Goal: Communication & Community: Share content

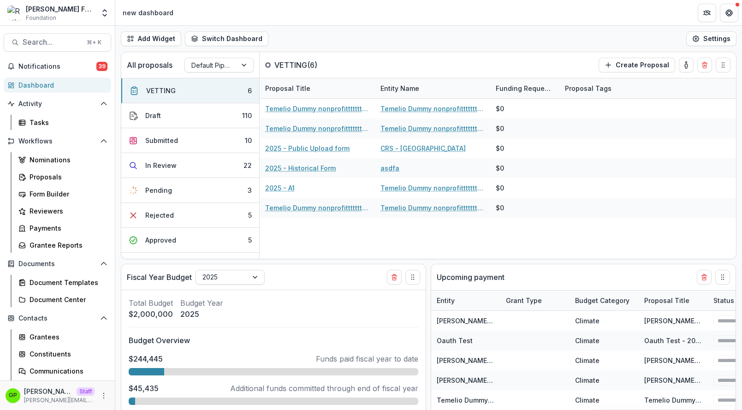
select select "******"
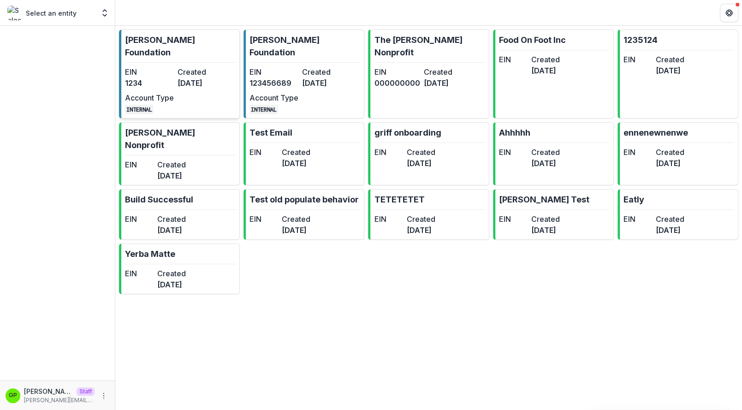
click at [216, 50] on link "Ruthwick Foundation EIN 1234 Created 3 years ago Account Type INTERNAL" at bounding box center [179, 74] width 121 height 89
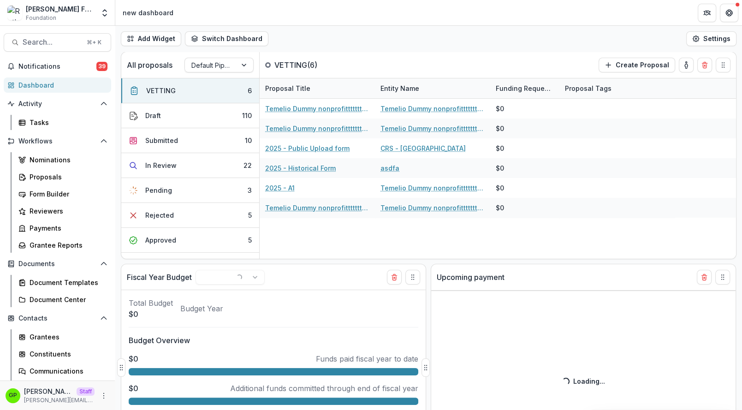
select select "******"
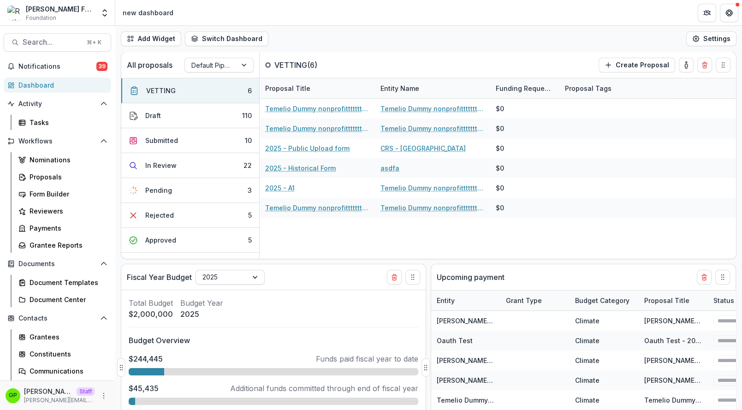
select select "******"
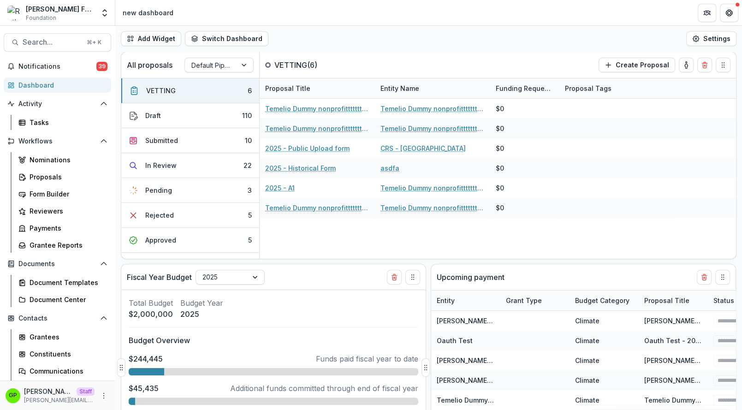
select select "******"
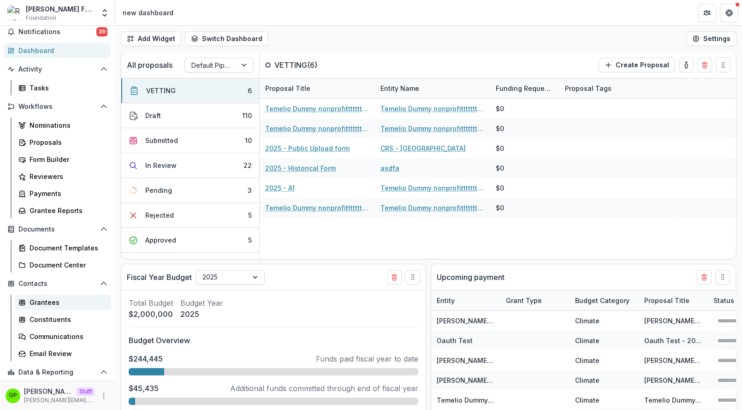
scroll to position [103, 0]
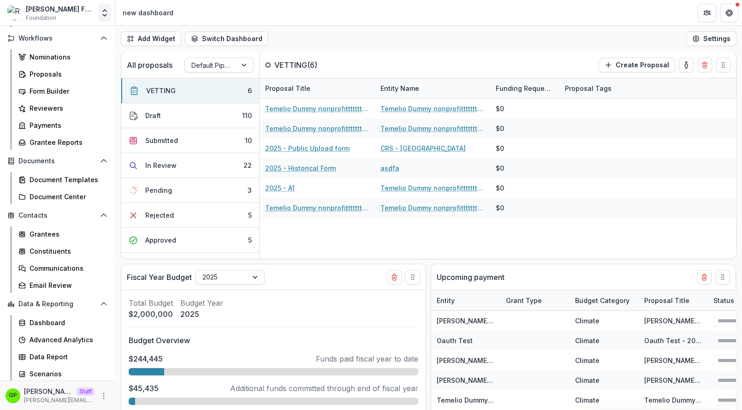
click at [107, 19] on button "Open entity switcher" at bounding box center [104, 13] width 13 height 18
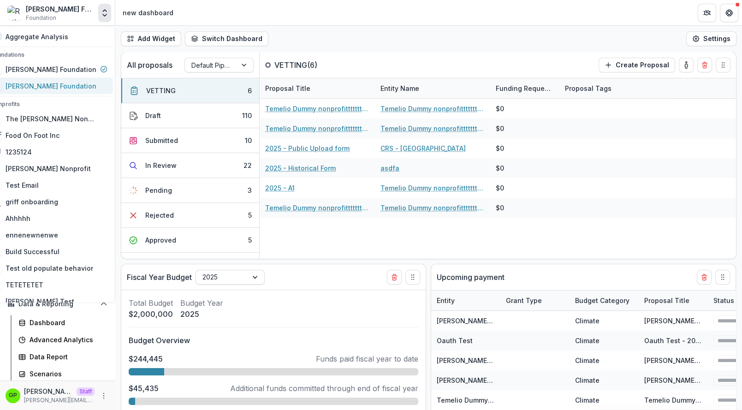
click at [75, 78] on link "[PERSON_NAME] Foundation" at bounding box center [49, 85] width 128 height 17
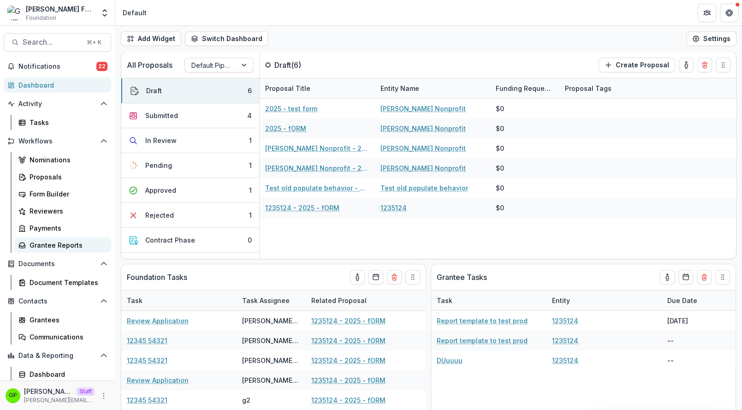
click at [73, 244] on div "Grantee Reports" at bounding box center [67, 245] width 74 height 10
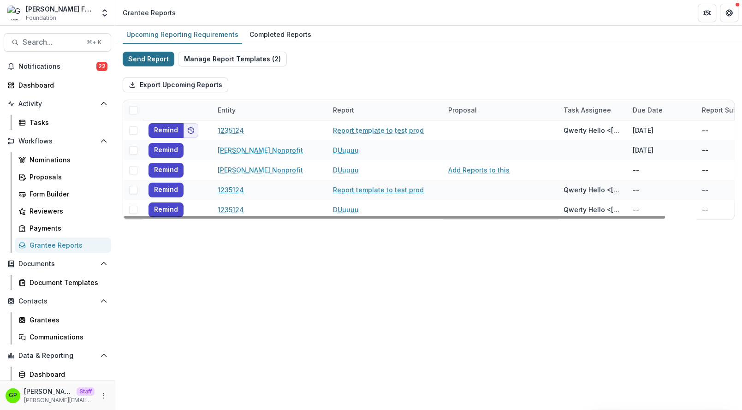
click at [159, 60] on button "Send Report" at bounding box center [149, 59] width 52 height 15
select select "********"
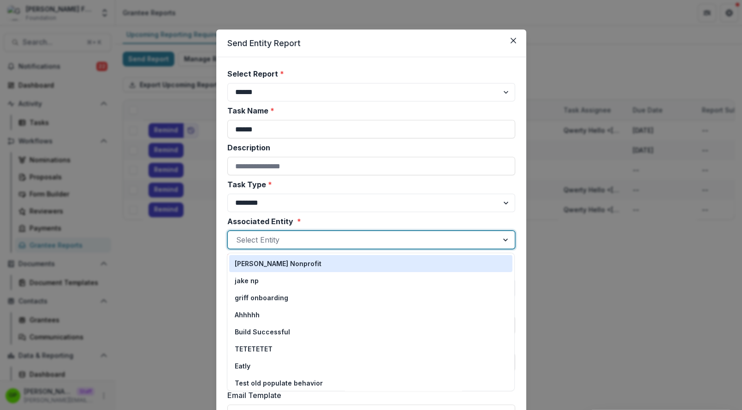
click at [267, 239] on div at bounding box center [363, 239] width 254 height 13
click at [273, 265] on p "[PERSON_NAME] Nonprofit" at bounding box center [278, 264] width 87 height 10
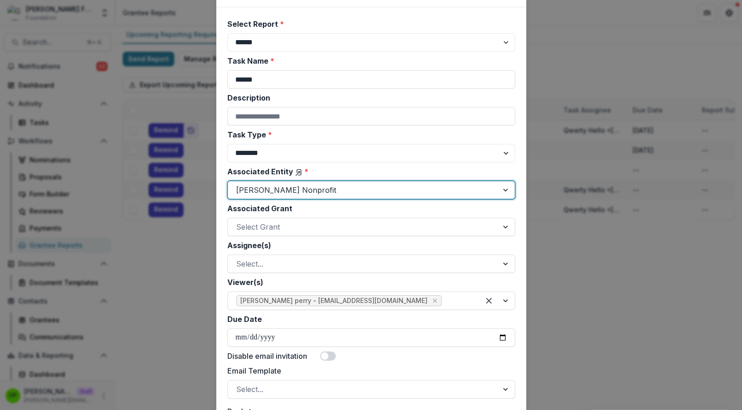
scroll to position [62, 0]
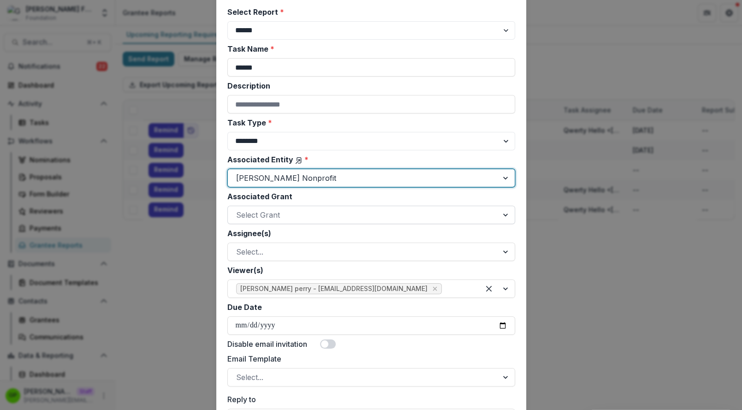
click at [266, 215] on div at bounding box center [363, 214] width 254 height 13
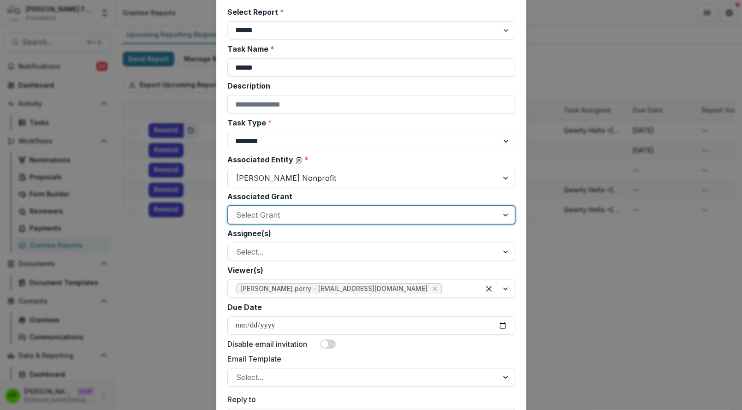
click at [261, 217] on div at bounding box center [363, 214] width 254 height 13
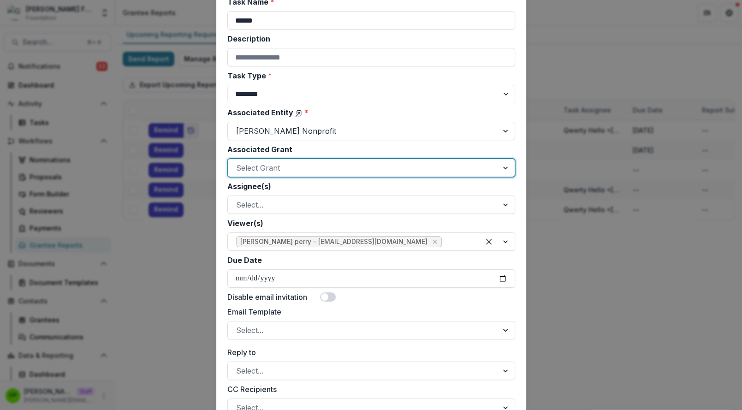
scroll to position [110, 0]
click at [255, 169] on div at bounding box center [363, 166] width 254 height 13
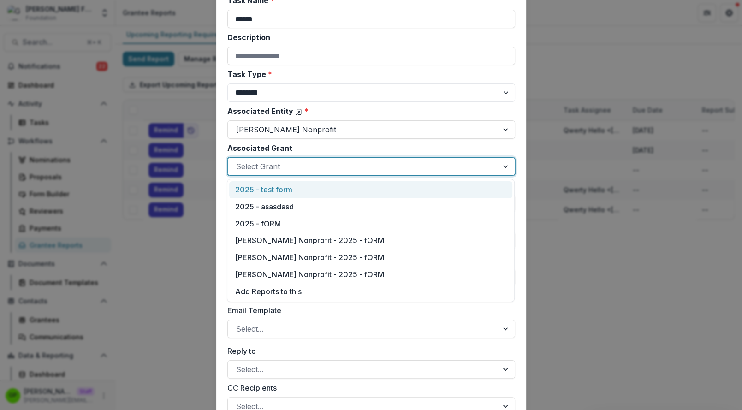
click at [261, 194] on div "2025 - test form" at bounding box center [370, 189] width 283 height 17
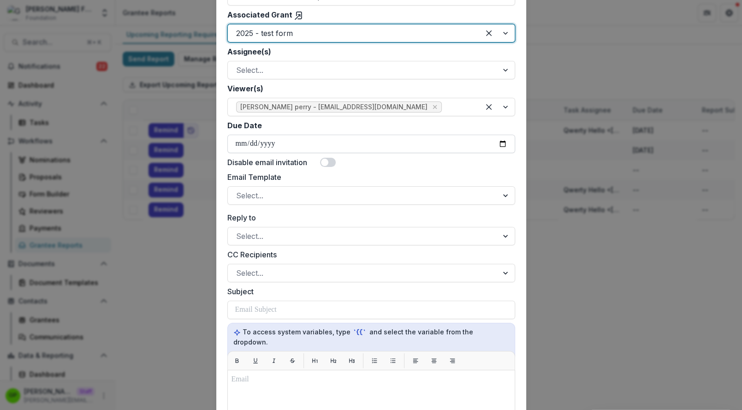
scroll to position [252, 0]
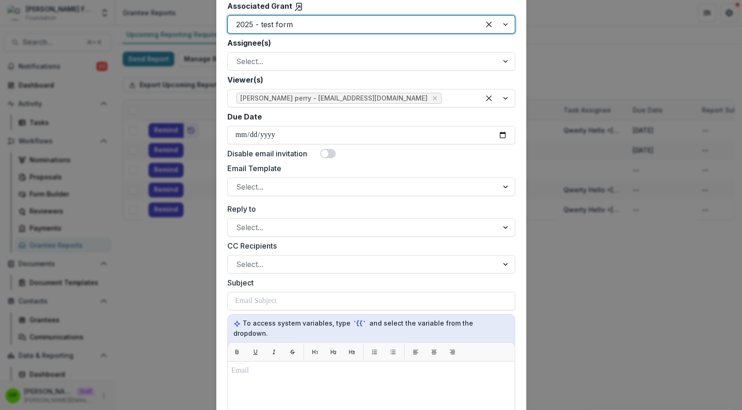
click at [247, 200] on div "**********" at bounding box center [371, 233] width 288 height 835
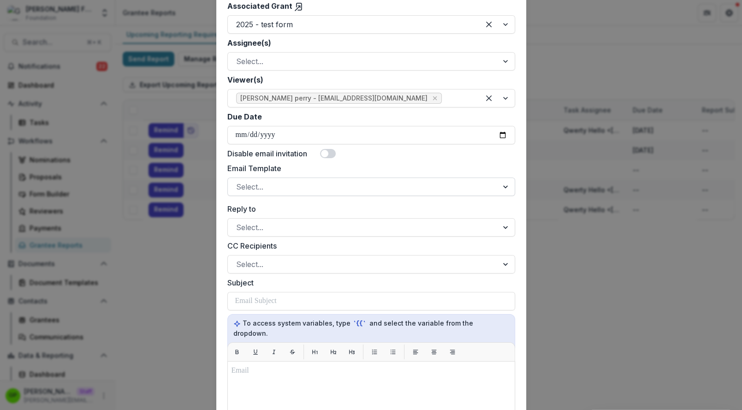
click at [244, 196] on div "**********" at bounding box center [371, 233] width 288 height 835
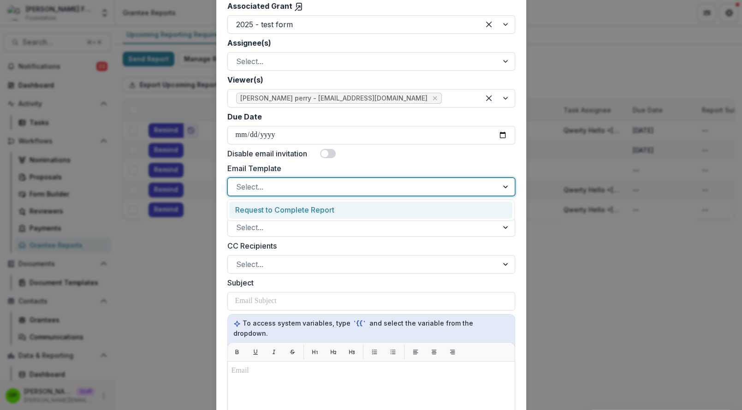
click at [244, 183] on div at bounding box center [363, 186] width 254 height 13
click at [257, 211] on div "Request to Complete Report" at bounding box center [370, 210] width 283 height 17
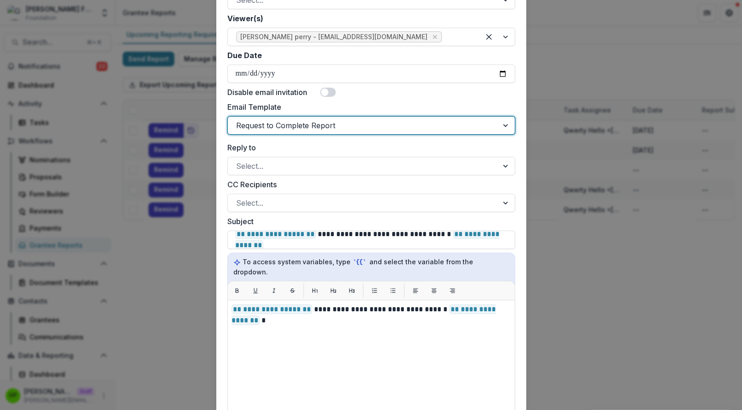
scroll to position [344, 0]
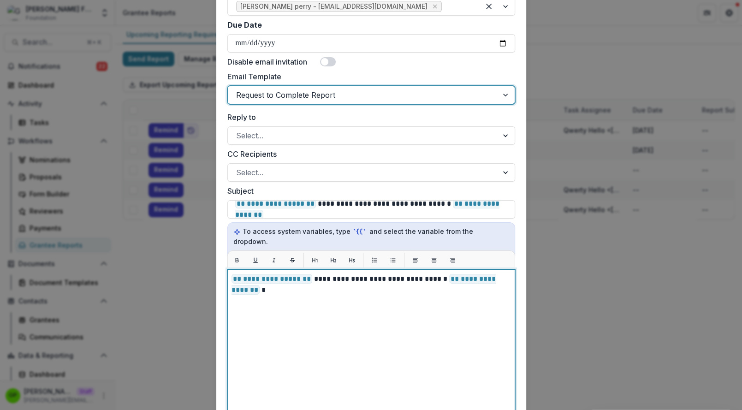
click at [277, 310] on div "**********" at bounding box center [370, 384] width 279 height 222
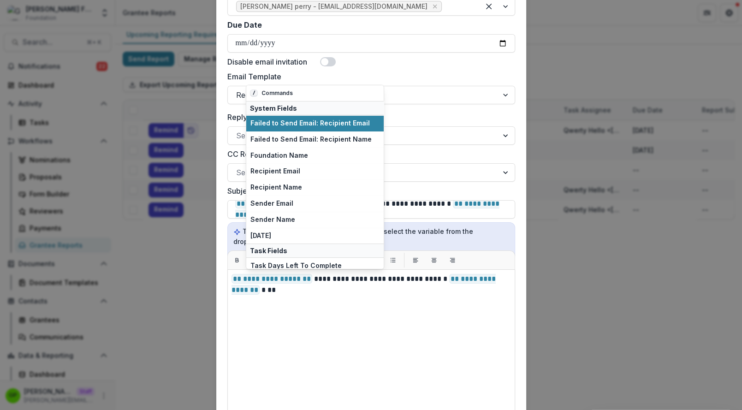
click at [232, 59] on label "Disable email invitation" at bounding box center [267, 61] width 80 height 11
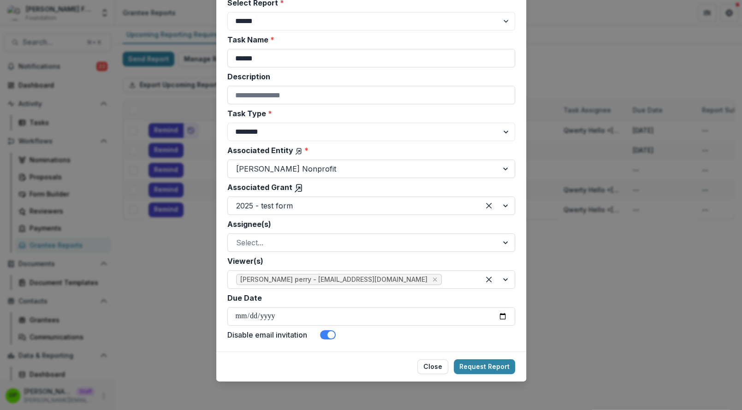
click at [320, 330] on div "Disable email invitation" at bounding box center [371, 334] width 288 height 11
click at [325, 331] on span at bounding box center [328, 334] width 16 height 9
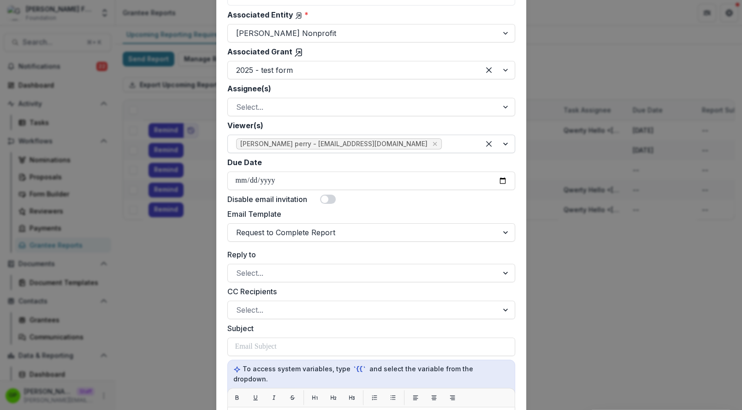
scroll to position [306, 0]
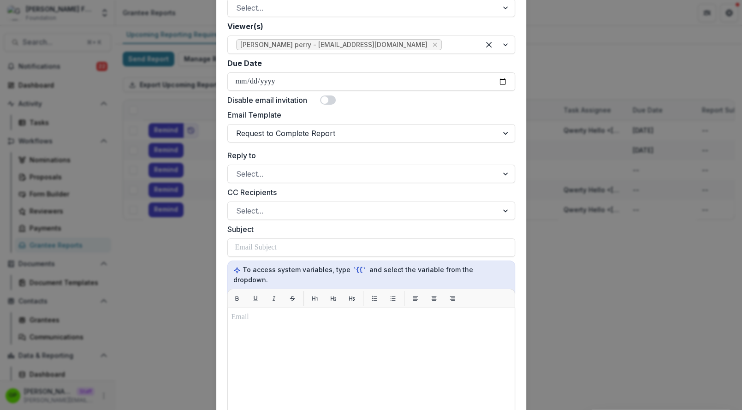
drag, startPoint x: 277, startPoint y: 156, endPoint x: 275, endPoint y: 149, distance: 7.2
click at [277, 156] on label "Reply to" at bounding box center [368, 155] width 282 height 11
click at [238, 168] on input "Reply to" at bounding box center [237, 173] width 2 height 11
click at [268, 131] on div at bounding box center [363, 133] width 254 height 13
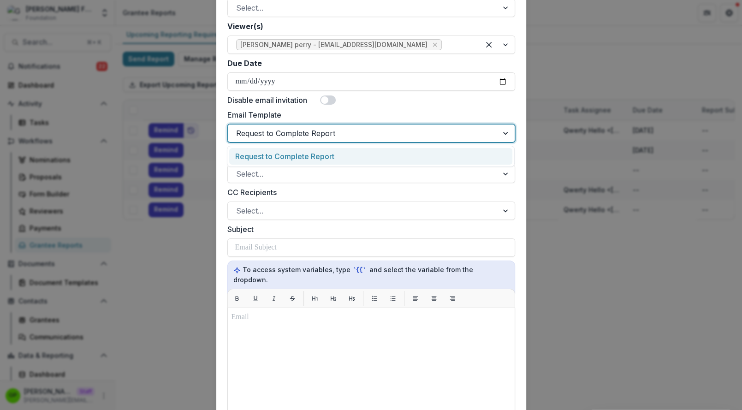
click at [264, 158] on div "Request to Complete Report" at bounding box center [370, 156] width 283 height 17
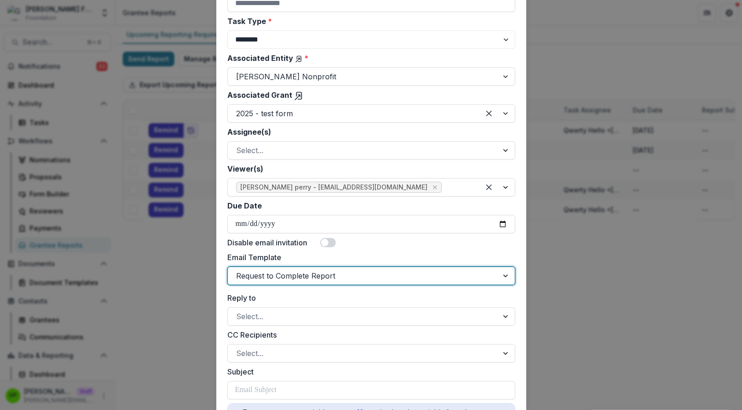
scroll to position [0, 0]
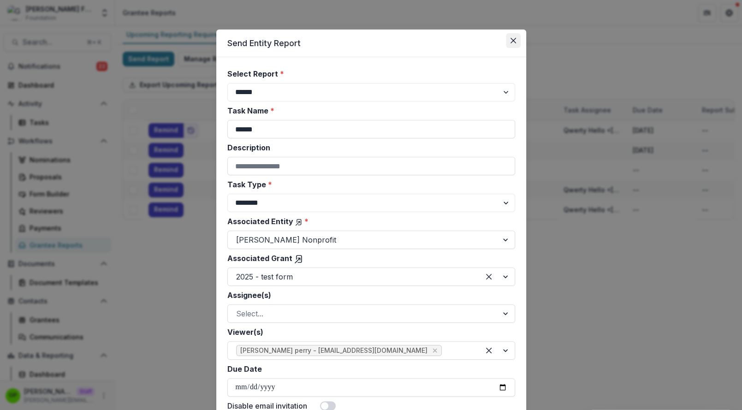
drag, startPoint x: 512, startPoint y: 39, endPoint x: 493, endPoint y: 43, distance: 18.9
click at [512, 40] on icon "Close" at bounding box center [513, 41] width 6 height 6
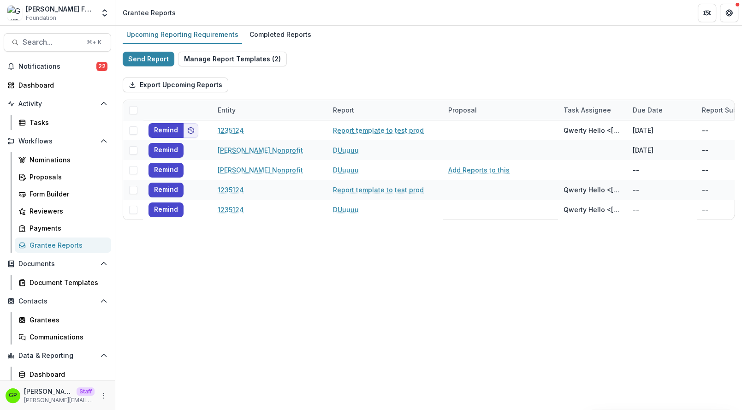
click at [164, 67] on div "Send Report Manage Report Templates ( 2 ) Export Upcoming Reports Entity Report…" at bounding box center [429, 136] width 612 height 168
click at [163, 63] on button "Send Report" at bounding box center [149, 59] width 52 height 15
select select "********"
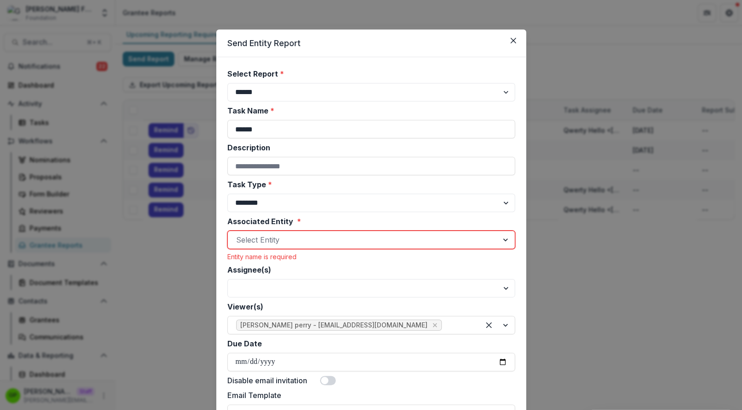
click at [265, 252] on div "Associated Entity * Select Entity Entity name is required" at bounding box center [371, 238] width 288 height 45
click at [265, 241] on div at bounding box center [363, 239] width 254 height 13
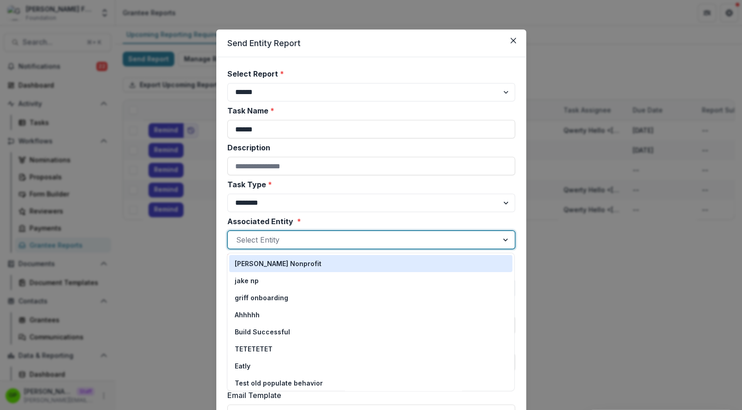
click at [260, 269] on div "[PERSON_NAME] Nonprofit" at bounding box center [370, 263] width 283 height 17
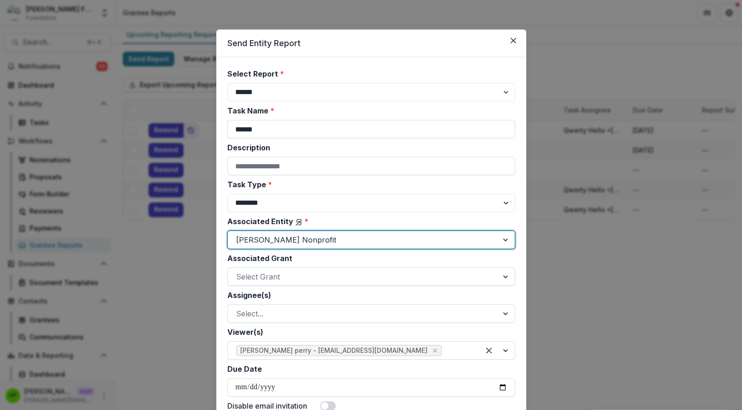
click at [260, 275] on div at bounding box center [363, 276] width 254 height 13
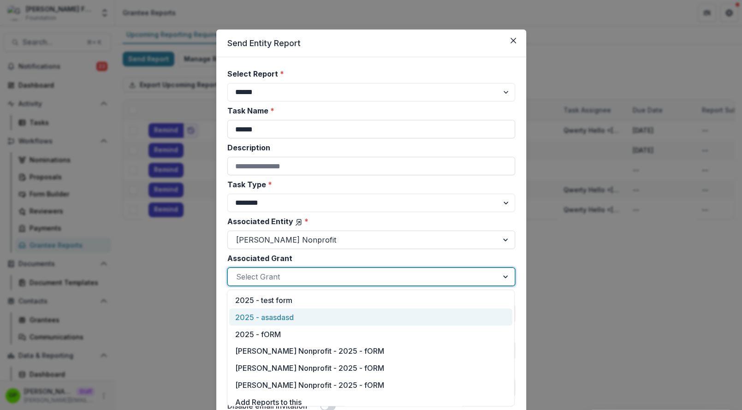
click at [267, 311] on div "2025 - asasdasd" at bounding box center [370, 317] width 283 height 17
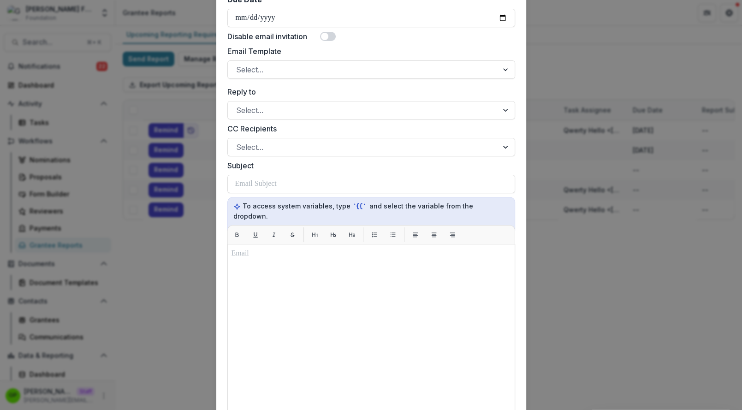
scroll to position [395, 0]
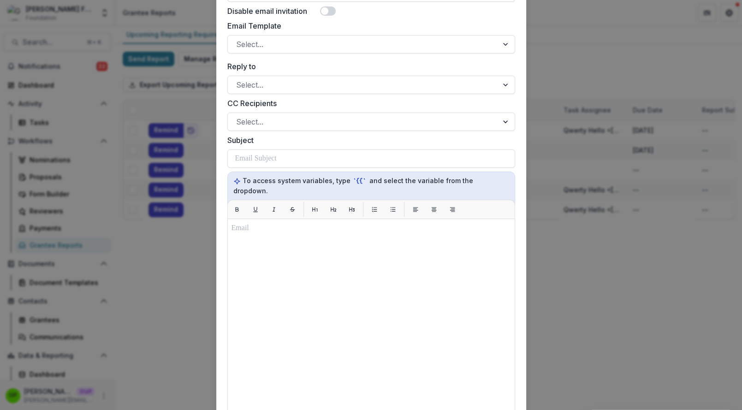
click at [256, 61] on label "Reply to" at bounding box center [368, 66] width 282 height 11
click at [238, 79] on input "Reply to" at bounding box center [237, 84] width 2 height 11
click at [256, 58] on div "**********" at bounding box center [371, 91] width 288 height 835
click at [255, 50] on div "Select..." at bounding box center [363, 44] width 270 height 15
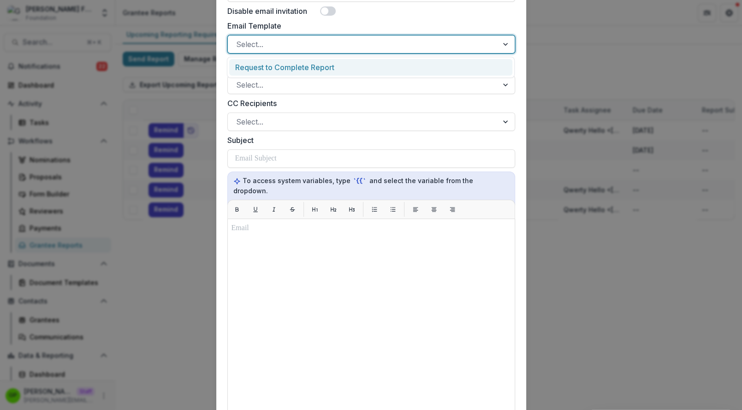
click at [255, 59] on div "Request to Complete Report" at bounding box center [370, 67] width 283 height 17
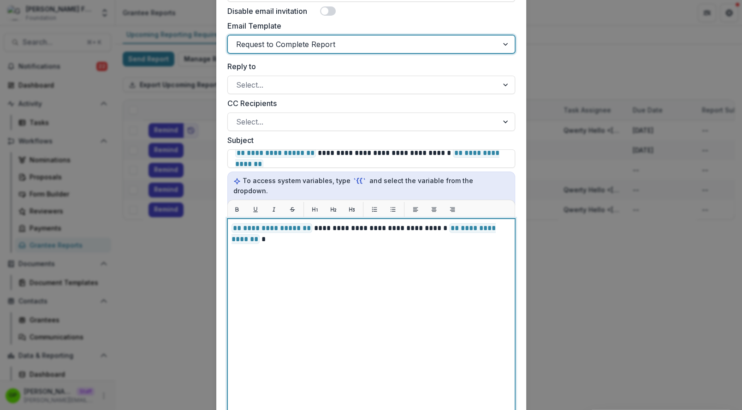
click at [306, 279] on div "**********" at bounding box center [370, 334] width 279 height 222
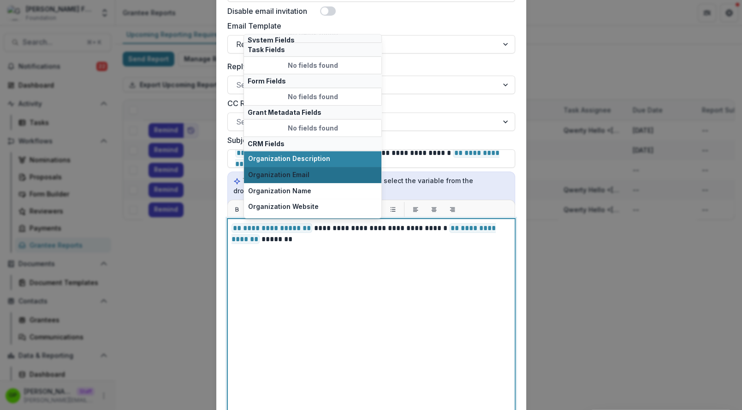
scroll to position [43, 0]
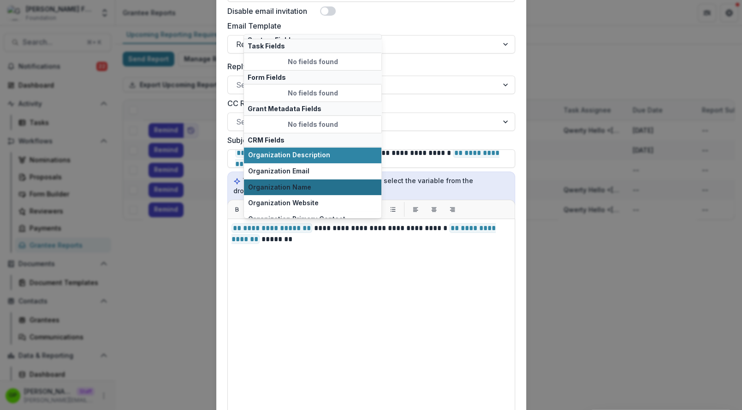
click at [290, 183] on span "Organization Name" at bounding box center [312, 187] width 129 height 8
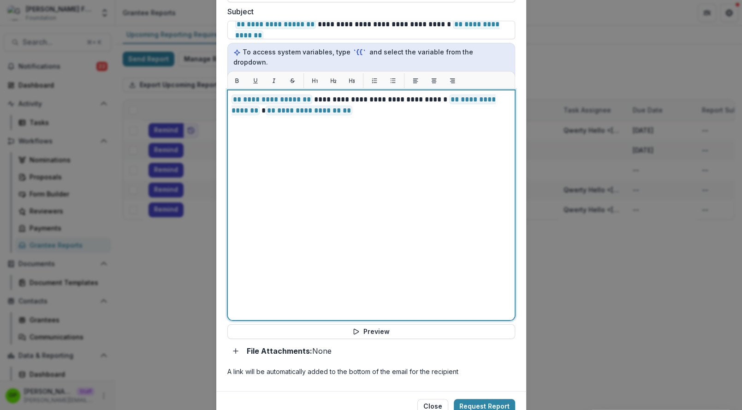
scroll to position [552, 0]
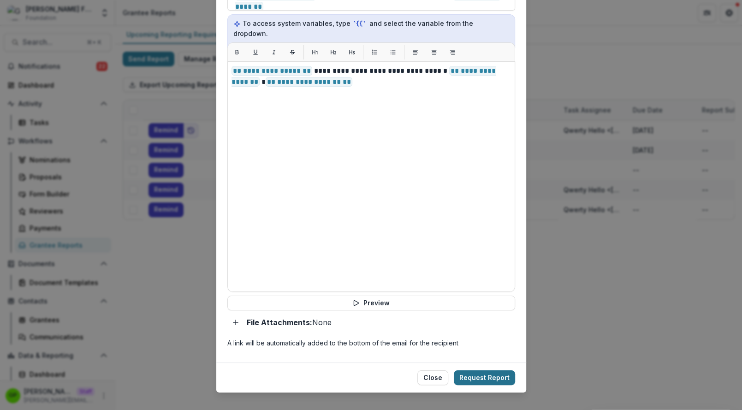
click at [493, 370] on button "Request Report" at bounding box center [484, 377] width 61 height 15
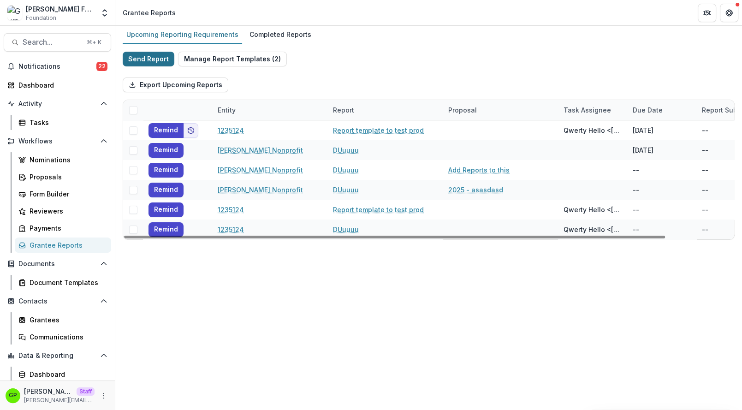
click at [160, 60] on button "Send Report" at bounding box center [149, 59] width 52 height 15
select select "********"
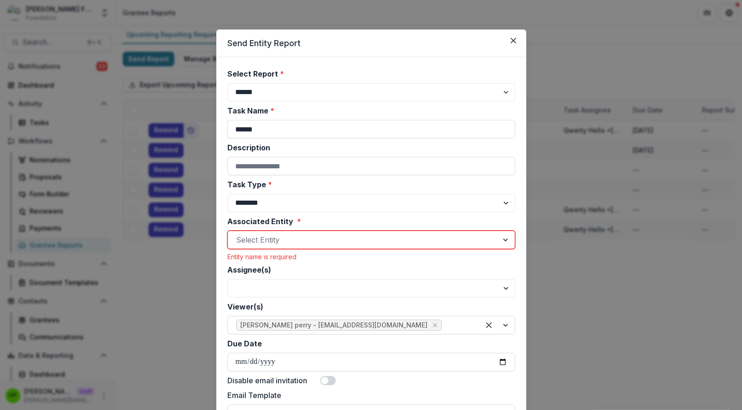
click at [287, 239] on div at bounding box center [363, 239] width 254 height 13
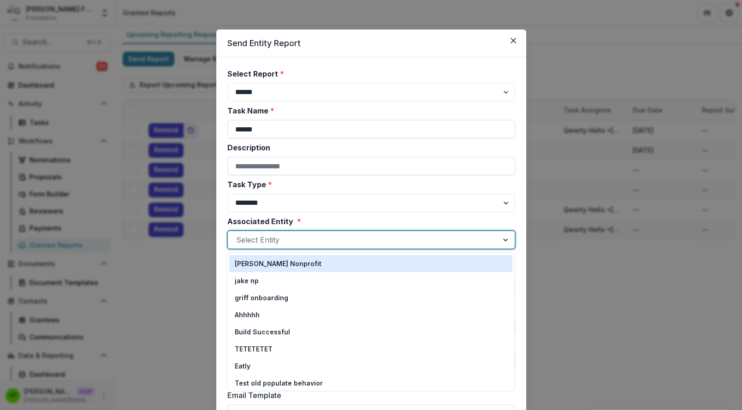
click at [204, 256] on div "**********" at bounding box center [371, 205] width 742 height 410
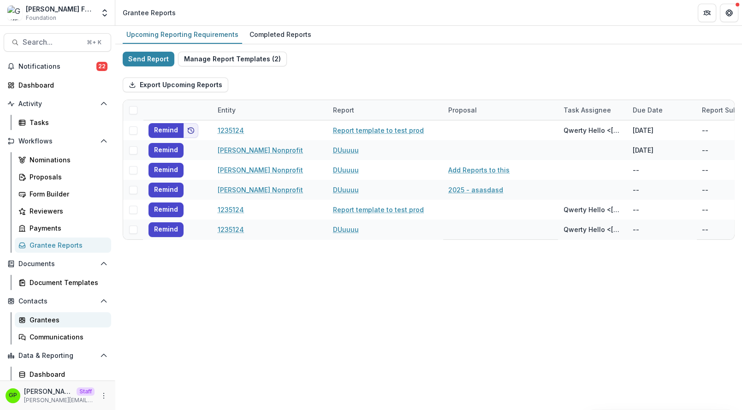
click at [62, 316] on div "Grantees" at bounding box center [67, 320] width 74 height 10
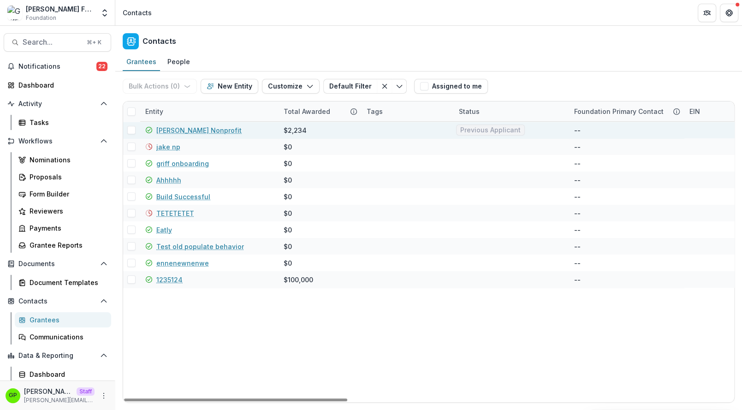
click at [181, 127] on link "[PERSON_NAME] Nonprofit" at bounding box center [198, 130] width 85 height 10
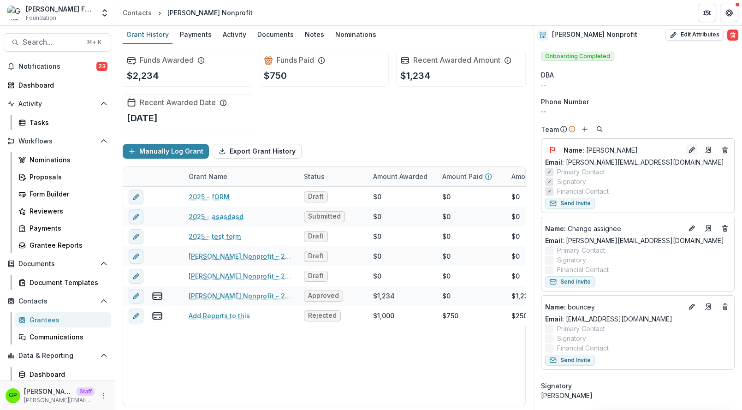
click at [696, 148] on button "Edit" at bounding box center [691, 149] width 11 height 11
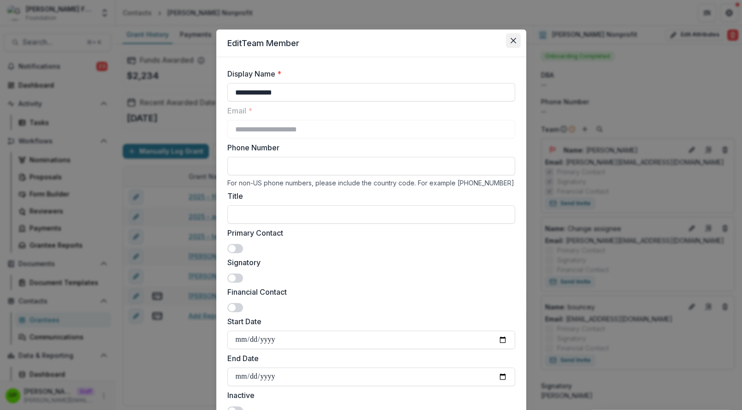
click at [514, 46] on button "Close" at bounding box center [513, 40] width 15 height 15
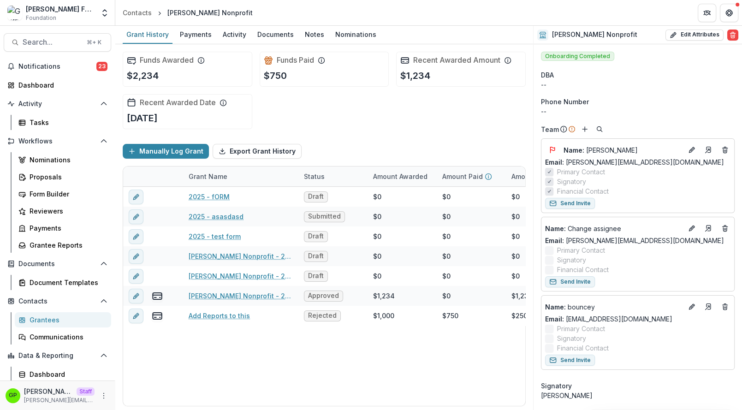
click at [44, 314] on link "Grantees" at bounding box center [63, 319] width 96 height 15
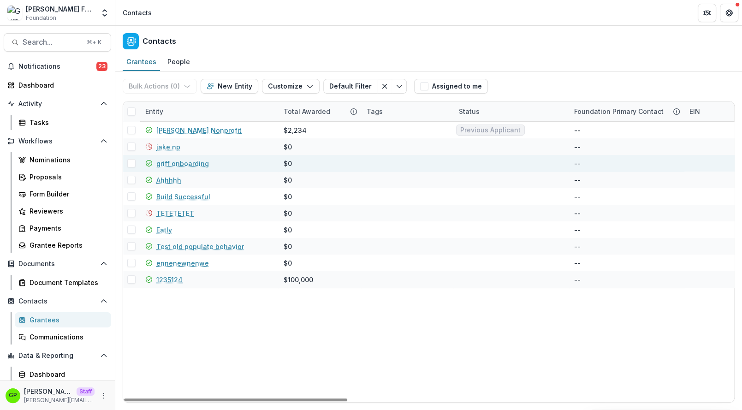
click at [179, 162] on link "griff onboarding" at bounding box center [182, 164] width 53 height 10
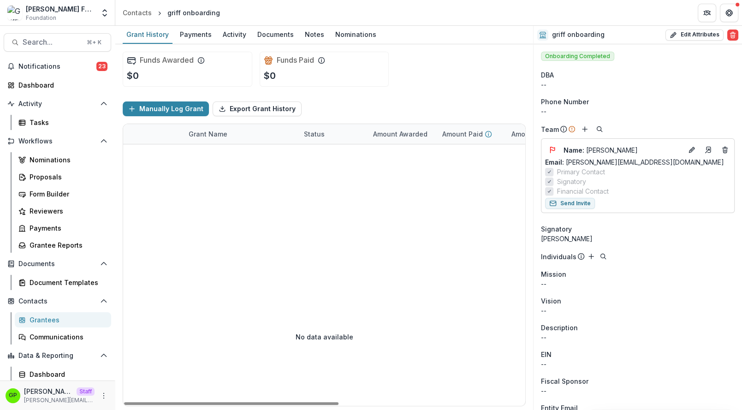
click at [37, 321] on div "Grantees" at bounding box center [67, 320] width 74 height 10
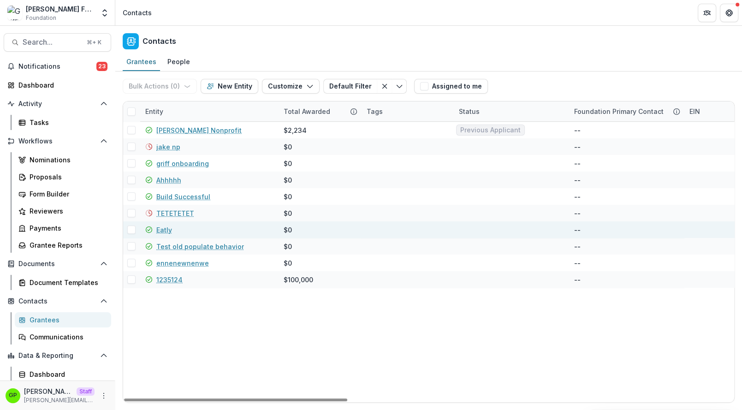
click at [165, 226] on link "Eatly" at bounding box center [164, 230] width 16 height 10
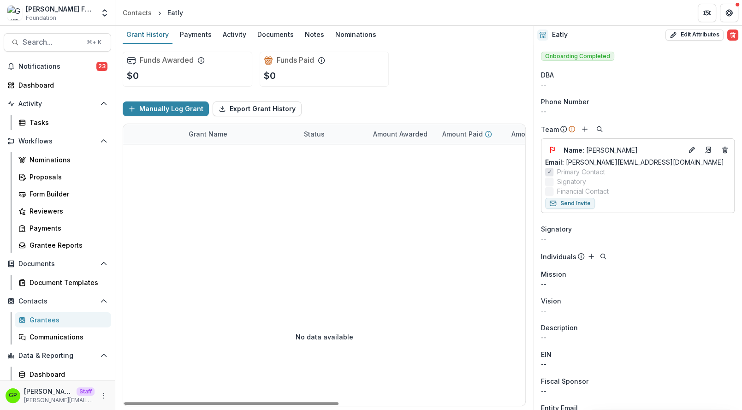
click at [42, 319] on div "Grantees" at bounding box center [67, 320] width 74 height 10
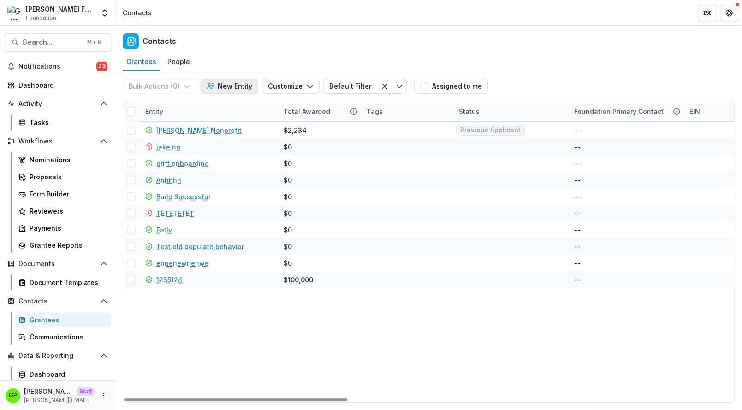
click at [232, 90] on button "New Entity" at bounding box center [230, 86] width 58 height 15
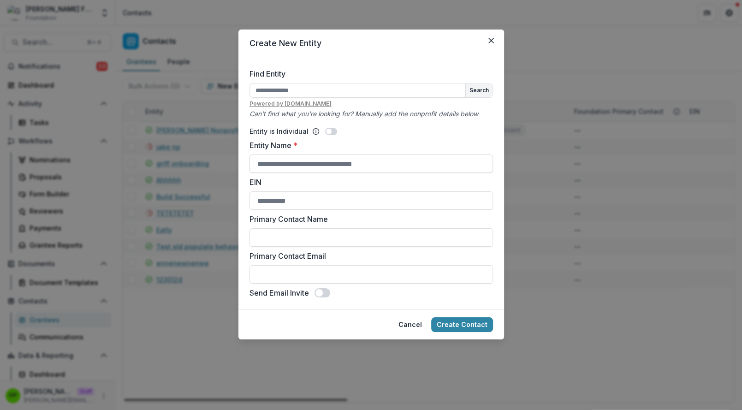
click at [280, 168] on input "Entity Name *" at bounding box center [370, 163] width 243 height 18
type input "*"
type input "**********"
drag, startPoint x: 283, startPoint y: 224, endPoint x: 283, endPoint y: 232, distance: 8.3
click at [283, 224] on label "Primary Contact Name" at bounding box center [368, 219] width 238 height 11
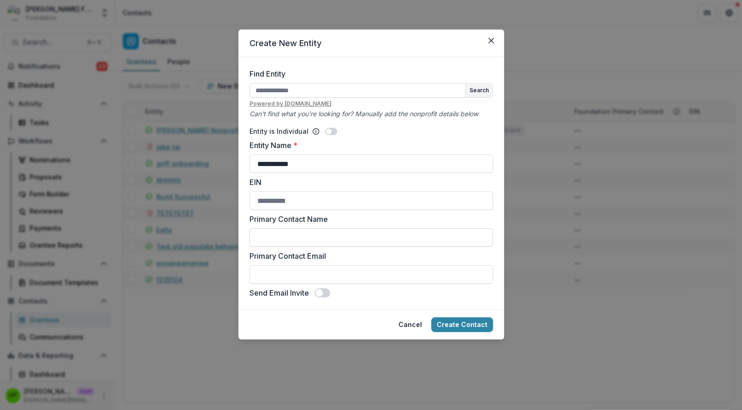
click at [283, 228] on input "Primary Contact Name" at bounding box center [370, 237] width 243 height 18
click at [283, 237] on input "Primary Contact Name" at bounding box center [370, 237] width 243 height 18
type input "*"
type input "**********"
click at [282, 306] on form "**********" at bounding box center [371, 183] width 266 height 252
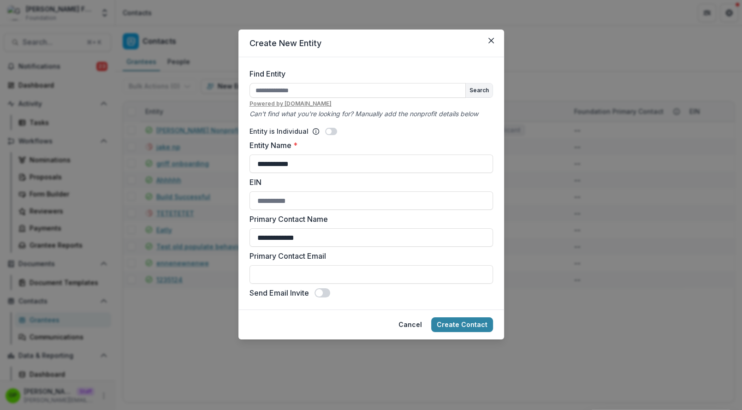
click at [282, 262] on div "Primary Contact Email" at bounding box center [370, 266] width 243 height 33
click at [282, 272] on input "Primary Contact Email" at bounding box center [370, 274] width 243 height 18
type input "**********"
click at [462, 326] on button "Create Contact" at bounding box center [462, 324] width 62 height 15
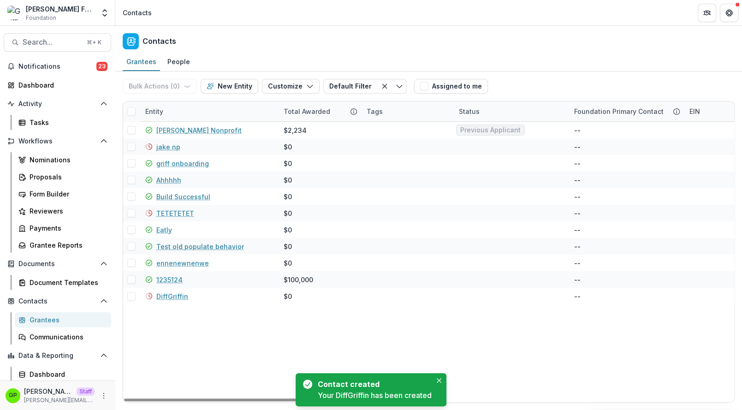
scroll to position [18, 0]
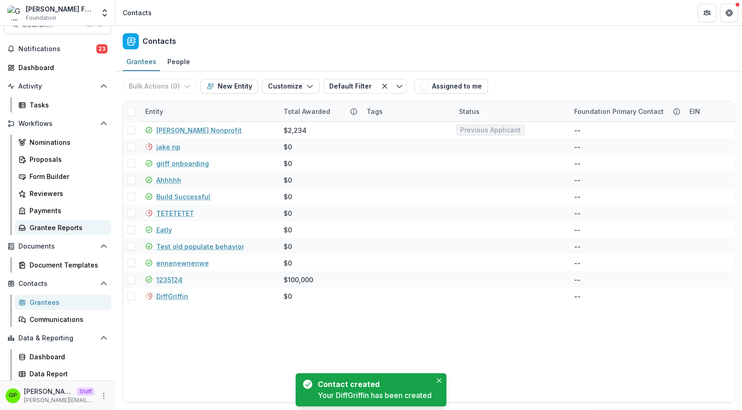
click at [49, 226] on div "Grantee Reports" at bounding box center [67, 228] width 74 height 10
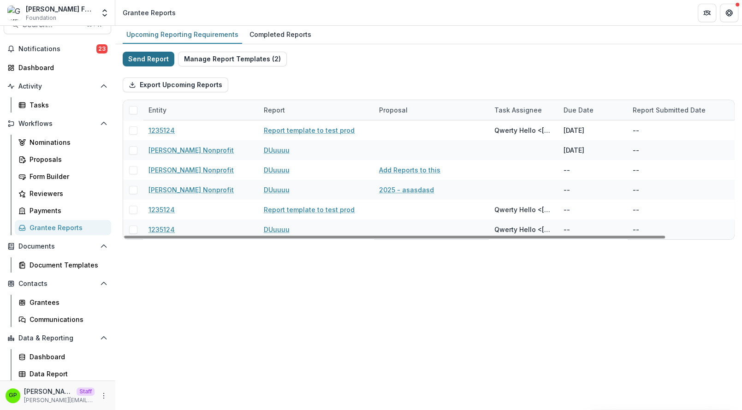
click at [126, 59] on button "Send Report" at bounding box center [149, 59] width 52 height 15
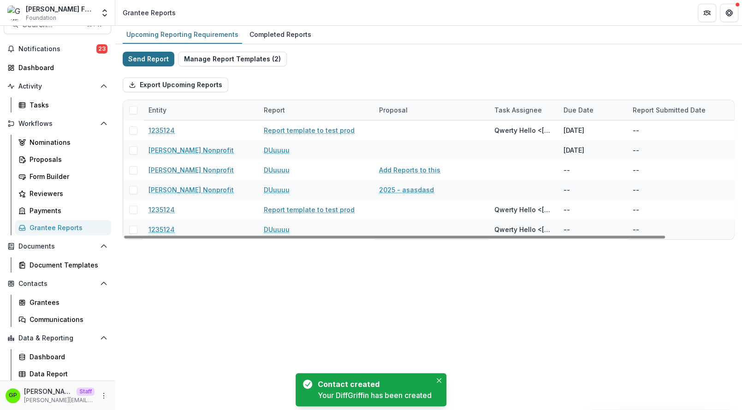
select select "********"
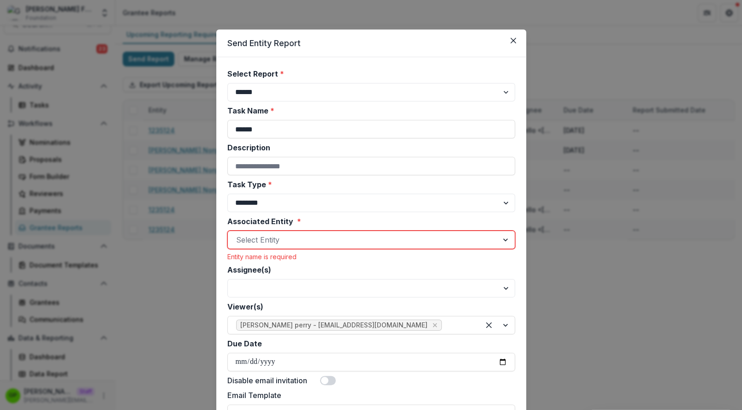
click at [276, 252] on div "Associated Entity * Select Entity Entity name is required" at bounding box center [371, 238] width 288 height 45
drag, startPoint x: 290, startPoint y: 250, endPoint x: 290, endPoint y: 244, distance: 6.5
click at [290, 244] on div "Associated Entity * Select Entity Entity name is required" at bounding box center [371, 238] width 288 height 45
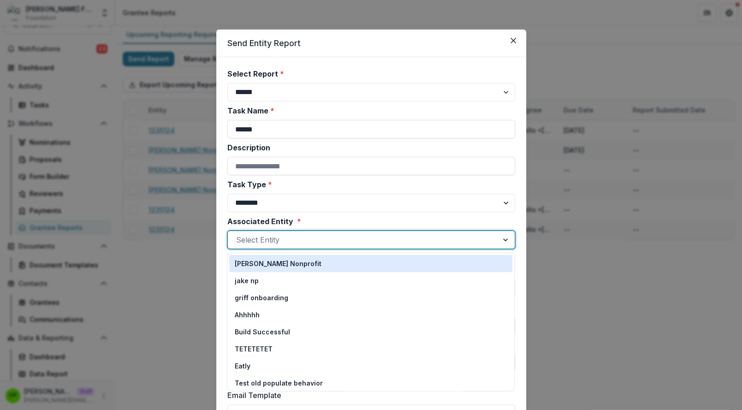
click at [290, 244] on div at bounding box center [363, 239] width 254 height 13
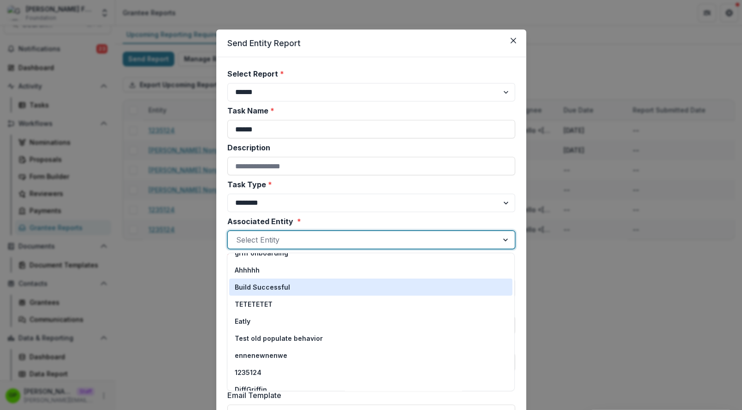
scroll to position [53, 0]
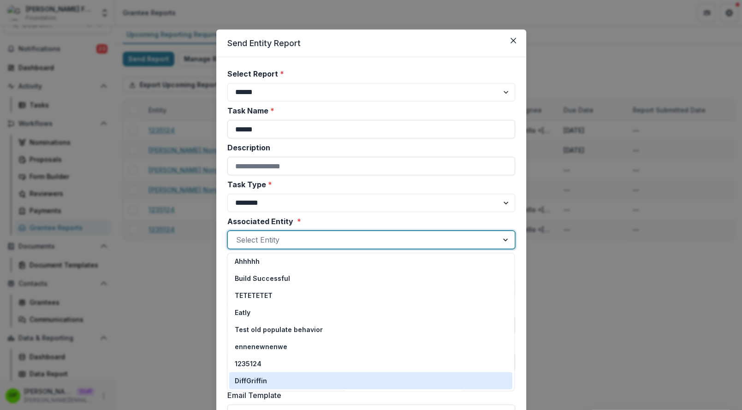
click at [262, 377] on p "DiffGriffin" at bounding box center [251, 381] width 32 height 10
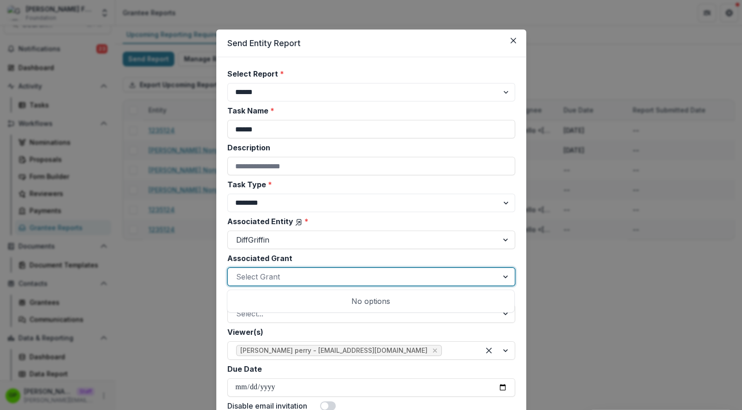
click at [257, 271] on div at bounding box center [363, 276] width 254 height 13
click at [201, 270] on div "**********" at bounding box center [371, 205] width 742 height 410
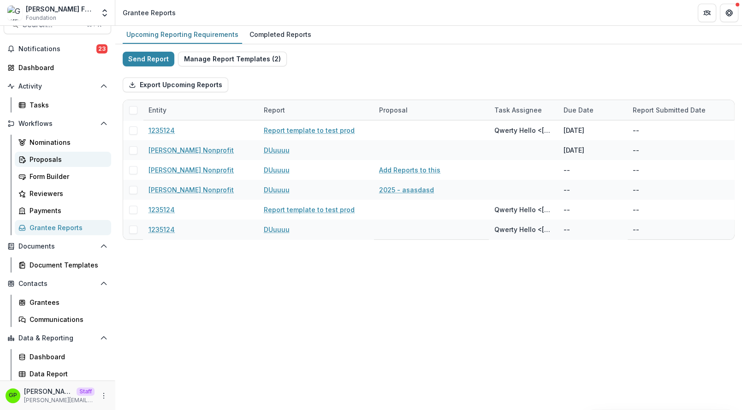
click at [50, 160] on div "Proposals" at bounding box center [67, 159] width 74 height 10
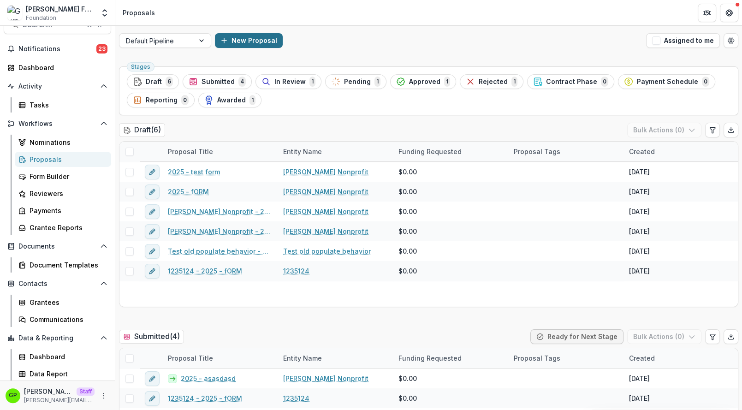
click at [225, 45] on button "New Proposal" at bounding box center [249, 40] width 68 height 15
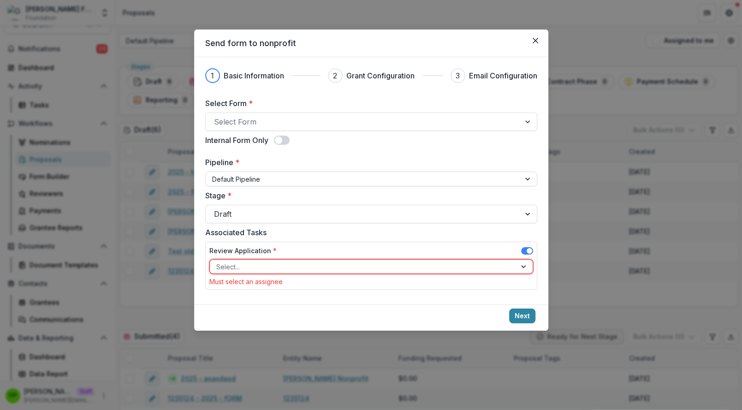
click at [233, 110] on div "Select Form * Select Form" at bounding box center [371, 114] width 332 height 33
click at [233, 119] on div at bounding box center [363, 121] width 298 height 13
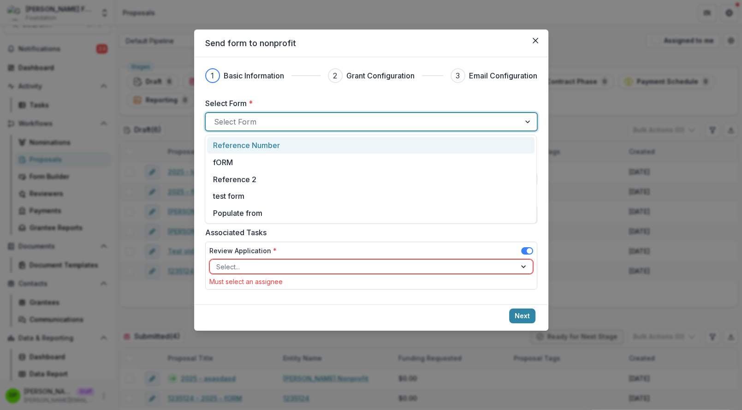
click at [233, 138] on div "Reference Number" at bounding box center [370, 145] width 327 height 17
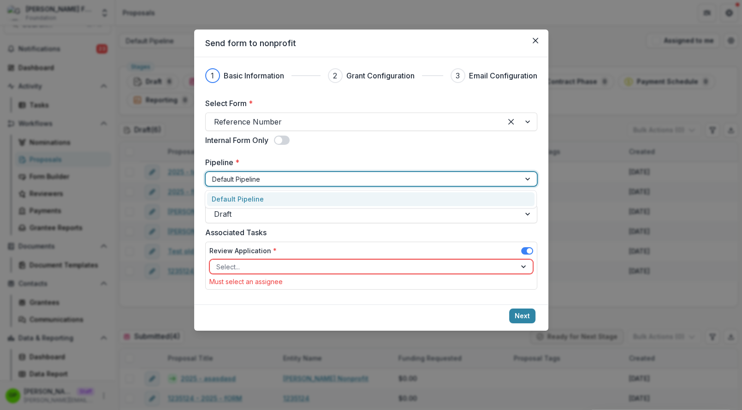
click at [237, 180] on div at bounding box center [363, 179] width 302 height 12
click at [520, 255] on div "Review Application *" at bounding box center [371, 252] width 324 height 13
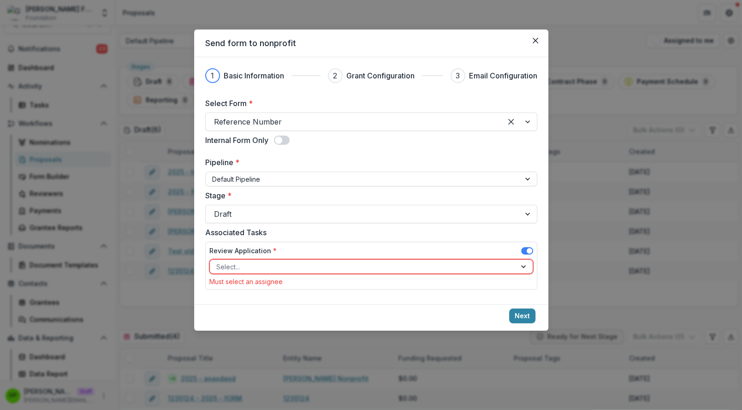
click at [520, 244] on div "Review Application * Select... Must select an assignee" at bounding box center [371, 266] width 332 height 48
click at [525, 246] on div "Review Application *" at bounding box center [371, 252] width 324 height 13
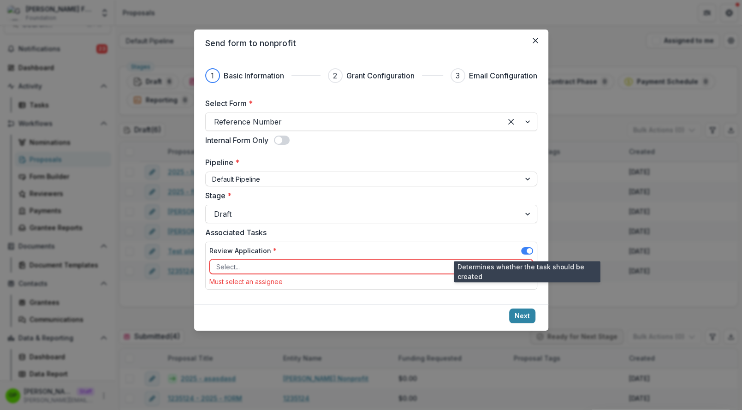
click at [525, 250] on span at bounding box center [527, 250] width 12 height 7
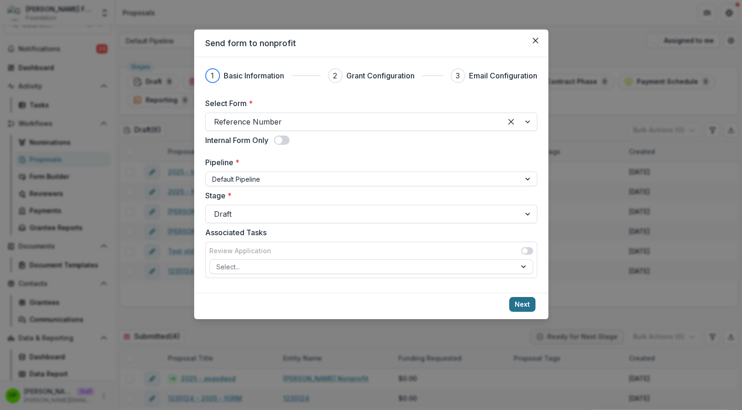
click at [525, 310] on button "Next" at bounding box center [522, 304] width 26 height 15
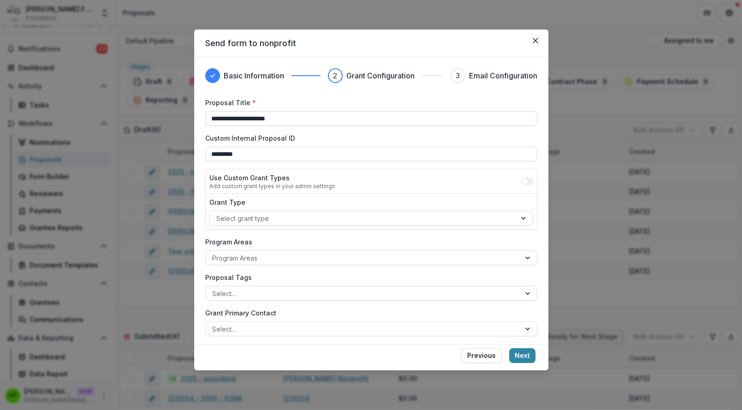
click at [302, 122] on input "**********" at bounding box center [371, 118] width 332 height 15
drag, startPoint x: 302, startPoint y: 122, endPoint x: 209, endPoint y: 120, distance: 93.2
click at [209, 120] on input "**********" at bounding box center [371, 118] width 332 height 15
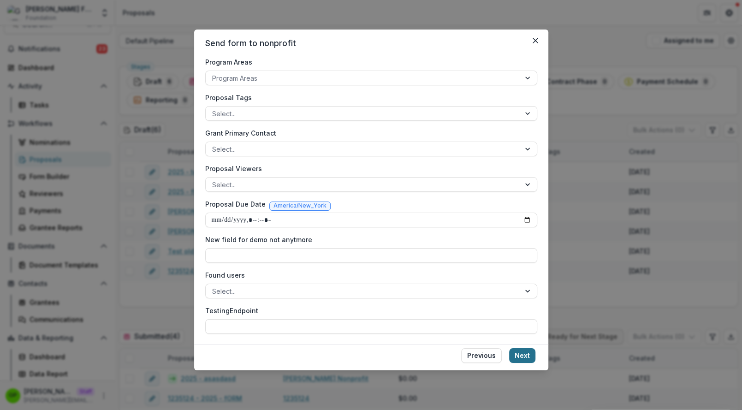
type input "**********"
click at [516, 356] on button "Next" at bounding box center [522, 355] width 26 height 15
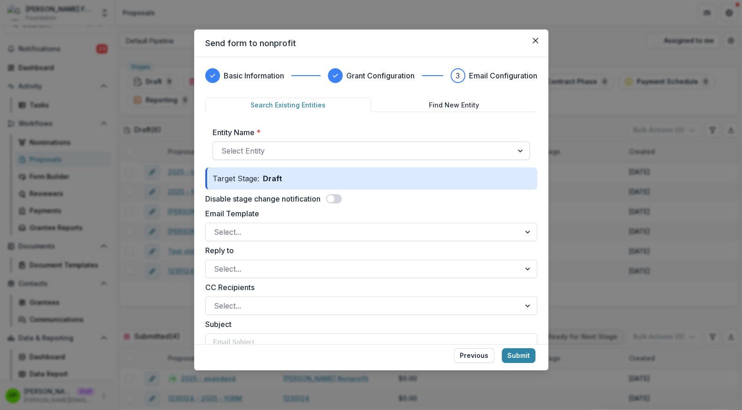
click at [273, 151] on div at bounding box center [362, 150] width 283 height 13
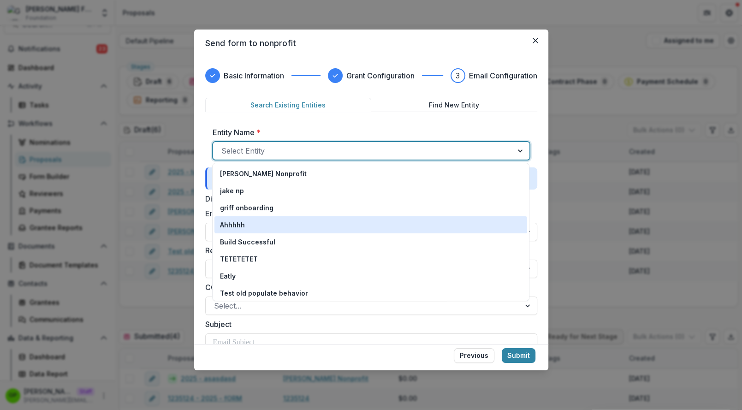
scroll to position [53, 0]
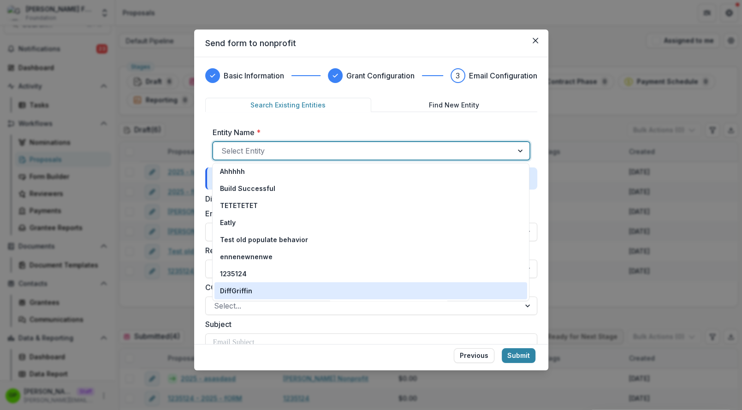
click at [236, 290] on p "DiffGriffin" at bounding box center [236, 291] width 32 height 10
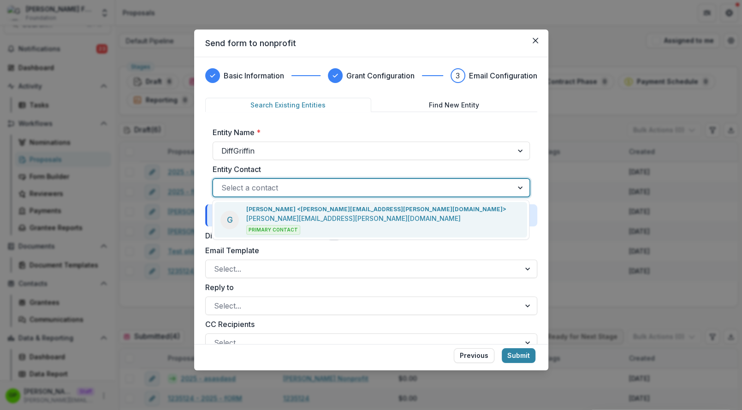
click at [244, 184] on div at bounding box center [362, 187] width 283 height 13
click at [247, 205] on p "Griffin Perry <griffin+diffin@trytemelio.com>" at bounding box center [376, 209] width 260 height 8
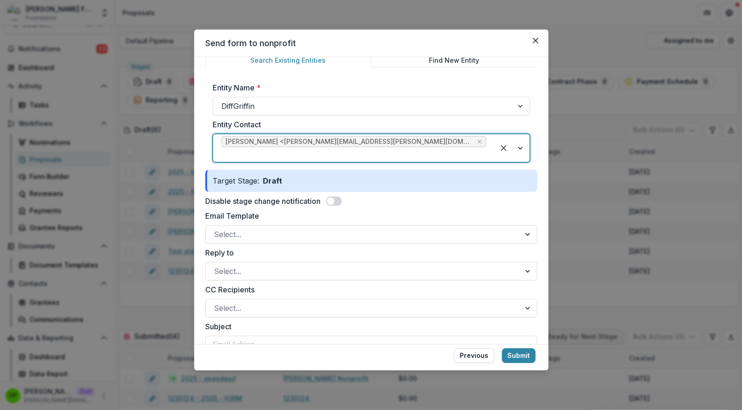
scroll to position [50, 0]
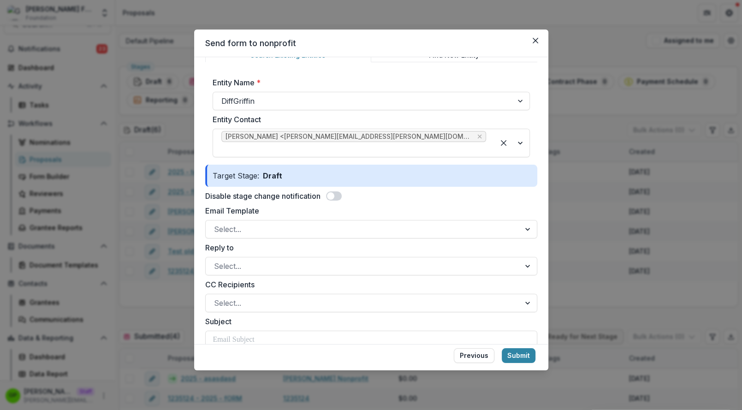
click at [333, 192] on span at bounding box center [330, 195] width 7 height 7
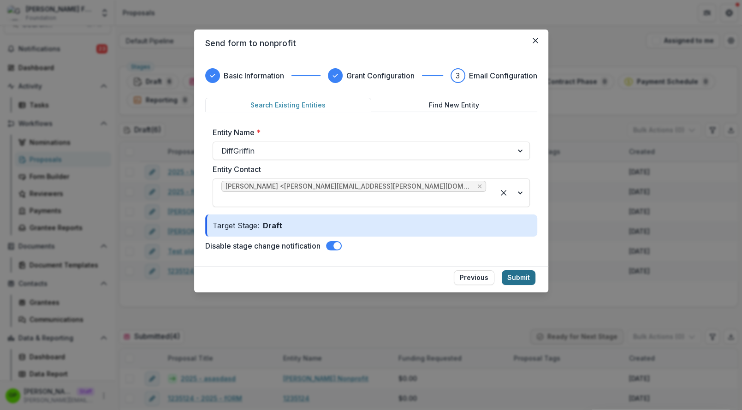
click at [530, 270] on button "Submit" at bounding box center [519, 277] width 34 height 15
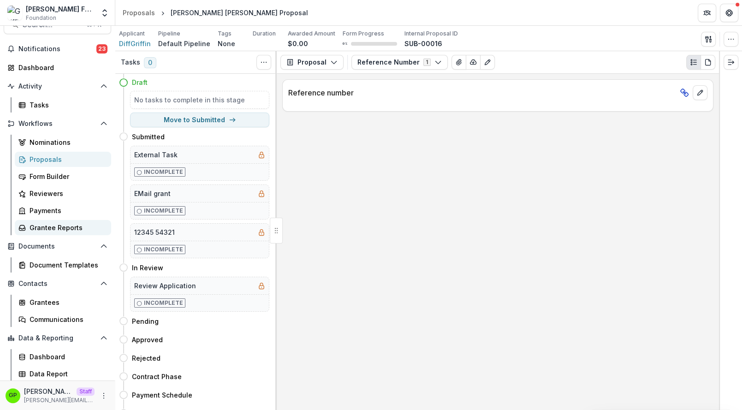
click at [50, 235] on div "Notifications 23 Dashboard Activity Tasks Workflows Nominations Proposals Form …" at bounding box center [57, 212] width 115 height 340
click at [50, 232] on link "Grantee Reports" at bounding box center [63, 227] width 96 height 15
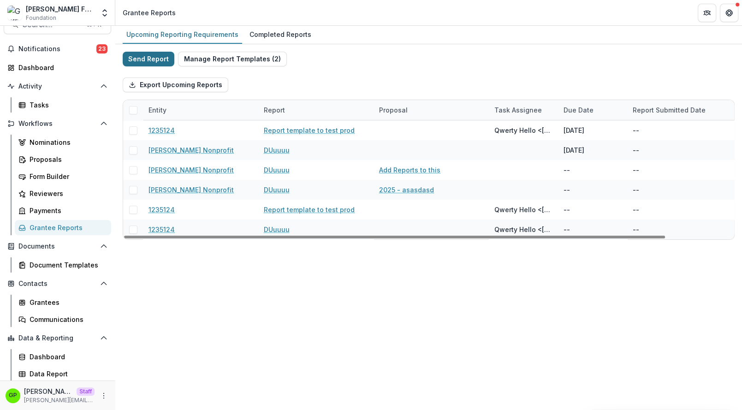
click at [163, 59] on button "Send Report" at bounding box center [149, 59] width 52 height 15
select select "********"
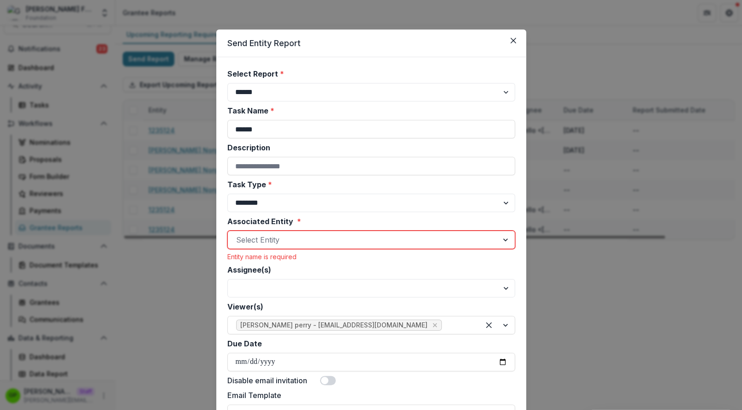
click at [272, 247] on div "Select Entity" at bounding box center [371, 240] width 288 height 18
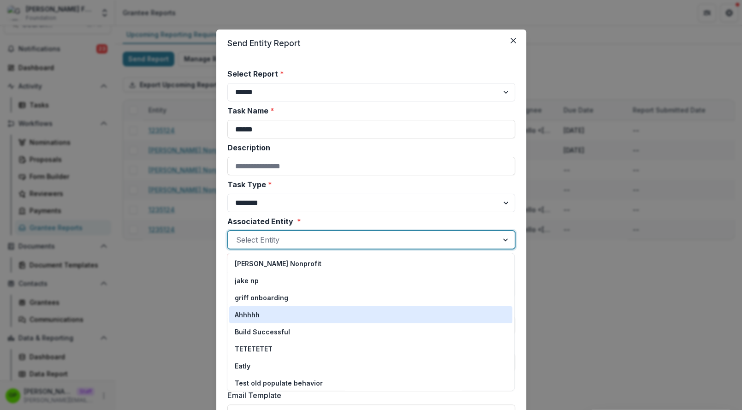
scroll to position [53, 0]
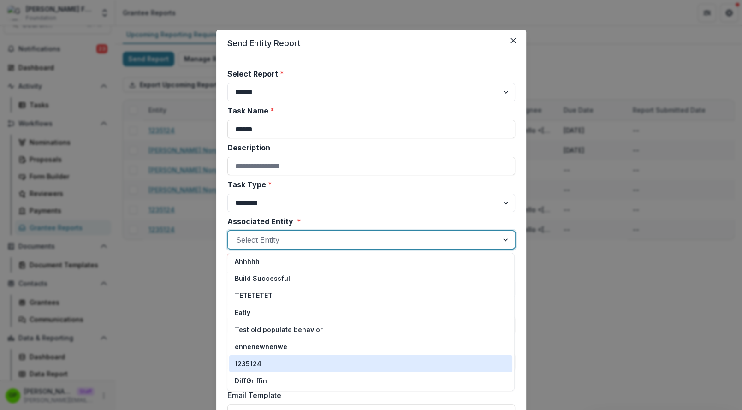
click at [252, 381] on p "DiffGriffin" at bounding box center [251, 381] width 32 height 10
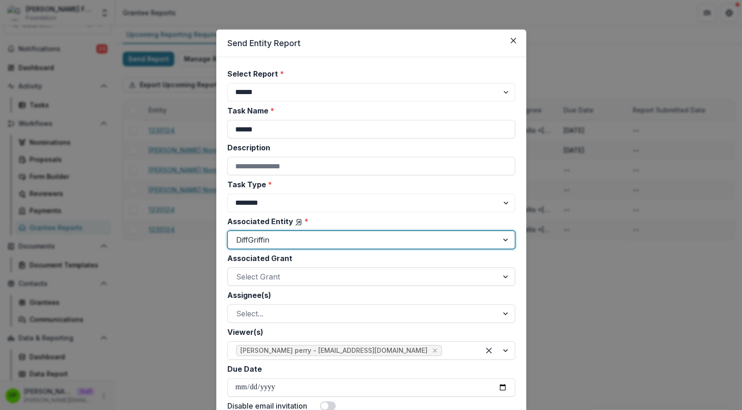
click at [272, 281] on div at bounding box center [363, 276] width 254 height 13
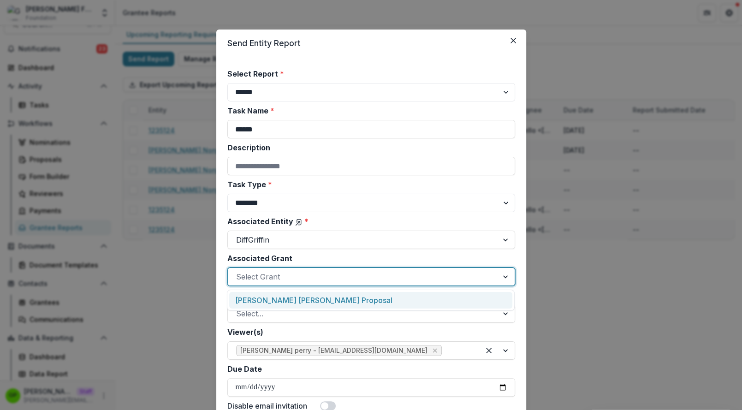
click at [272, 300] on div "[PERSON_NAME] [PERSON_NAME] Proposal" at bounding box center [370, 300] width 283 height 17
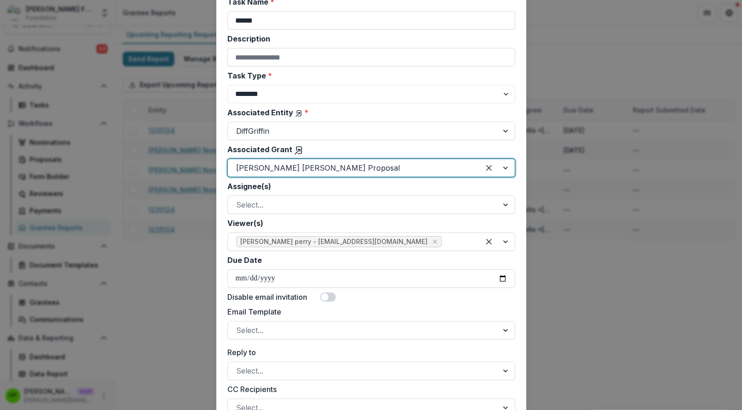
scroll to position [113, 0]
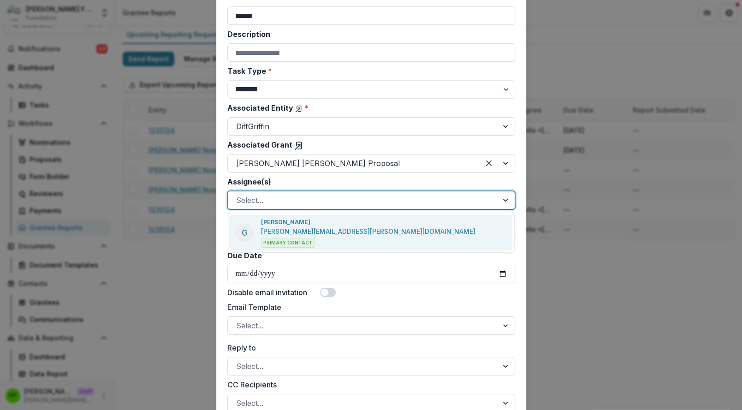
click at [257, 201] on div at bounding box center [363, 200] width 254 height 13
click at [259, 221] on div "G Griffin Perry griffin+diffin@trytemelio.com Primary Contact" at bounding box center [355, 233] width 240 height 30
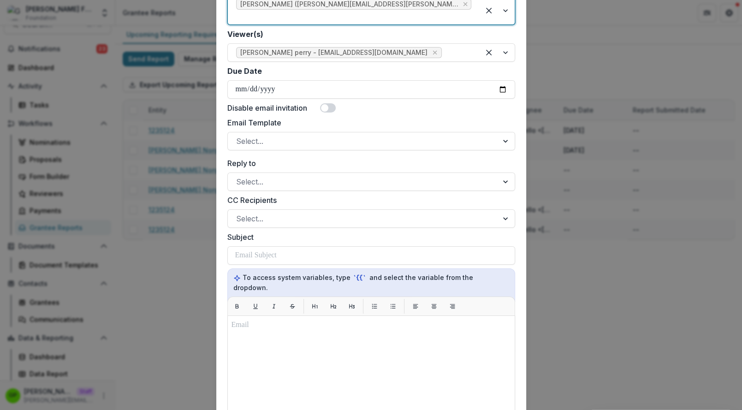
scroll to position [300, 0]
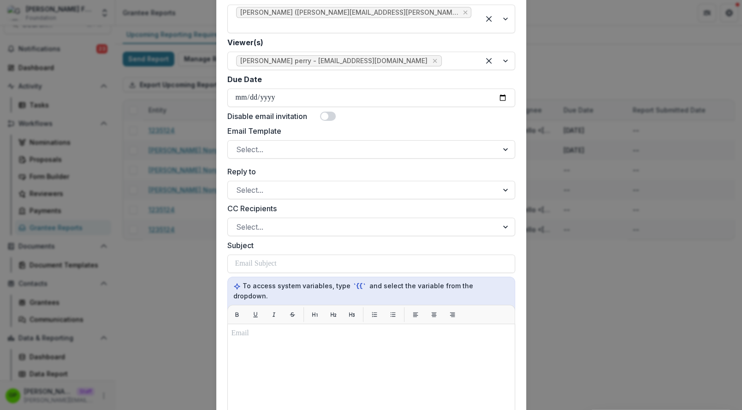
click at [286, 125] on label "Email Template" at bounding box center [368, 130] width 282 height 11
click at [238, 144] on input "Email Template" at bounding box center [237, 149] width 2 height 11
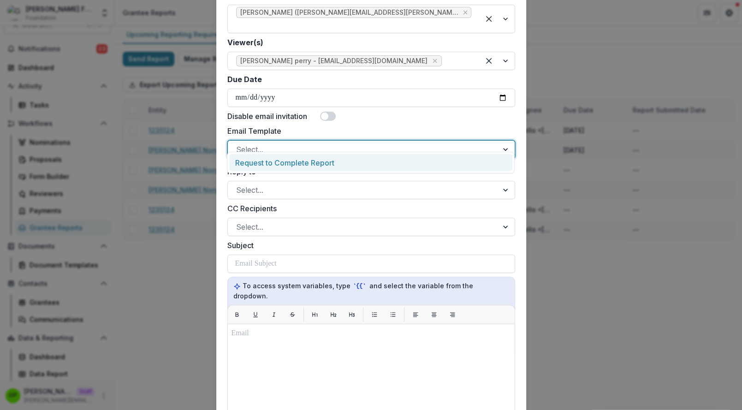
click at [280, 143] on div at bounding box center [363, 149] width 254 height 13
click at [273, 163] on div "Request to Complete Report" at bounding box center [370, 162] width 283 height 17
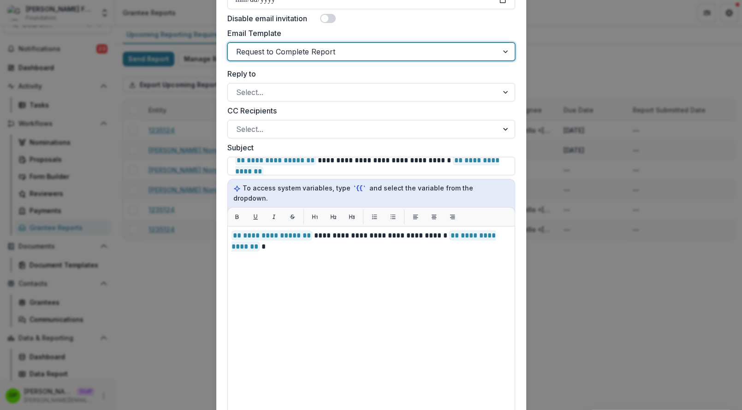
scroll to position [463, 0]
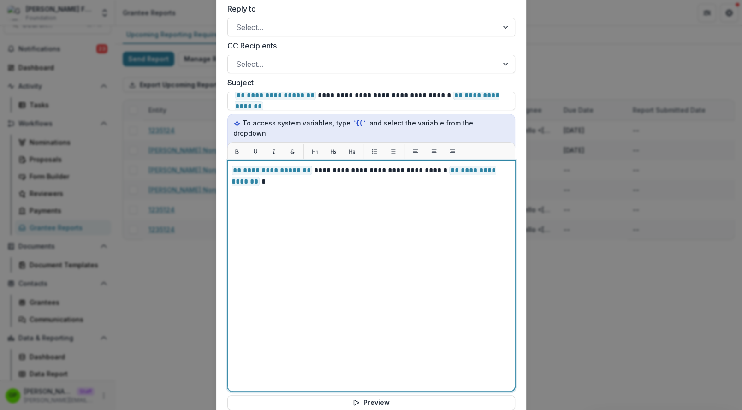
click at [293, 218] on div "**********" at bounding box center [370, 276] width 279 height 222
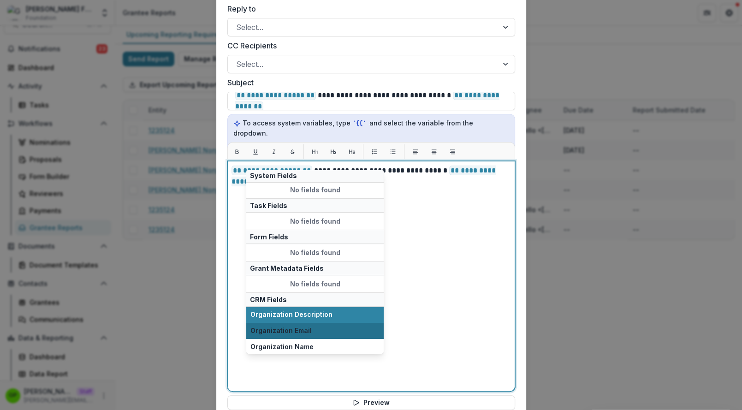
scroll to position [42, 0]
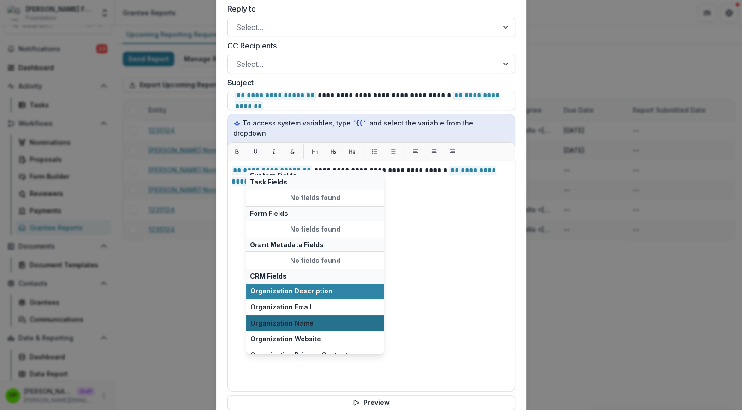
click at [293, 324] on button "Organization Name" at bounding box center [314, 323] width 137 height 16
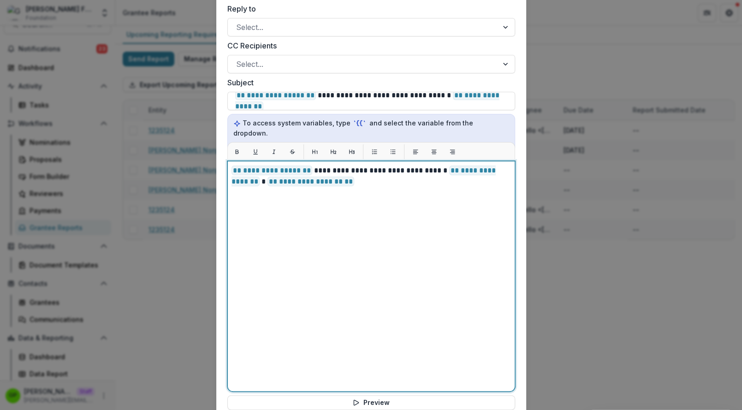
scroll to position [552, 0]
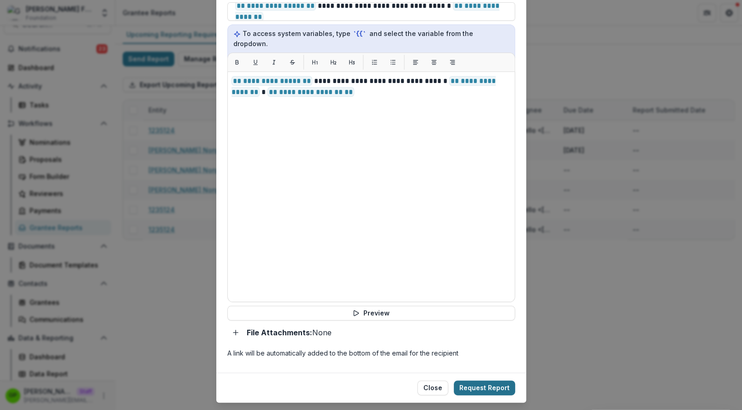
click at [475, 380] on button "Request Report" at bounding box center [484, 387] width 61 height 15
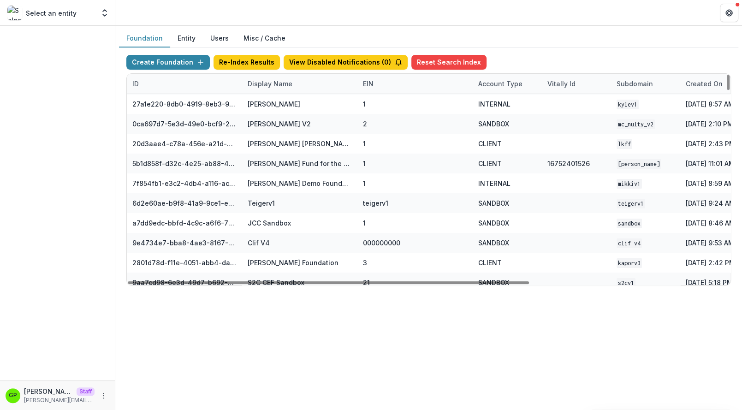
click at [262, 83] on div "Display Name" at bounding box center [270, 84] width 56 height 10
click at [278, 107] on input at bounding box center [299, 103] width 111 height 15
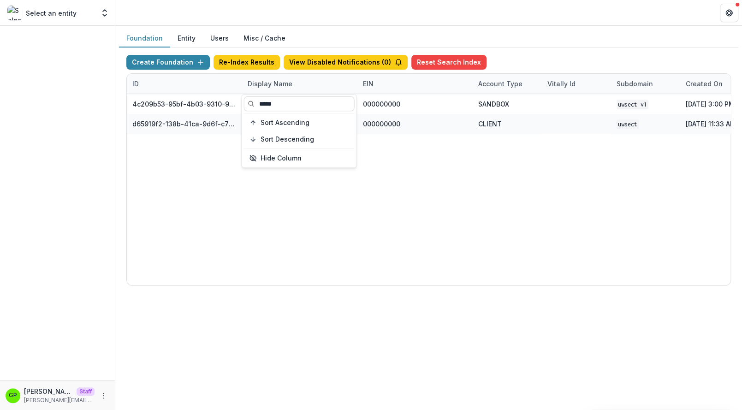
type input "*****"
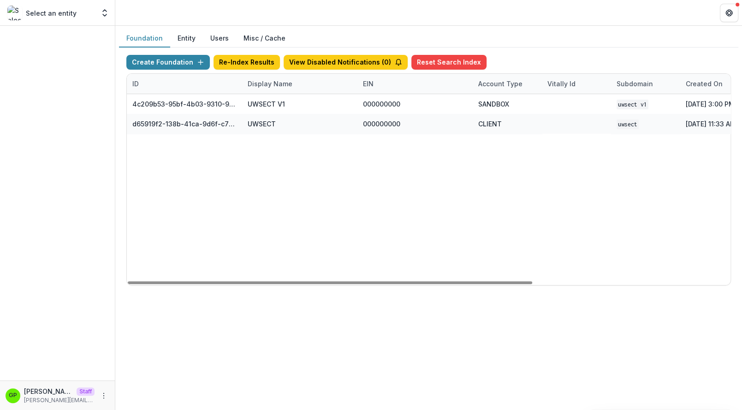
click at [263, 184] on div "4c209b53-95bf-4b03-9310-90df52d4ee3d UWSECT V1 000000000 SANDBOX UWSECT V1 Oct …" at bounding box center [576, 189] width 899 height 191
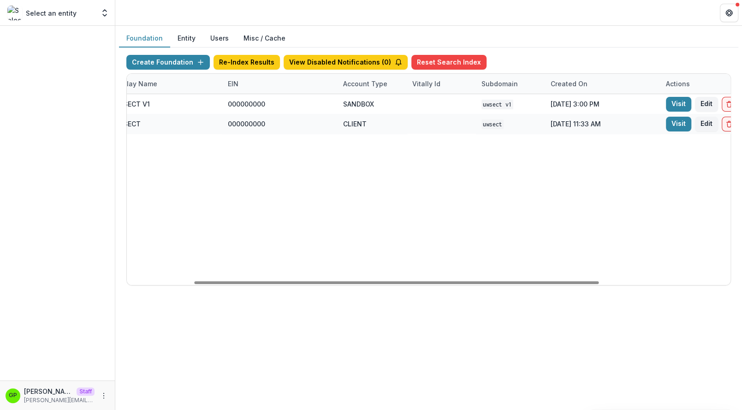
scroll to position [0, 230]
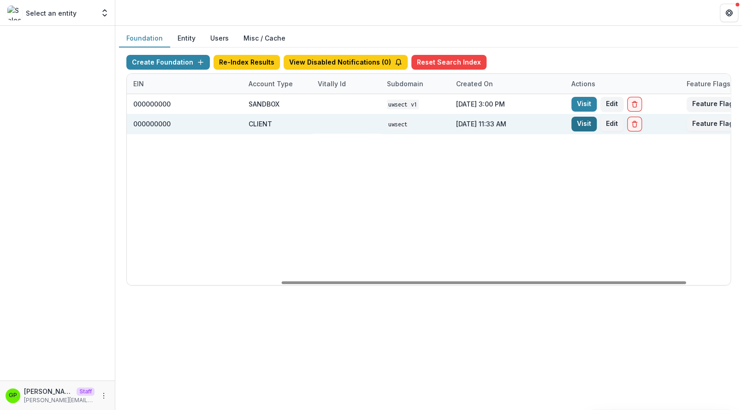
click at [581, 119] on link "Visit" at bounding box center [583, 124] width 25 height 15
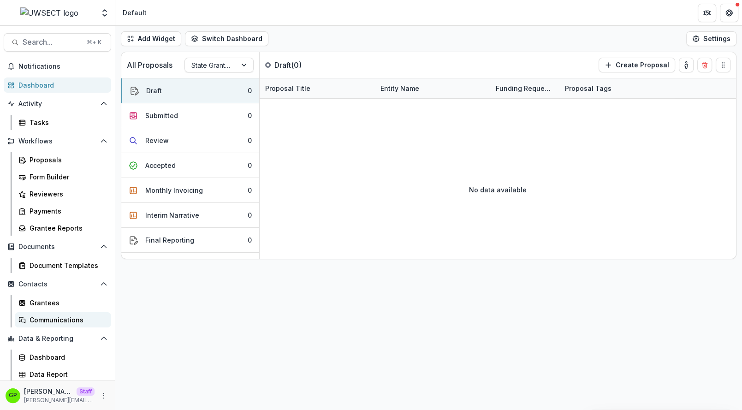
click at [48, 317] on div "Communications" at bounding box center [67, 320] width 74 height 10
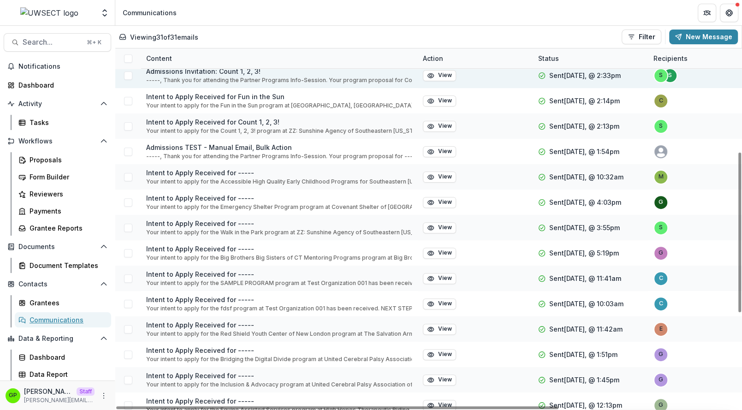
scroll to position [239, 0]
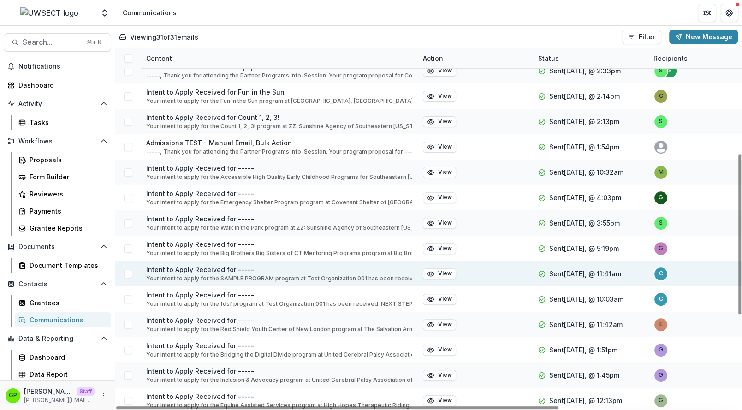
click at [152, 273] on p "Intent to Apply Received for -----" at bounding box center [279, 270] width 266 height 10
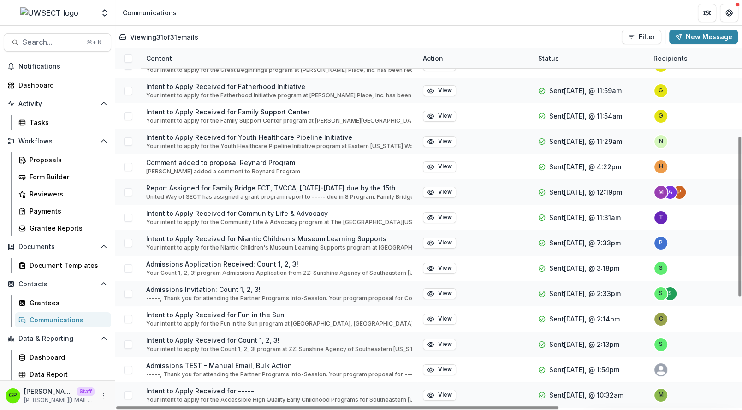
scroll to position [0, 0]
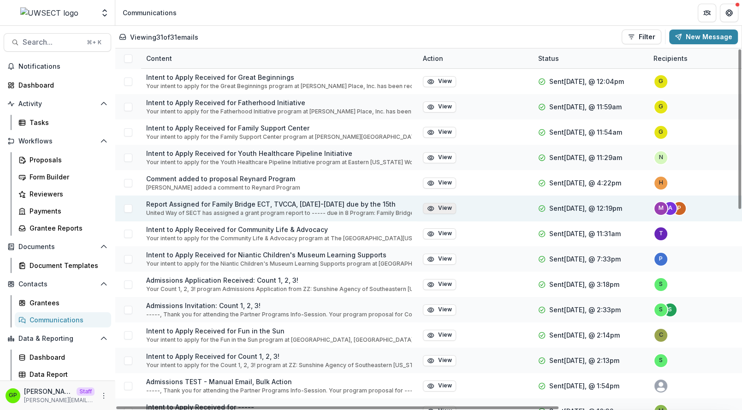
click at [436, 206] on button "View" at bounding box center [439, 208] width 33 height 11
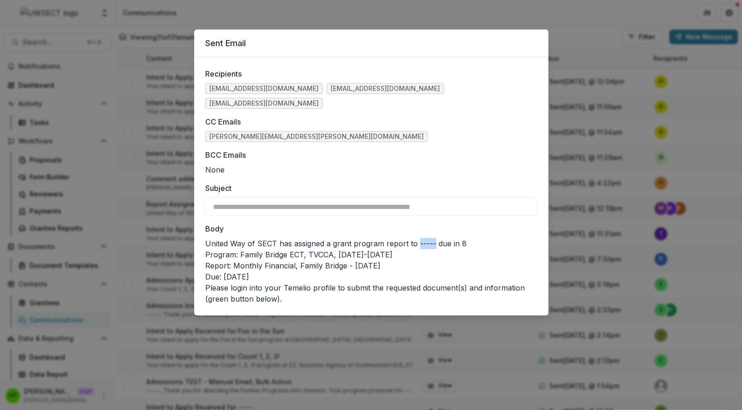
drag, startPoint x: 417, startPoint y: 229, endPoint x: 432, endPoint y: 229, distance: 14.8
click at [432, 238] on p "United Way of SECT has assigned a grant program report to ----- due in 8" at bounding box center [371, 243] width 332 height 11
click at [558, 155] on div "**********" at bounding box center [371, 205] width 742 height 410
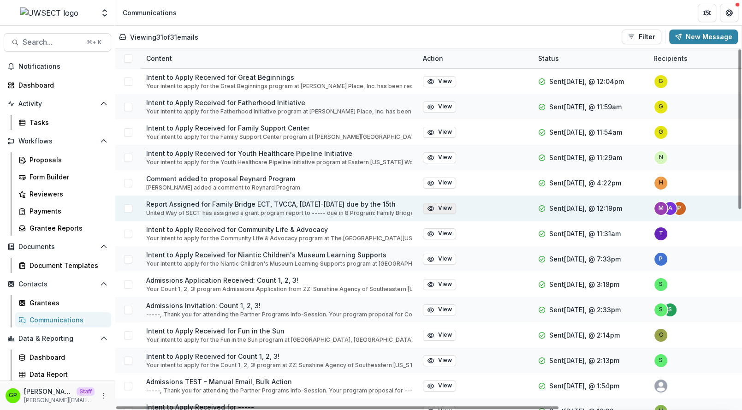
click at [441, 207] on button "View" at bounding box center [439, 208] width 33 height 11
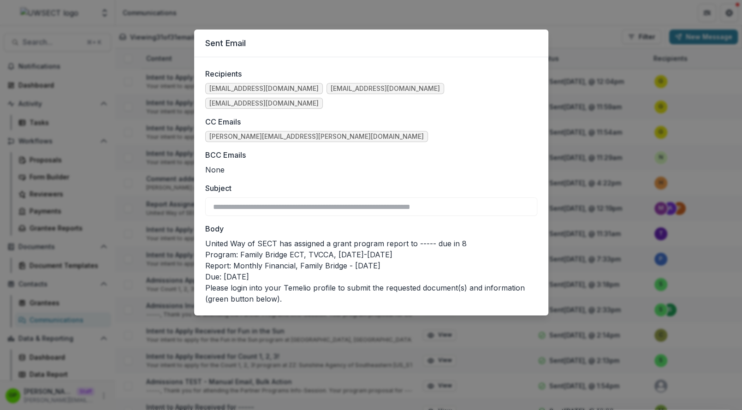
click at [285, 2] on div "**********" at bounding box center [371, 205] width 742 height 410
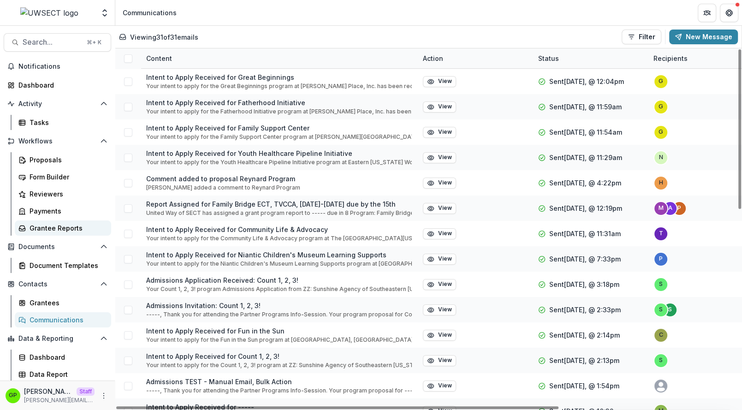
click at [53, 231] on div "Grantee Reports" at bounding box center [67, 228] width 74 height 10
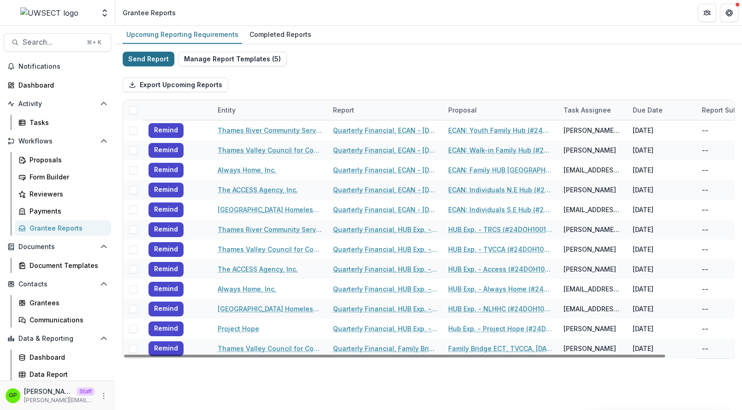
click at [155, 62] on button "Send Report" at bounding box center [149, 59] width 52 height 15
select select "********"
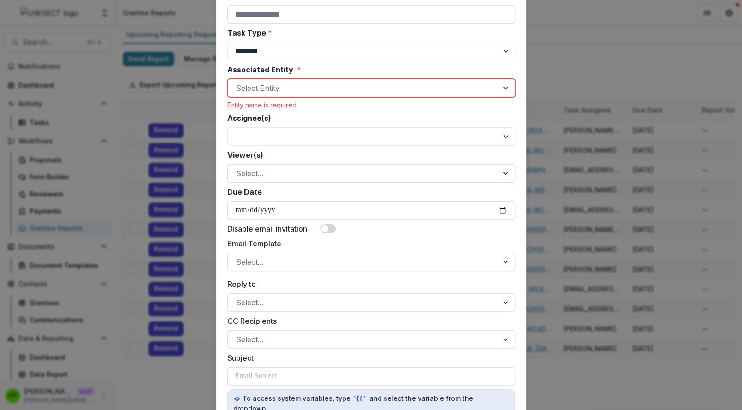
scroll to position [114, 0]
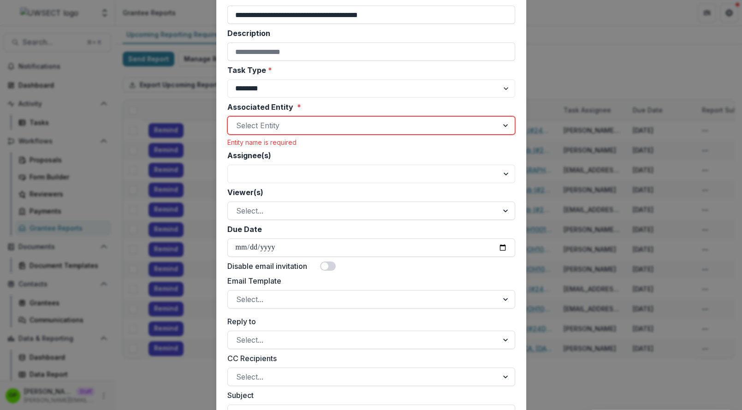
click at [258, 134] on div "Select Entity" at bounding box center [371, 125] width 288 height 18
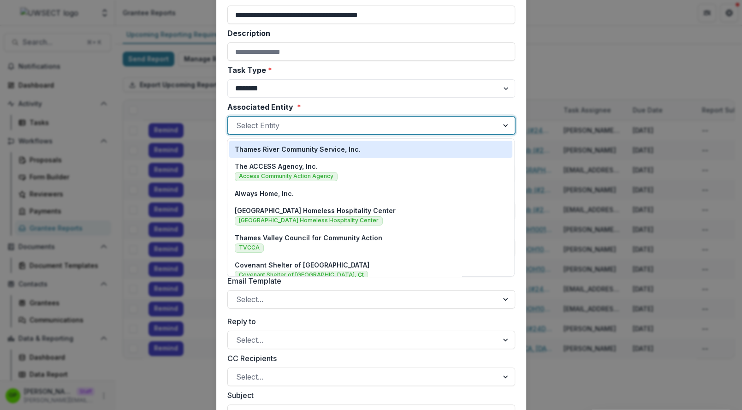
click at [269, 143] on div "Thames River Community Service, Inc." at bounding box center [370, 149] width 283 height 17
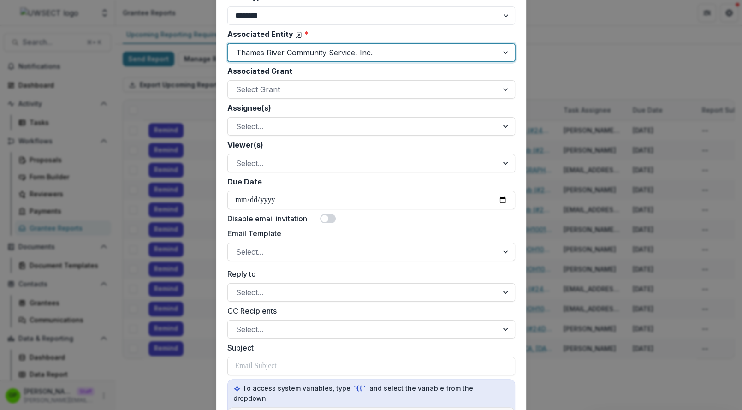
scroll to position [391, 0]
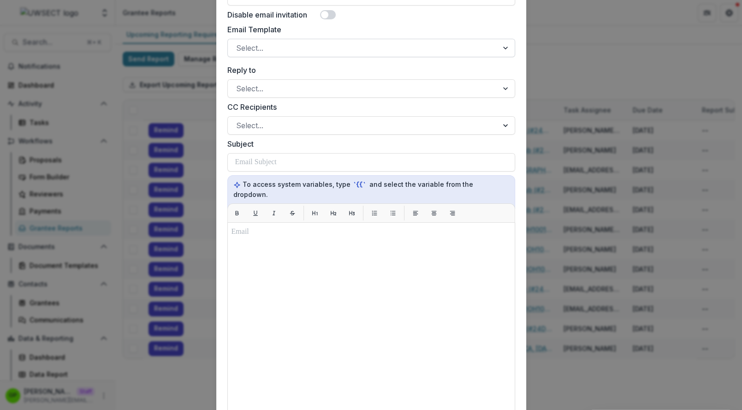
click at [256, 39] on div "Select..." at bounding box center [371, 48] width 288 height 18
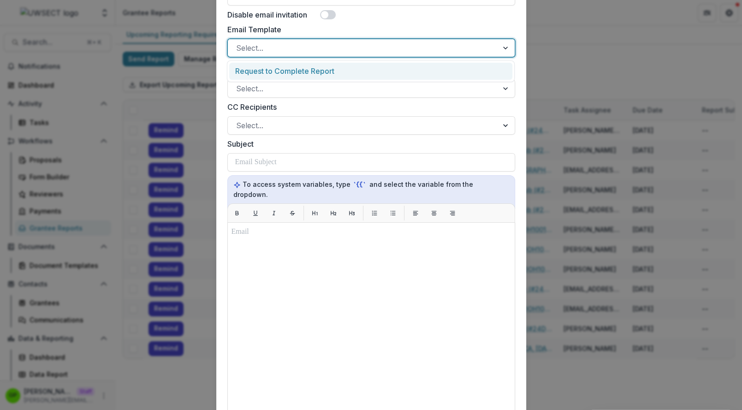
click at [258, 60] on div "**********" at bounding box center [371, 94] width 288 height 835
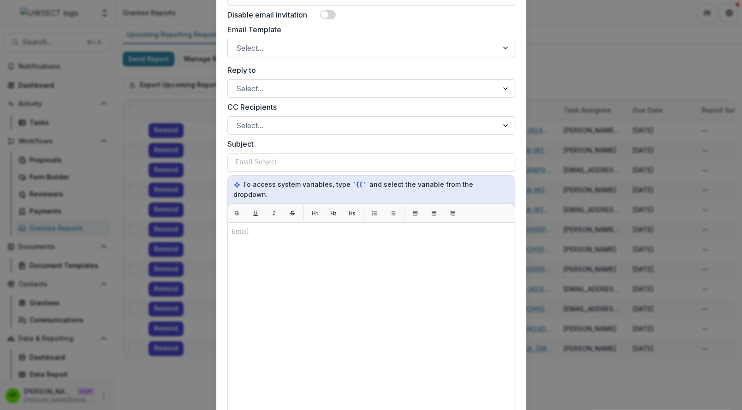
click at [254, 42] on div at bounding box center [363, 48] width 254 height 13
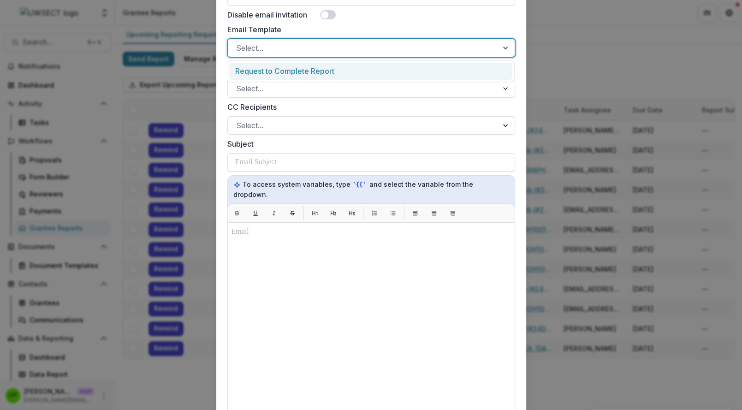
click at [254, 76] on div "Request to Complete Report" at bounding box center [370, 71] width 283 height 17
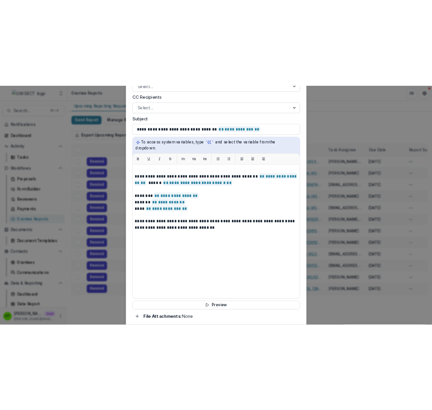
scroll to position [552, 0]
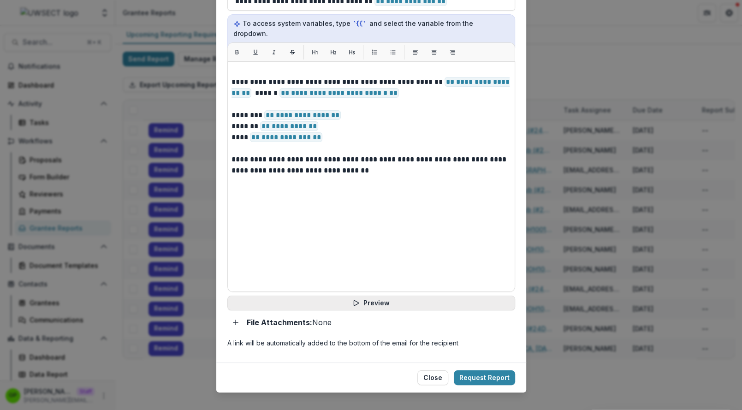
click at [308, 296] on button "Preview" at bounding box center [371, 303] width 288 height 15
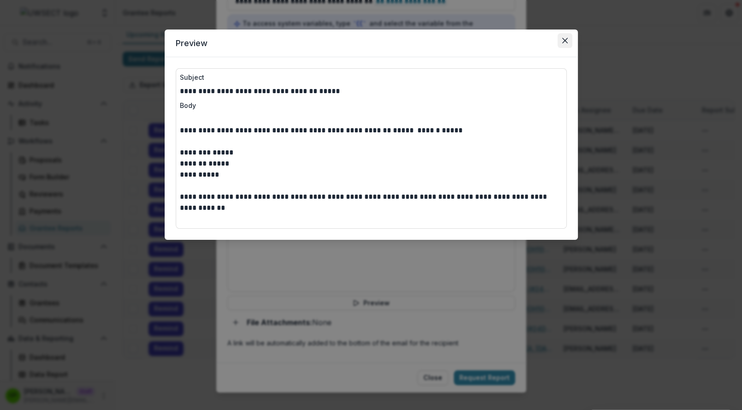
click at [563, 40] on icon "Close" at bounding box center [565, 41] width 6 height 6
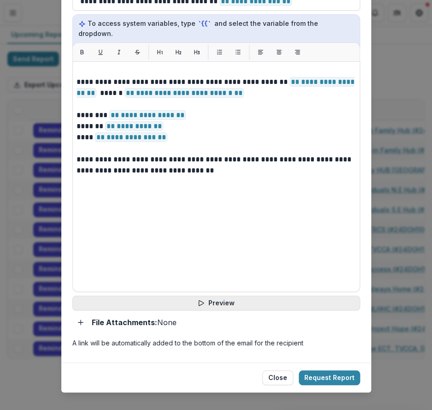
click at [192, 296] on button "Preview" at bounding box center [216, 303] width 288 height 15
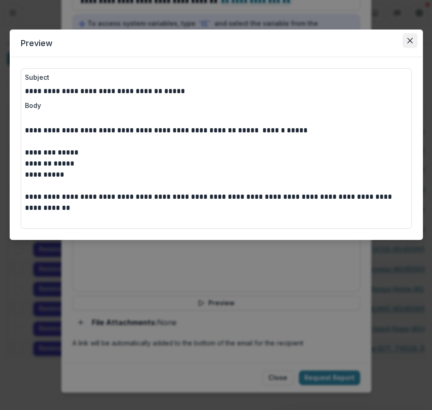
click at [409, 42] on icon "Close" at bounding box center [410, 41] width 6 height 6
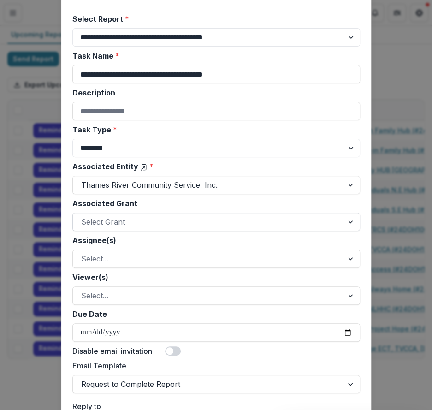
scroll to position [48, 0]
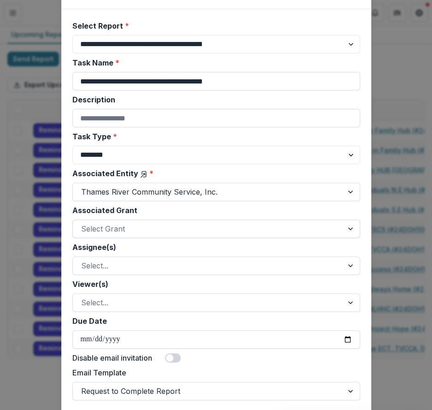
click at [115, 232] on div at bounding box center [208, 228] width 254 height 13
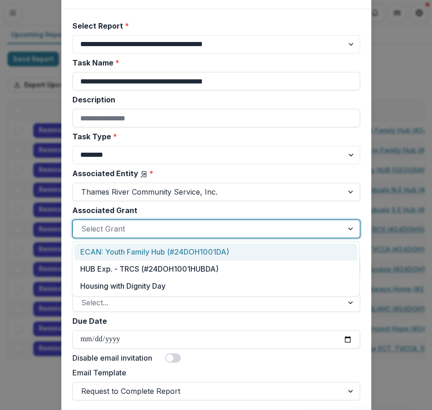
click at [119, 252] on div "ECAN: Youth Family Hub (#24DOH1001DA)" at bounding box center [215, 251] width 283 height 17
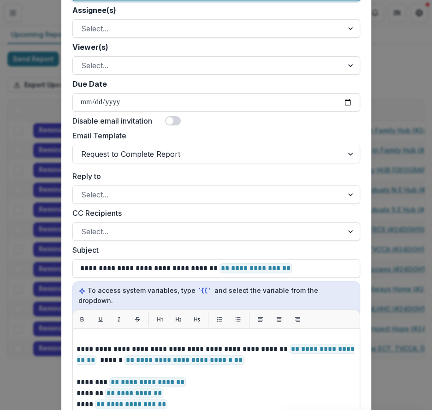
scroll to position [477, 0]
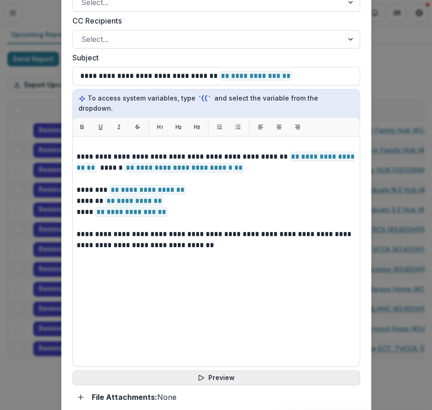
click at [170, 370] on button "Preview" at bounding box center [216, 377] width 288 height 15
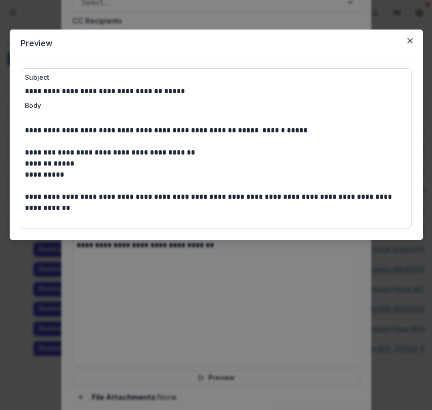
click at [260, 257] on div "**********" at bounding box center [216, 205] width 432 height 410
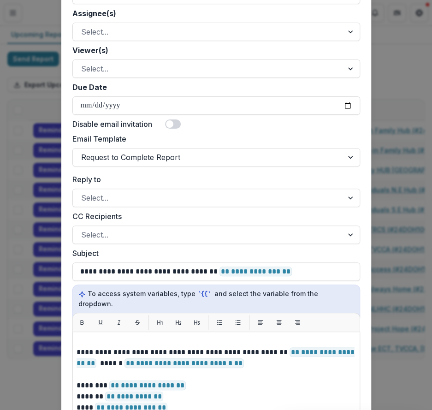
scroll to position [310, 0]
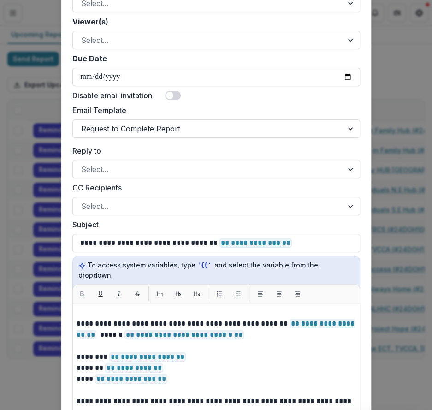
click at [83, 70] on input "Due Date" at bounding box center [216, 77] width 288 height 18
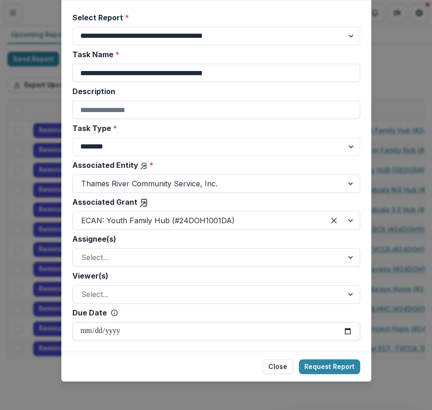
click at [83, 329] on input "**********" at bounding box center [216, 331] width 288 height 18
type input "**********"
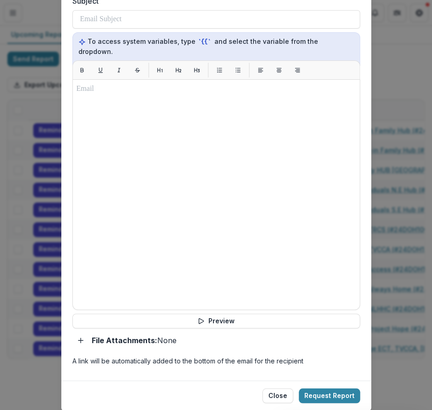
scroll to position [552, 0]
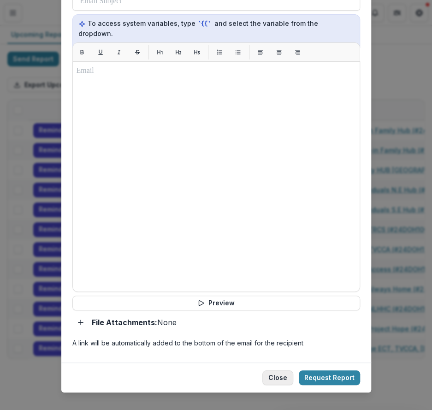
click at [271, 370] on button "Close" at bounding box center [277, 377] width 31 height 15
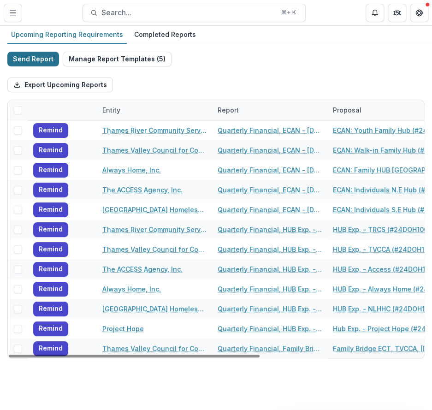
click at [37, 59] on button "Send Report" at bounding box center [33, 59] width 52 height 15
select select "********"
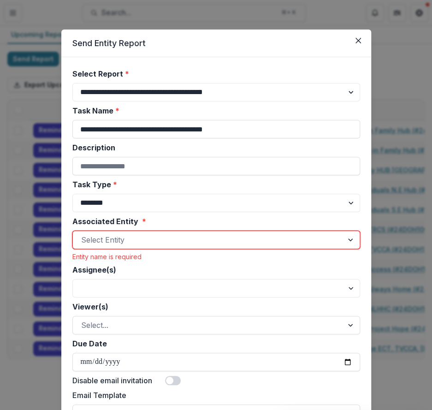
scroll to position [1, 0]
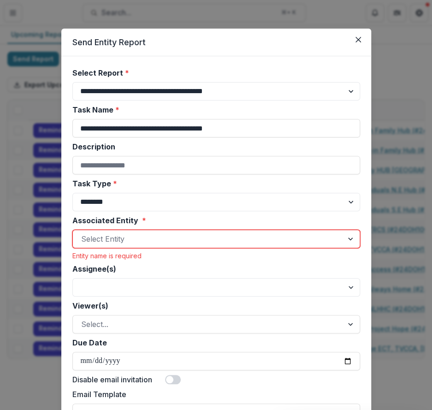
click at [133, 235] on div at bounding box center [208, 238] width 254 height 13
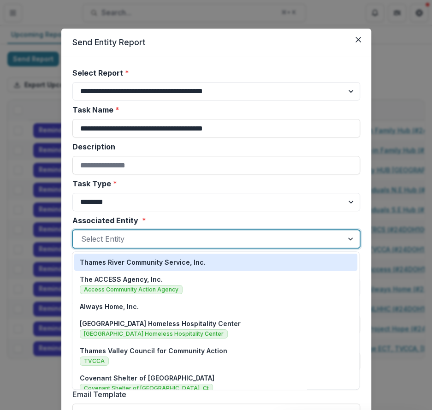
click at [132, 263] on p "Thames River Community Service, Inc." at bounding box center [143, 262] width 126 height 10
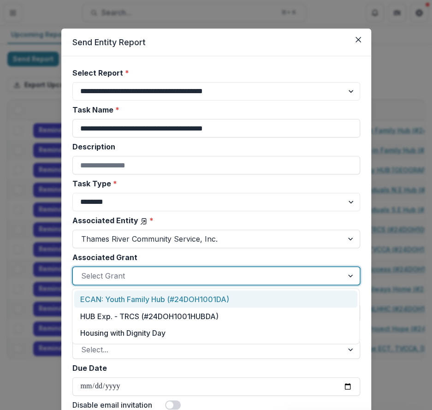
click at [135, 271] on div at bounding box center [208, 275] width 254 height 13
click at [133, 295] on div "ECAN: Youth Family Hub (#24DOH1001DA)" at bounding box center [215, 299] width 283 height 17
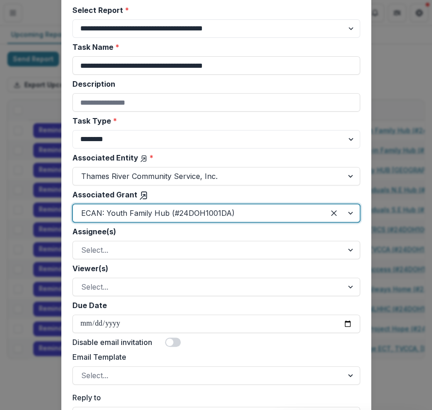
scroll to position [105, 0]
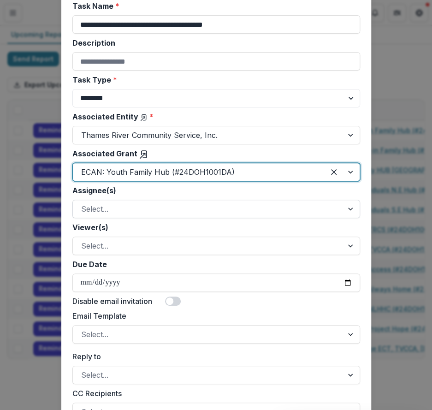
click at [137, 204] on div at bounding box center [208, 208] width 254 height 13
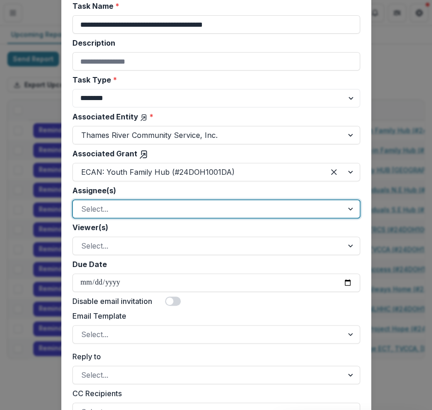
click at [165, 208] on div at bounding box center [208, 208] width 254 height 13
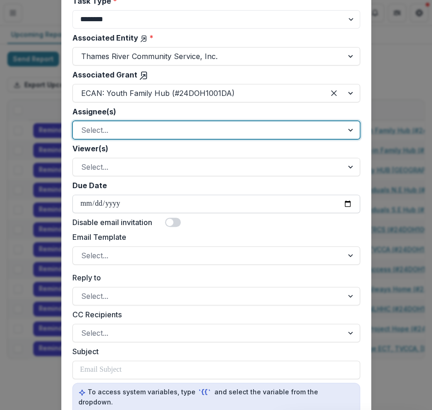
scroll to position [184, 0]
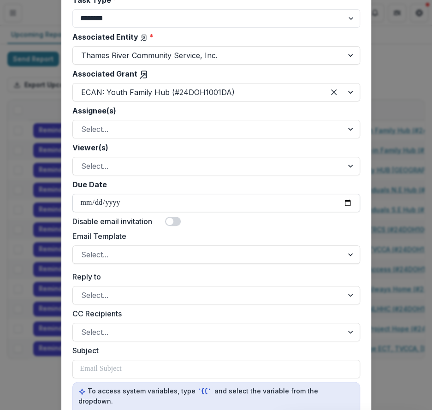
type input "**********"
click at [83, 211] on input "**********" at bounding box center [216, 203] width 288 height 18
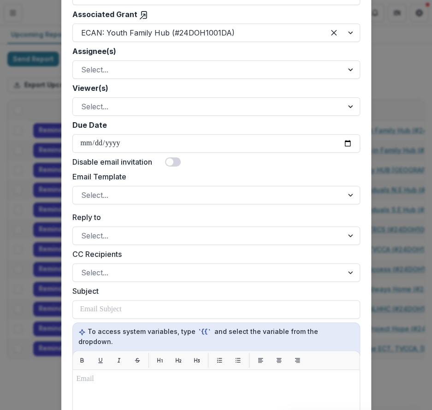
scroll to position [259, 0]
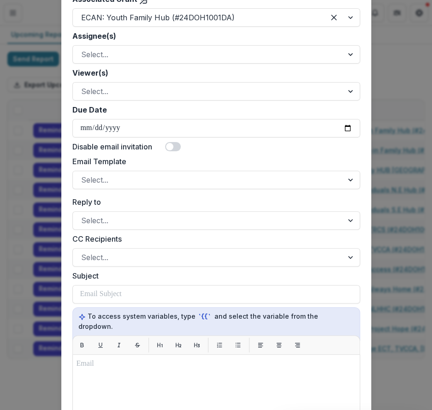
click at [142, 159] on label "Email Template" at bounding box center [213, 161] width 282 height 11
click at [83, 174] on input "Email Template" at bounding box center [82, 179] width 2 height 11
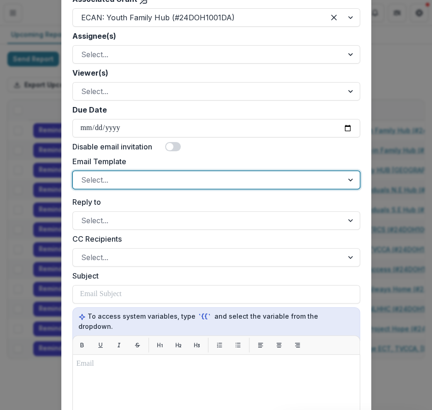
click at [142, 171] on div "Select..." at bounding box center [216, 180] width 288 height 18
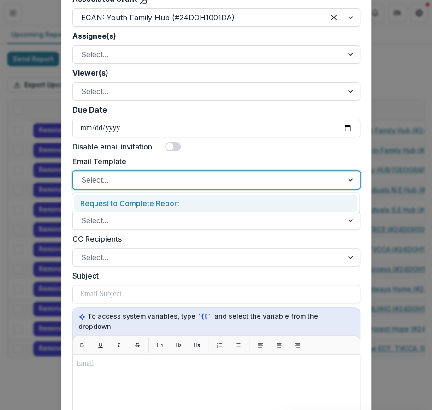
click at [133, 192] on div "**********" at bounding box center [216, 226] width 288 height 835
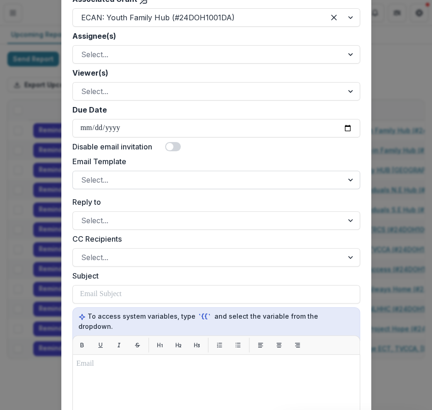
click at [131, 186] on div "Select..." at bounding box center [208, 179] width 270 height 15
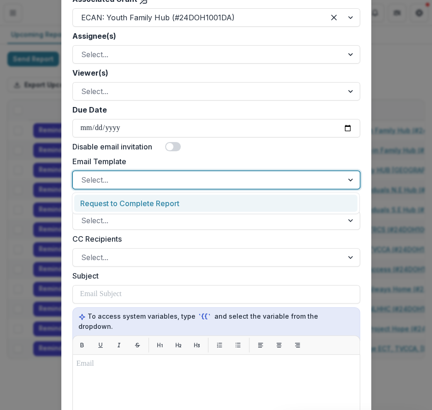
click at [131, 202] on div "Request to Complete Report" at bounding box center [215, 203] width 283 height 17
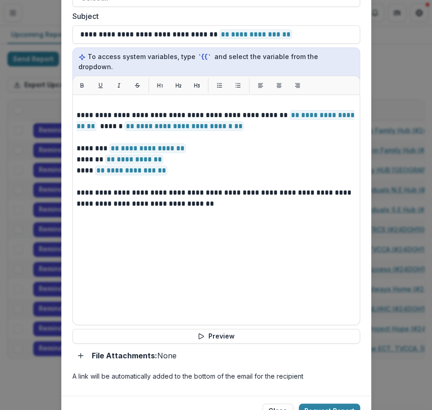
scroll to position [521, 0]
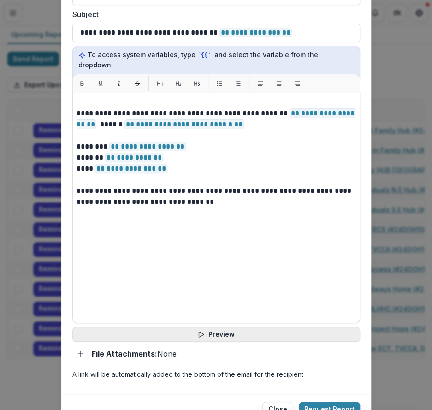
click at [191, 327] on button "Preview" at bounding box center [216, 334] width 288 height 15
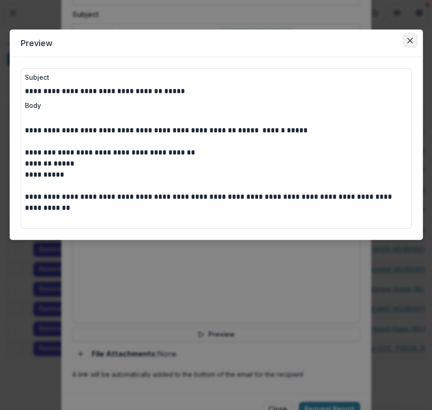
click at [409, 39] on icon "Close" at bounding box center [410, 41] width 6 height 6
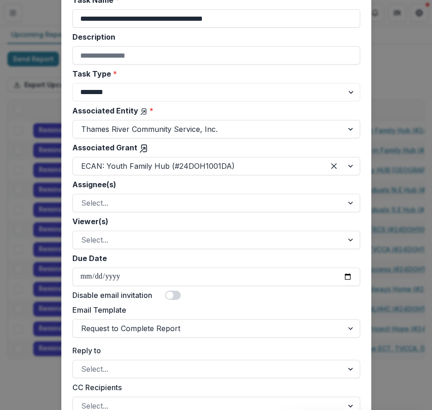
scroll to position [20, 0]
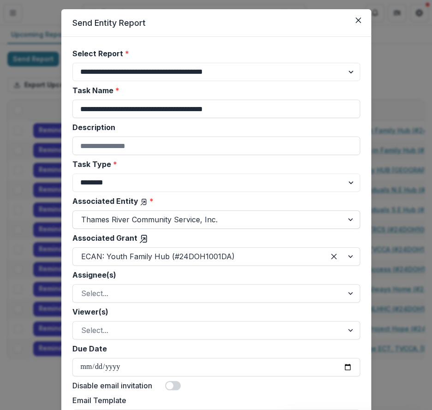
click at [231, 226] on div at bounding box center [208, 219] width 254 height 13
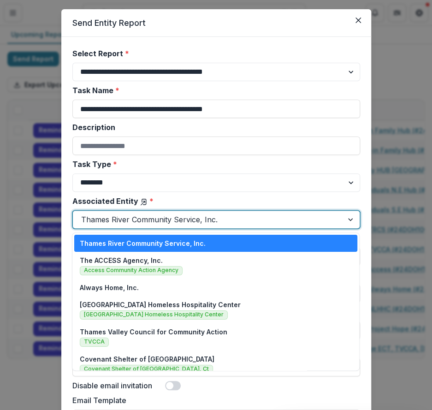
click at [232, 224] on div at bounding box center [208, 219] width 254 height 13
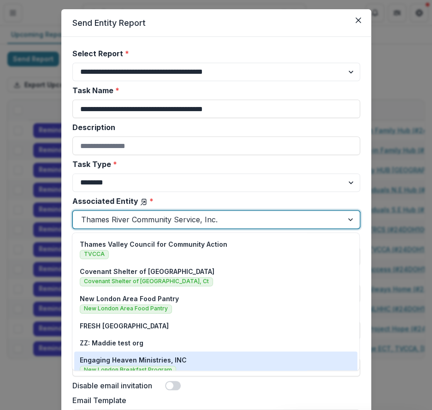
scroll to position [0, 0]
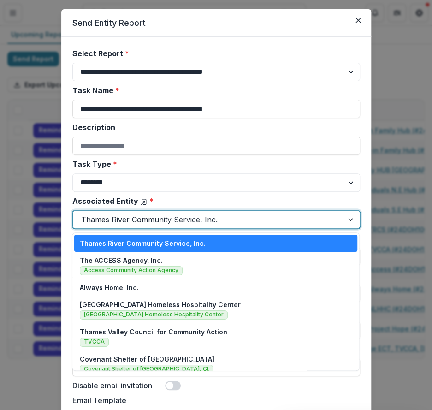
click at [219, 196] on label "Associated Entity *" at bounding box center [213, 201] width 282 height 11
click at [83, 214] on input "Associated Entity *" at bounding box center [82, 219] width 2 height 11
click at [202, 215] on div at bounding box center [208, 219] width 254 height 13
click at [166, 218] on div at bounding box center [208, 219] width 254 height 13
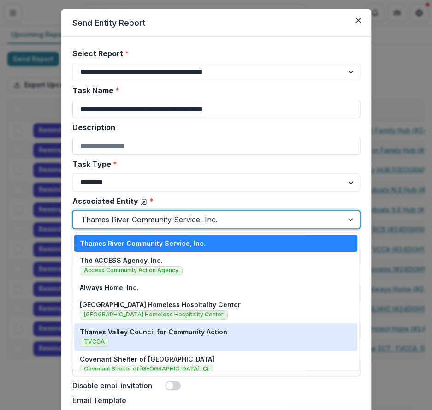
click at [166, 342] on div "Thames Valley Council for Community Action TVCCA" at bounding box center [216, 337] width 272 height 20
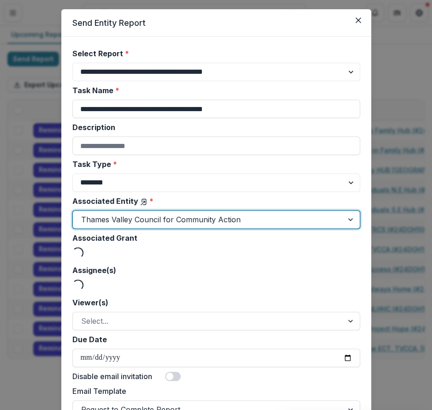
scroll to position [39, 0]
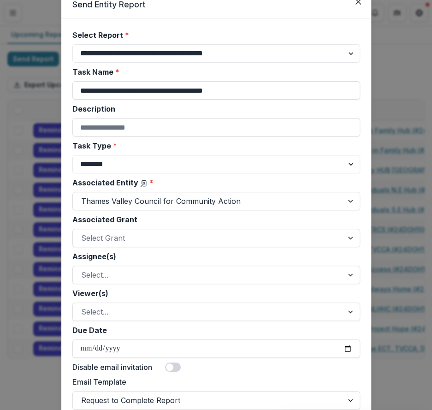
click at [155, 242] on div at bounding box center [208, 237] width 254 height 13
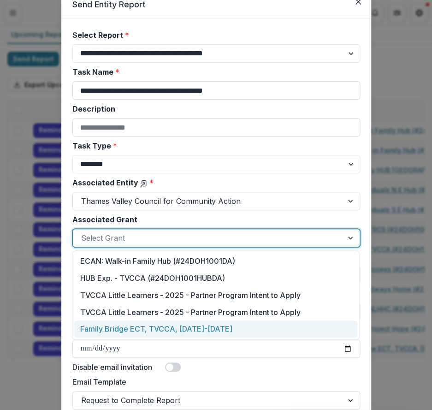
click at [146, 335] on div "Family Bridge ECT, TVCCA, 2024-2026" at bounding box center [215, 328] width 283 height 17
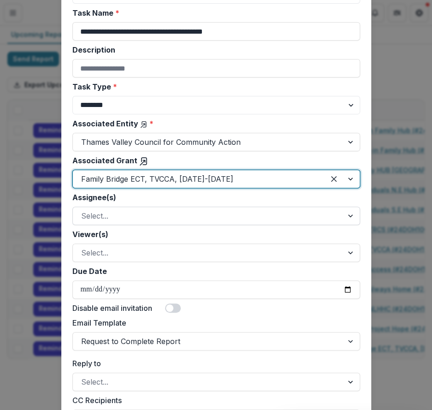
scroll to position [105, 0]
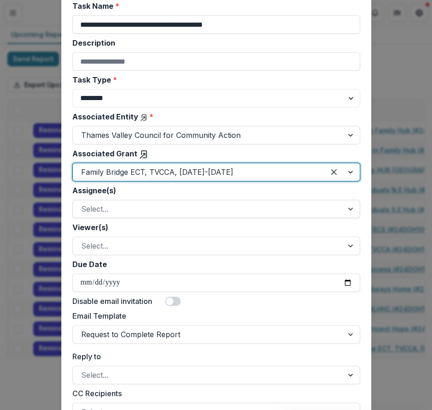
click at [126, 210] on div at bounding box center [208, 208] width 254 height 13
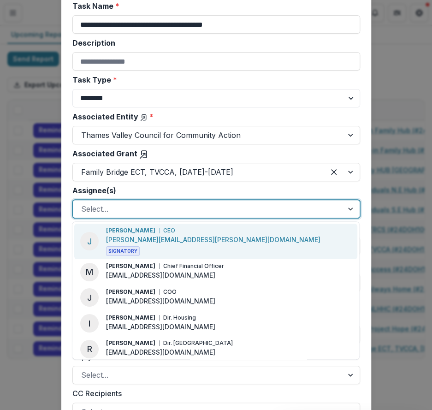
click at [146, 205] on div at bounding box center [208, 208] width 254 height 13
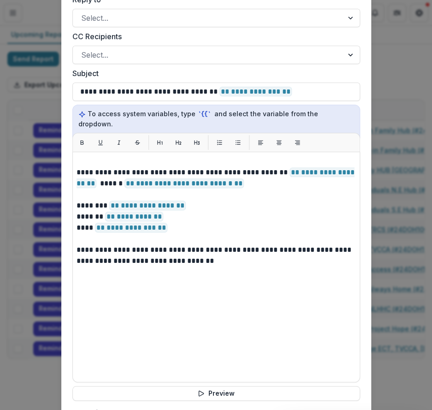
scroll to position [537, 0]
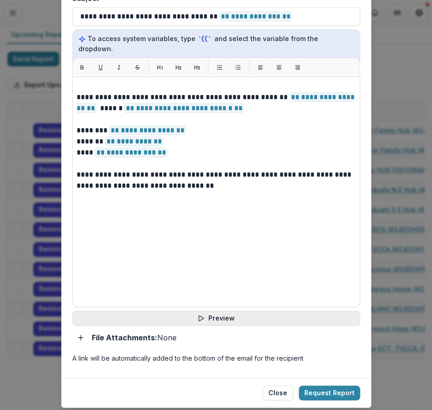
click at [202, 314] on icon "button" at bounding box center [200, 317] width 7 height 7
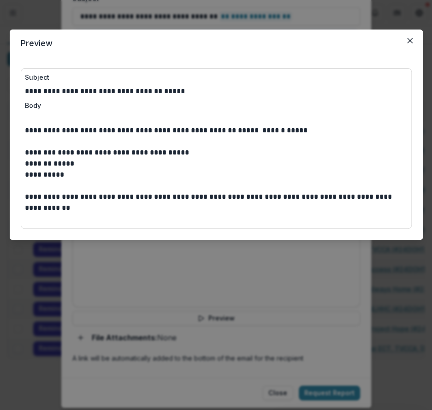
click at [235, 273] on div "**********" at bounding box center [216, 205] width 432 height 410
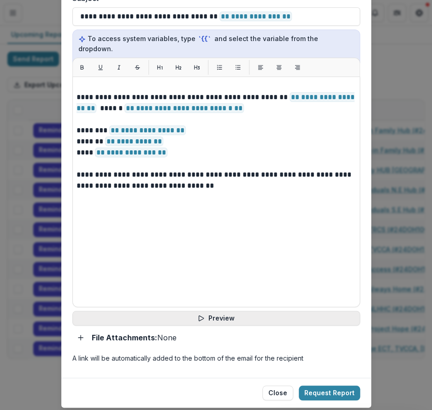
click at [236, 311] on button "Preview" at bounding box center [216, 318] width 288 height 15
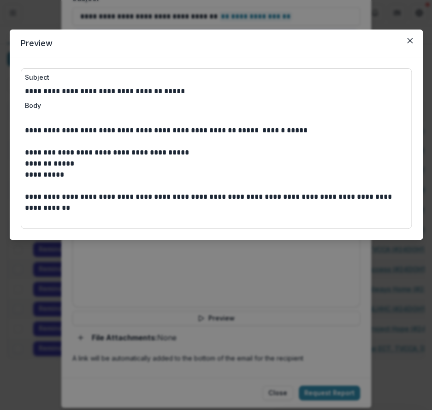
click at [243, 274] on div "**********" at bounding box center [216, 205] width 432 height 410
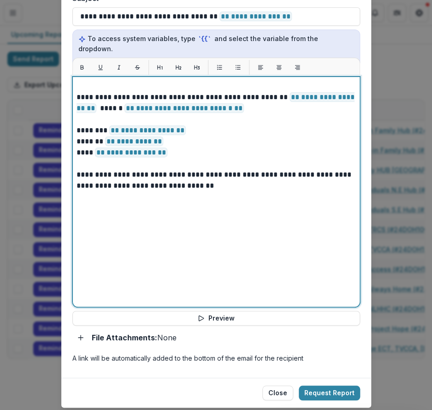
click at [273, 101] on p "**********" at bounding box center [217, 103] width 280 height 22
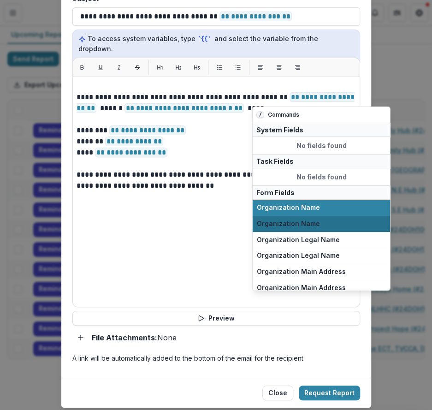
click at [291, 217] on button "Organization Name" at bounding box center [321, 223] width 137 height 16
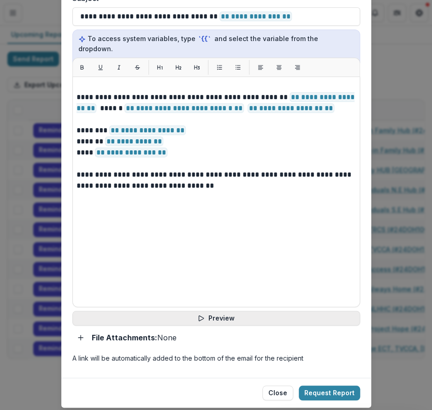
click at [236, 311] on button "Preview" at bounding box center [216, 318] width 288 height 15
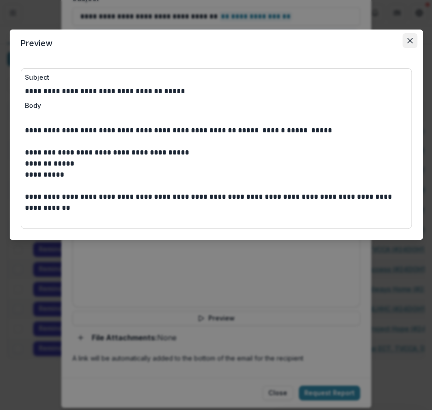
click at [409, 42] on icon "Close" at bounding box center [410, 41] width 6 height 6
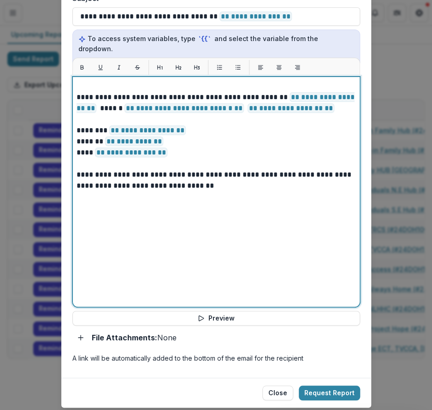
click at [351, 94] on p "**********" at bounding box center [217, 103] width 280 height 22
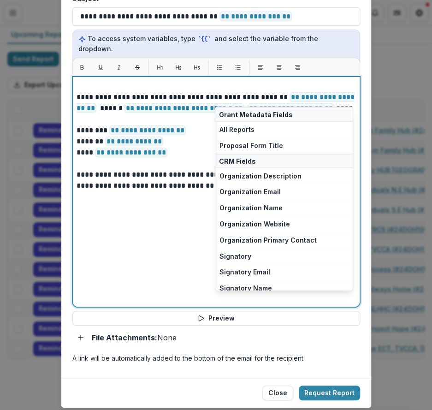
scroll to position [602, 0]
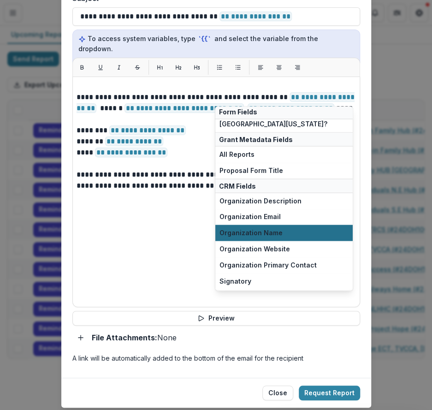
click at [273, 229] on span "Organization Name" at bounding box center [284, 233] width 129 height 8
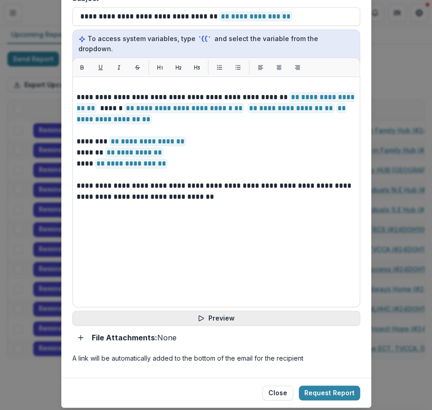
click at [235, 311] on button "Preview" at bounding box center [216, 318] width 288 height 15
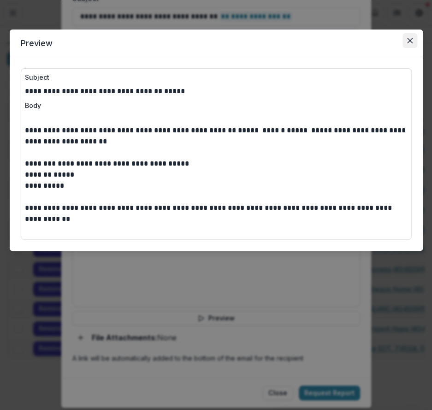
click at [410, 45] on button "Close" at bounding box center [410, 40] width 15 height 15
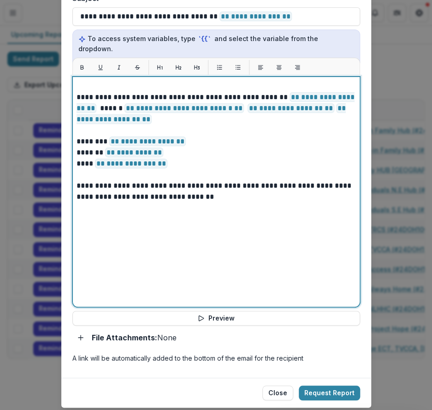
click at [295, 112] on p "**********" at bounding box center [217, 108] width 280 height 33
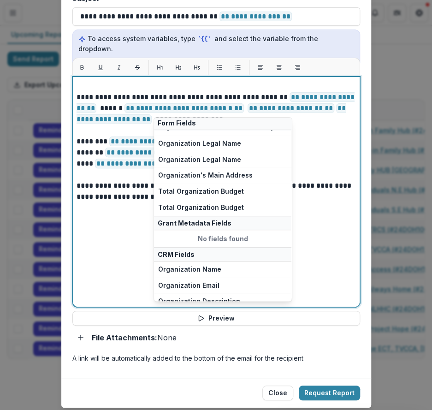
scroll to position [171, 0]
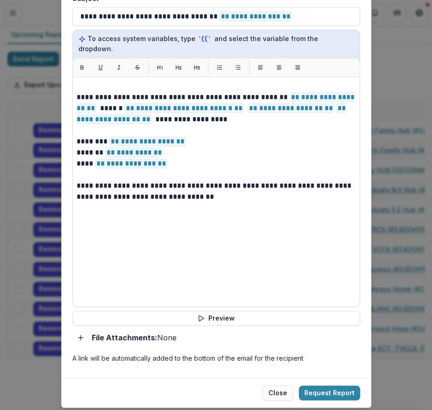
click at [357, 131] on div "**********" at bounding box center [216, 192] width 288 height 231
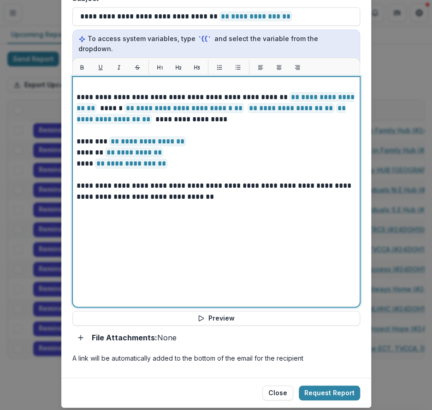
click at [280, 102] on p "**********" at bounding box center [217, 108] width 280 height 33
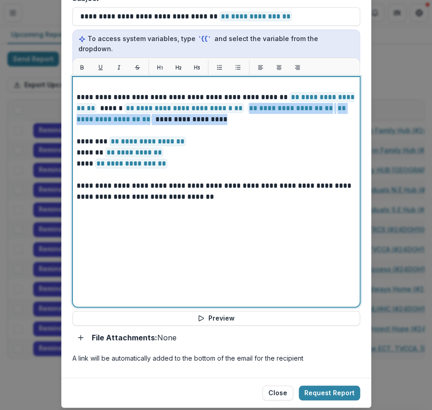
drag, startPoint x: 280, startPoint y: 106, endPoint x: 255, endPoint y: 99, distance: 26.4
click at [255, 99] on p "**********" at bounding box center [217, 108] width 280 height 33
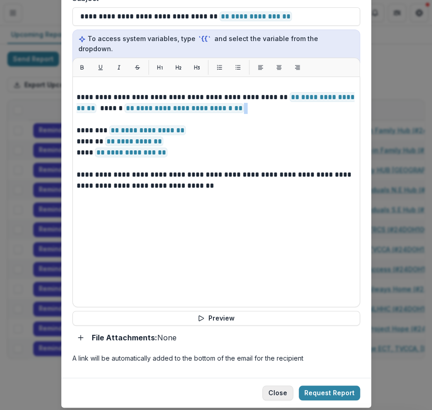
click at [270, 386] on button "Close" at bounding box center [277, 393] width 31 height 15
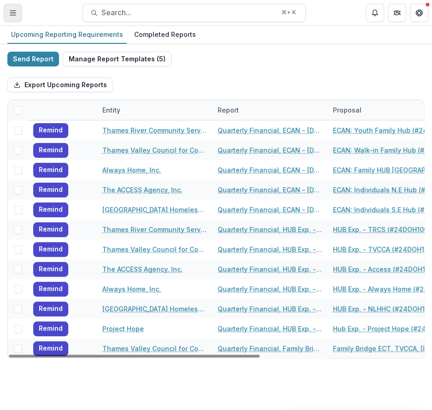
click at [9, 11] on button "Toggle Menu" at bounding box center [13, 13] width 18 height 18
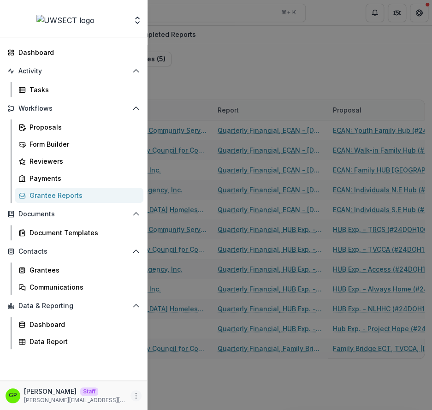
click at [137, 397] on icon "More" at bounding box center [135, 395] width 7 height 7
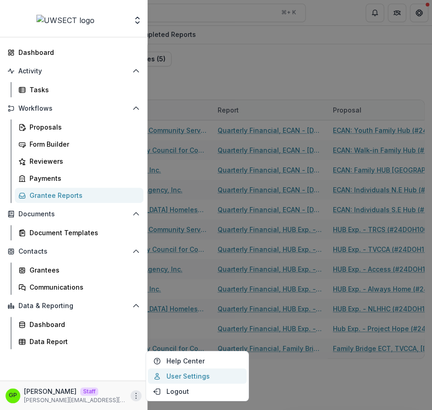
click at [178, 370] on link "User Settings" at bounding box center [197, 375] width 99 height 15
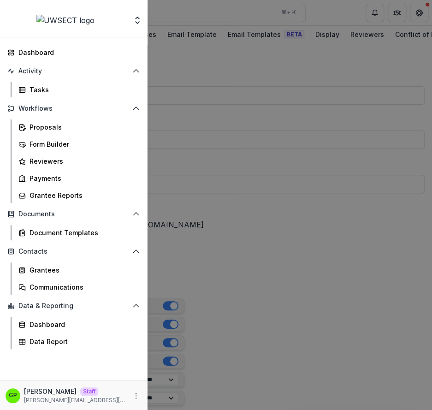
click at [256, 127] on div "Aggregate Analysis Foundations Ruthwick Foundation Griffin Foundation Nonprofit…" at bounding box center [216, 205] width 432 height 410
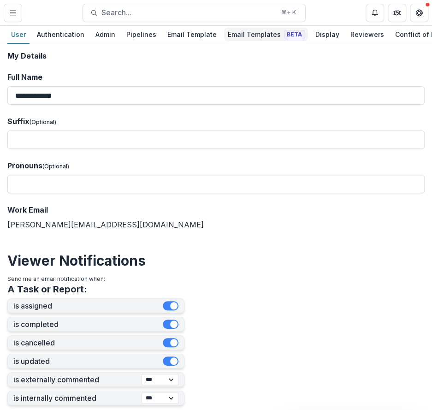
click at [250, 36] on div "Email Templates Beta" at bounding box center [266, 34] width 84 height 13
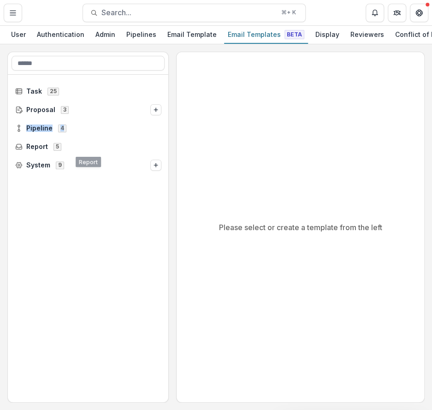
click at [74, 138] on div "Report 5" at bounding box center [88, 146] width 161 height 18
click at [74, 142] on span "Report 5" at bounding box center [88, 146] width 146 height 8
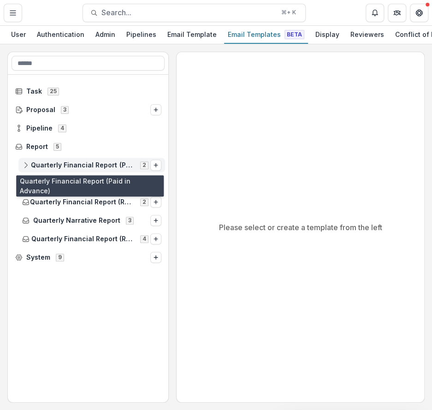
click at [73, 167] on span "Quarterly Financial Report (Paid in Advance)" at bounding box center [83, 165] width 104 height 8
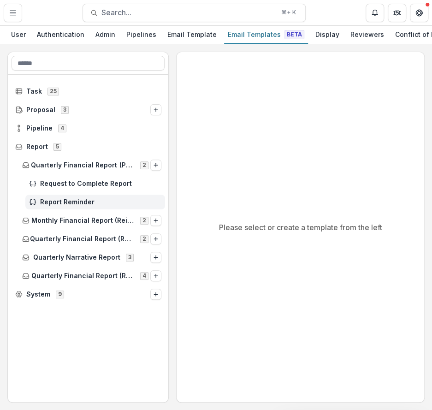
click at [74, 196] on div "Report Reminder" at bounding box center [95, 202] width 140 height 15
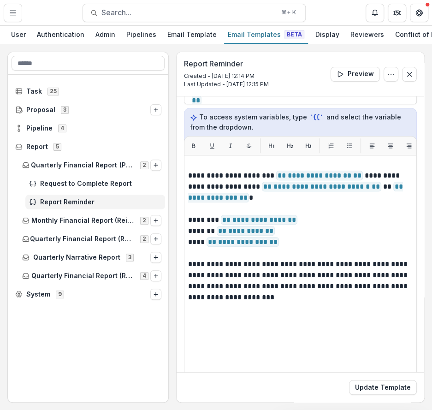
scroll to position [105, 0]
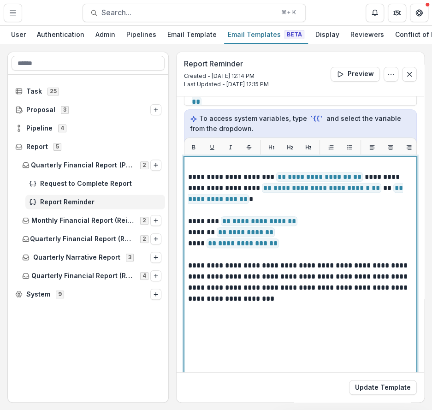
click at [354, 177] on p "**********" at bounding box center [300, 188] width 225 height 33
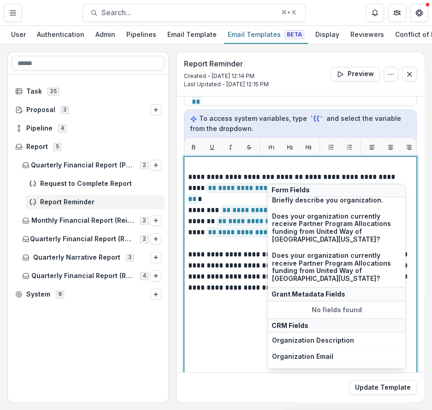
scroll to position [296, 0]
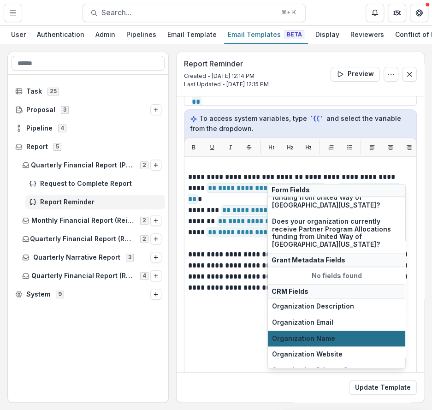
click at [323, 334] on span "Organization Name" at bounding box center [336, 338] width 129 height 8
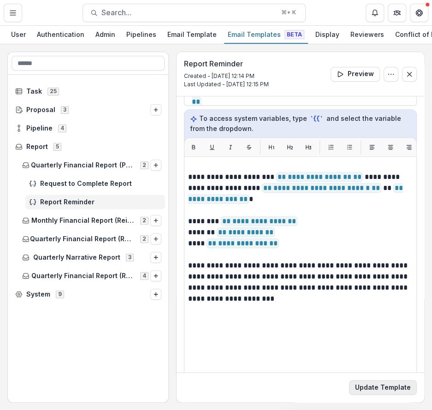
click at [368, 389] on button "Update Template" at bounding box center [383, 387] width 68 height 15
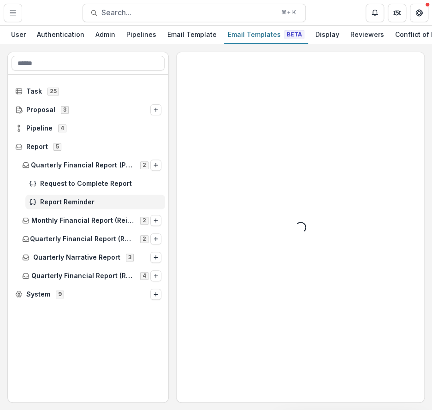
scroll to position [0, 0]
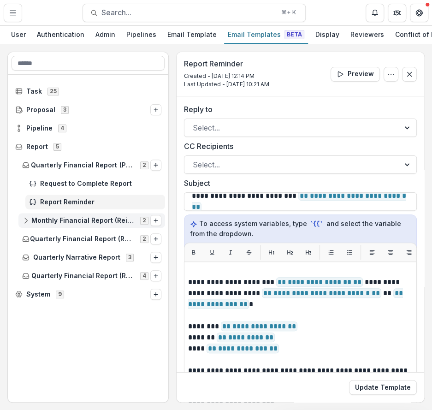
click at [96, 213] on div "Monthly Financial Report (Reimbursement) 2" at bounding box center [91, 220] width 147 height 15
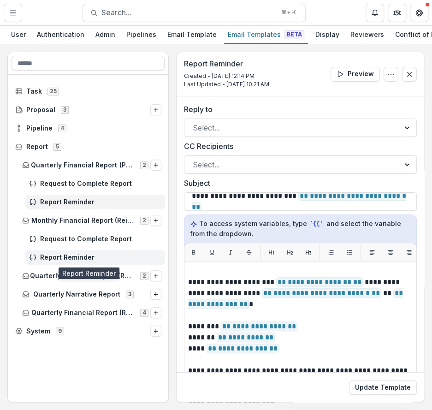
click at [90, 252] on div "Report Reminder" at bounding box center [95, 257] width 140 height 15
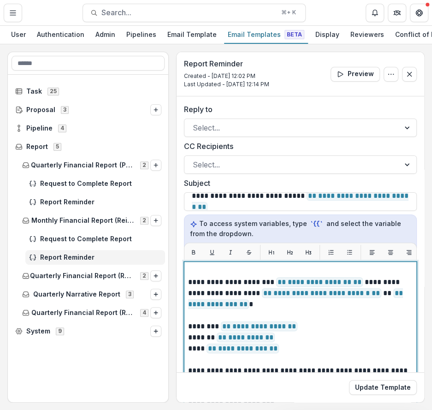
click at [353, 282] on p "**********" at bounding box center [300, 293] width 225 height 33
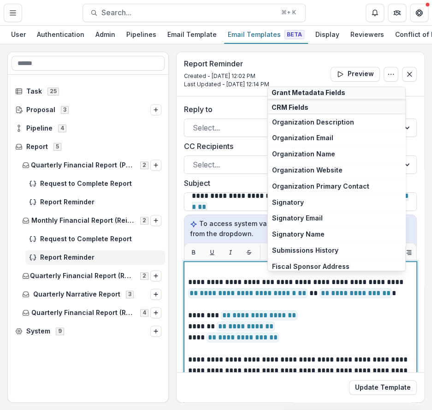
scroll to position [575, 0]
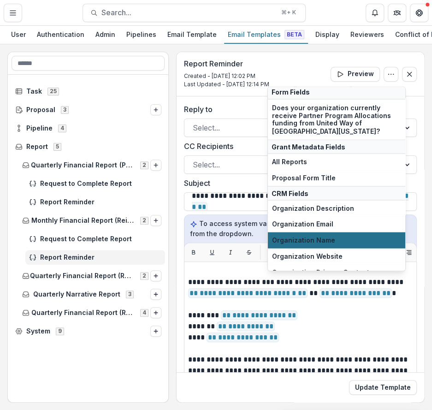
click at [331, 237] on span "Organization Name" at bounding box center [336, 241] width 129 height 8
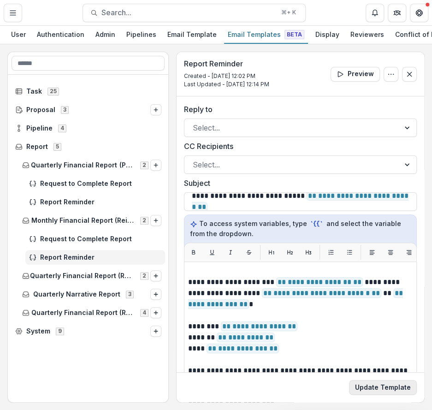
click at [373, 387] on button "Update Template" at bounding box center [383, 387] width 68 height 15
click at [120, 280] on div "Quarterly Financial Report (Reimbursement, No Invoice) 2" at bounding box center [91, 275] width 147 height 15
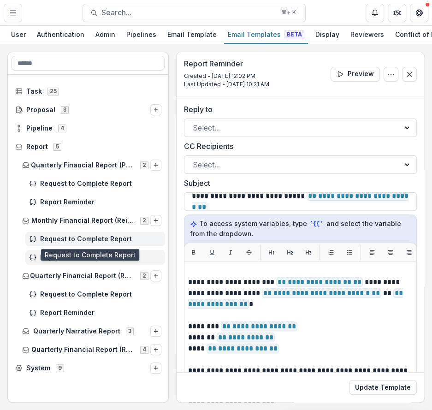
click at [114, 238] on span "Request to Complete Report" at bounding box center [100, 239] width 121 height 8
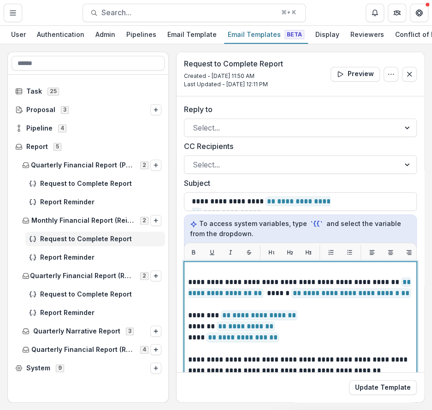
click at [261, 291] on span "**********" at bounding box center [299, 287] width 223 height 21
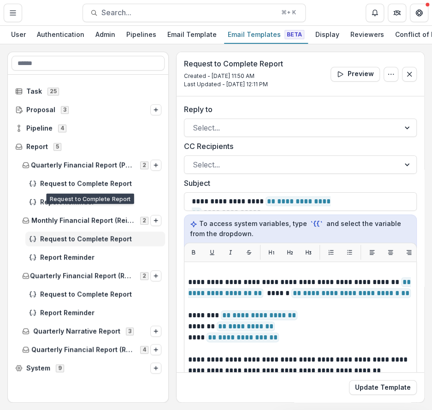
click at [74, 193] on div "Report Reminder" at bounding box center [88, 202] width 161 height 18
click at [76, 189] on div "Request to Complete Report" at bounding box center [95, 183] width 140 height 15
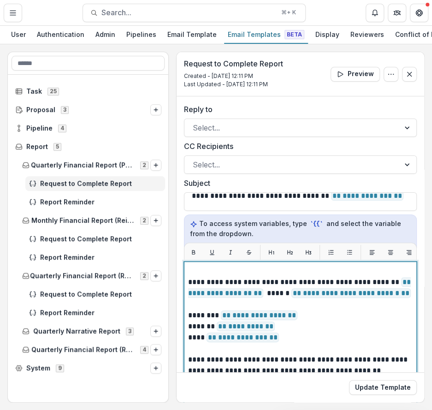
click at [268, 306] on p at bounding box center [300, 304] width 225 height 11
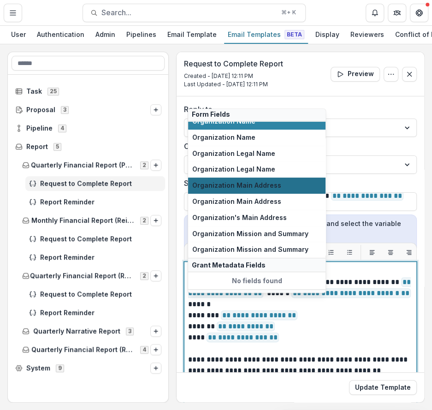
scroll to position [137, 0]
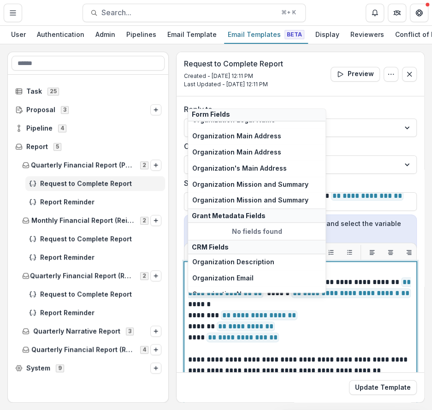
click at [235, 299] on p "******" at bounding box center [300, 304] width 225 height 11
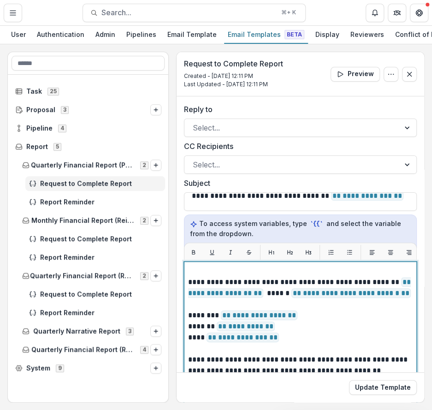
click at [312, 300] on p at bounding box center [300, 304] width 225 height 11
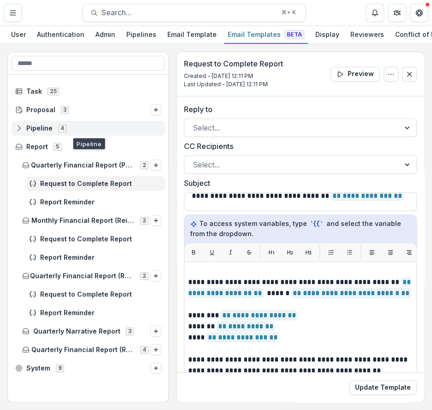
click at [37, 121] on div "Pipeline 4" at bounding box center [89, 128] width 154 height 15
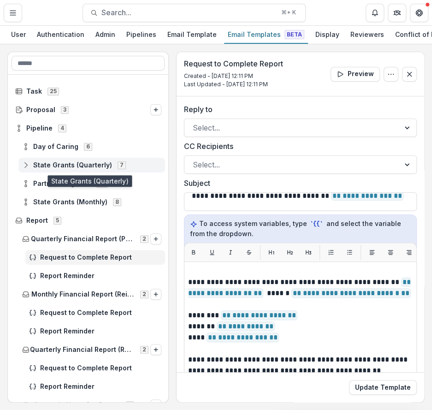
click at [45, 166] on span "State Grants (Quarterly)" at bounding box center [72, 165] width 79 height 8
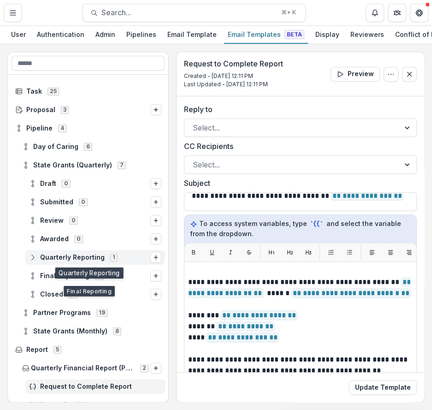
click at [64, 255] on span "Quarterly Reporting" at bounding box center [72, 258] width 65 height 8
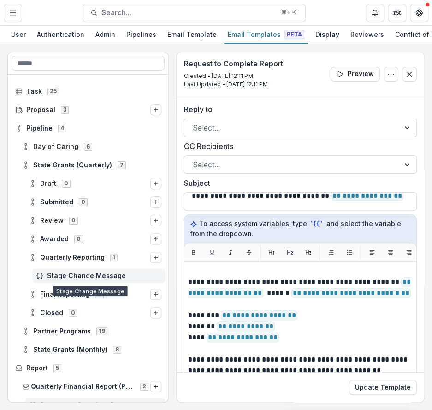
click at [64, 268] on div "Stage Change Message" at bounding box center [98, 275] width 133 height 15
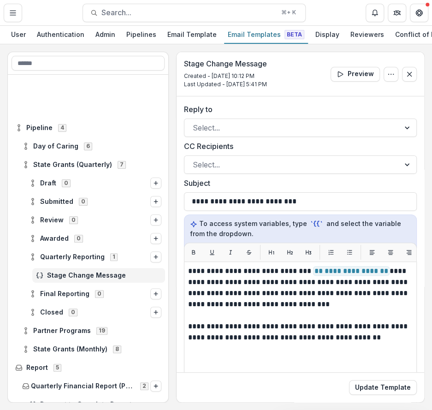
scroll to position [58, 0]
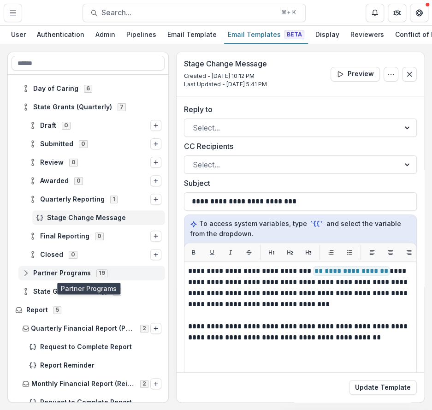
click at [59, 273] on span "Partner Programs" at bounding box center [62, 273] width 58 height 8
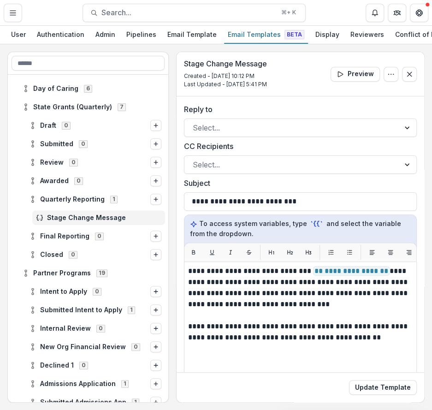
click at [71, 301] on div "Submitted Intent to Apply 1" at bounding box center [88, 310] width 161 height 18
click at [71, 303] on div "Submitted Intent to Apply 1" at bounding box center [95, 310] width 140 height 15
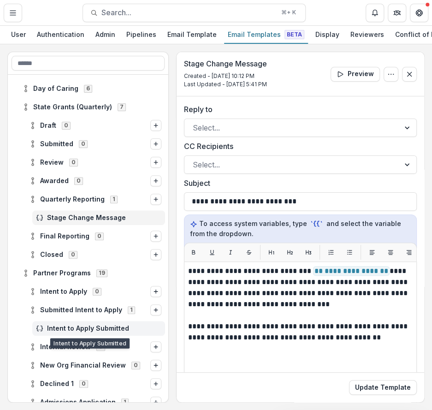
click at [69, 332] on div "Intent to Apply Submitted" at bounding box center [98, 328] width 133 height 15
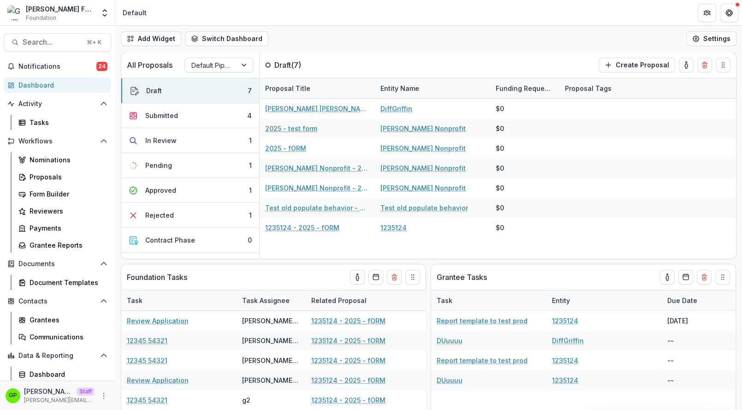
click at [50, 253] on div "Notifications 24 Dashboard Activity Tasks Workflows Nominations Proposals Form …" at bounding box center [57, 229] width 115 height 340
click at [50, 243] on div "Grantee Reports" at bounding box center [67, 245] width 74 height 10
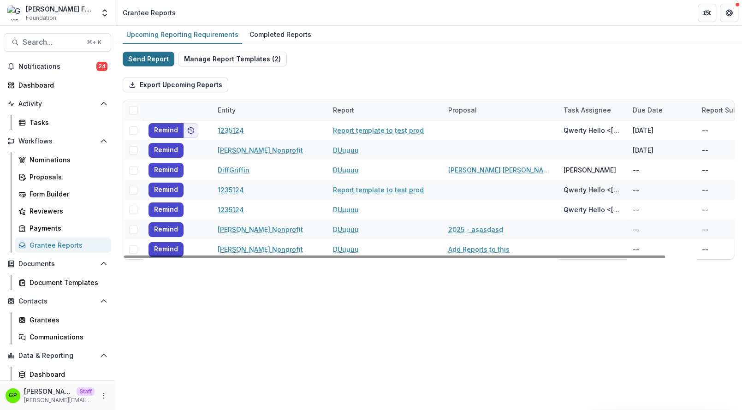
click at [152, 55] on button "Send Report" at bounding box center [149, 59] width 52 height 15
select select "********"
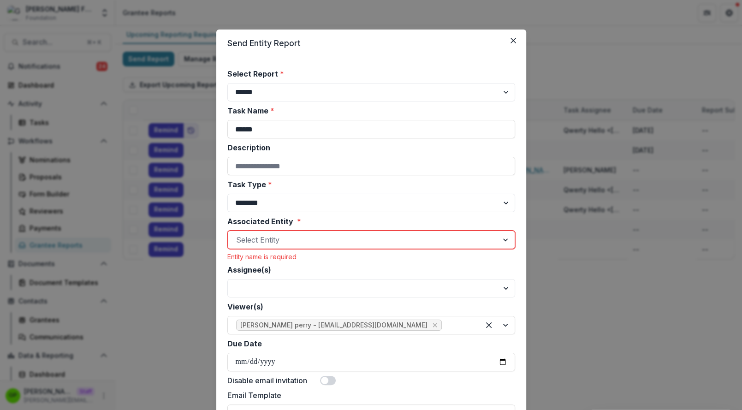
click at [273, 247] on div "Select Entity" at bounding box center [363, 239] width 270 height 15
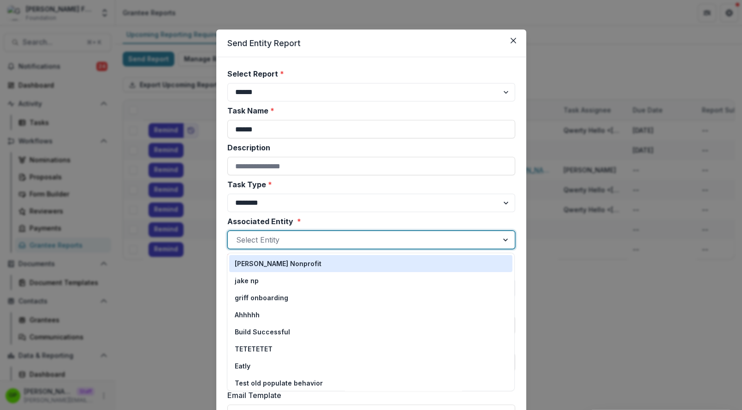
click at [273, 260] on p "[PERSON_NAME] Nonprofit" at bounding box center [278, 264] width 87 height 10
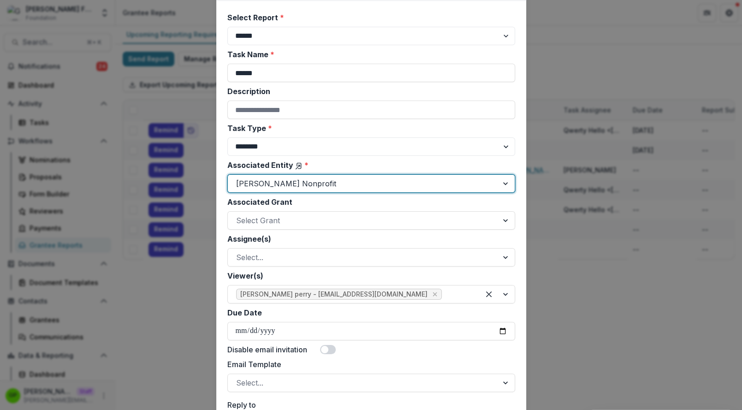
scroll to position [58, 0]
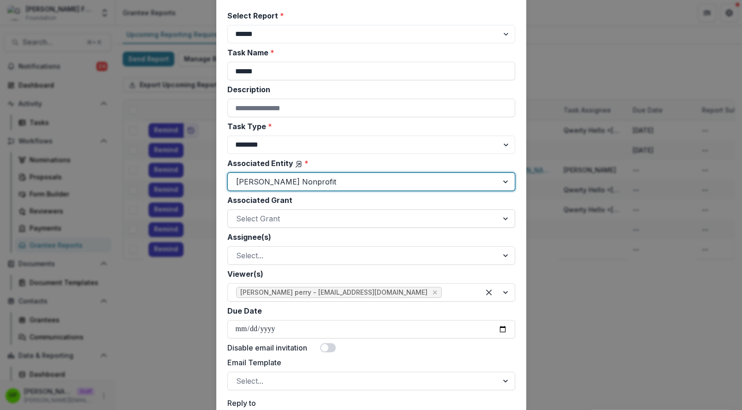
click at [261, 215] on div at bounding box center [363, 218] width 254 height 13
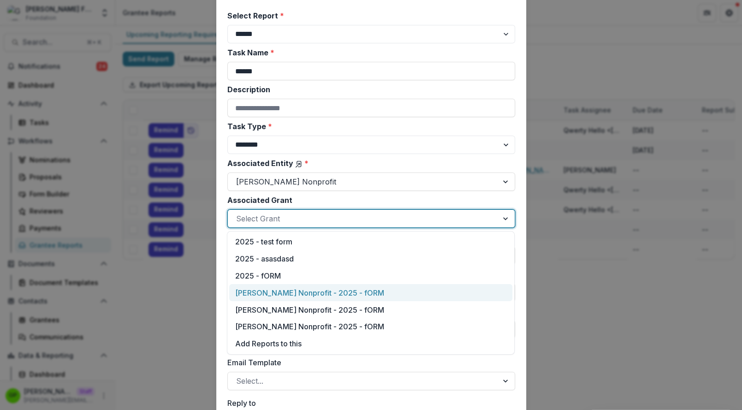
click at [266, 293] on div "[PERSON_NAME] Nonprofit - 2025 - fORM" at bounding box center [370, 292] width 283 height 17
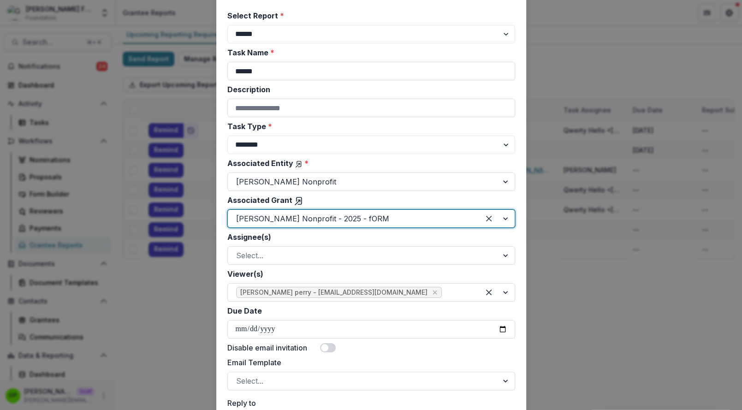
click at [275, 269] on label "Viewer(s)" at bounding box center [368, 273] width 282 height 11
click at [444, 287] on input "Viewer(s)" at bounding box center [445, 292] width 2 height 11
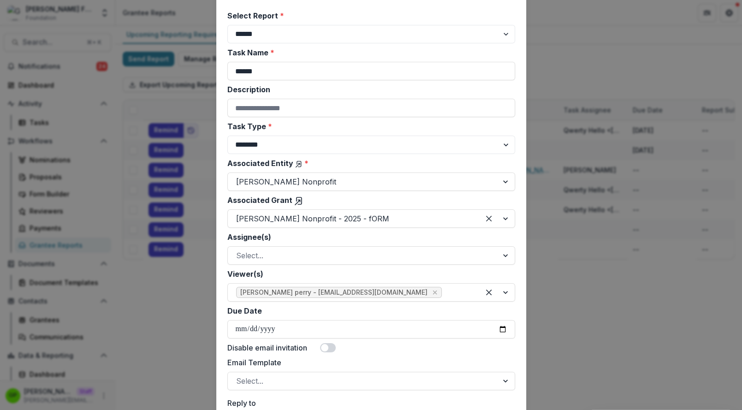
click at [273, 257] on div at bounding box center [363, 255] width 254 height 13
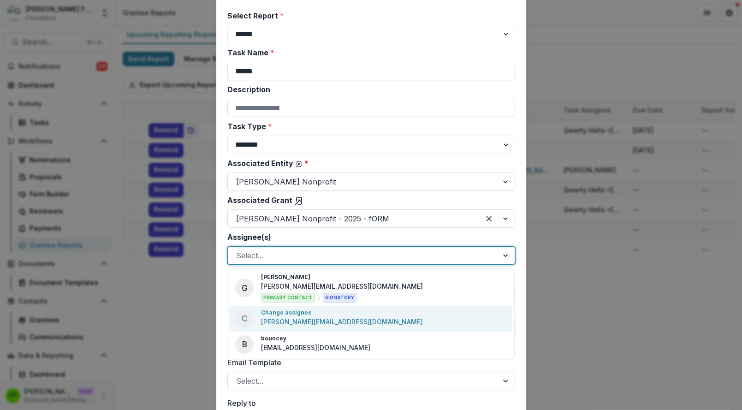
click at [279, 307] on div "C Change assignee griffin+change@trytemelio.com" at bounding box center [370, 319] width 283 height 26
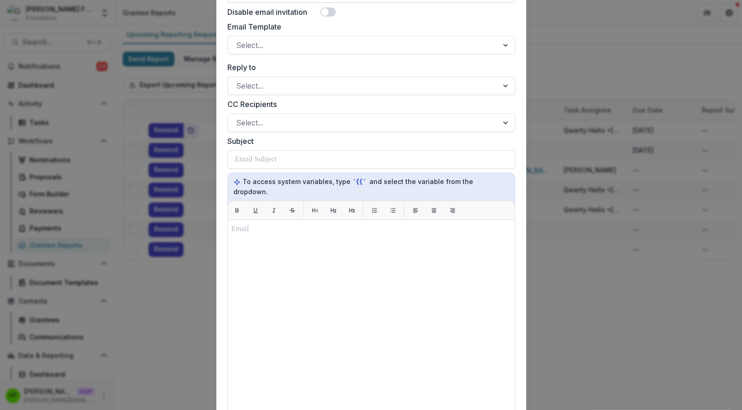
scroll to position [358, 0]
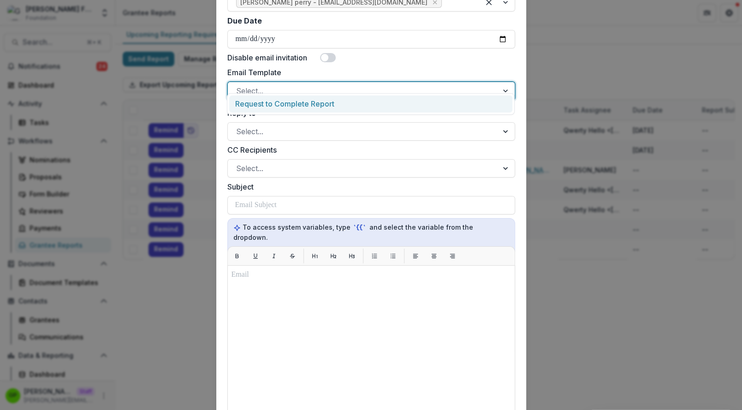
click at [275, 86] on div at bounding box center [363, 90] width 254 height 13
click at [275, 98] on div "Request to Complete Report" at bounding box center [370, 103] width 283 height 17
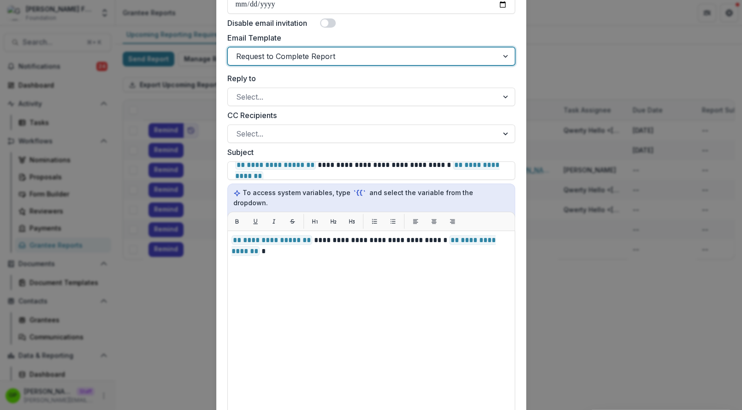
scroll to position [395, 0]
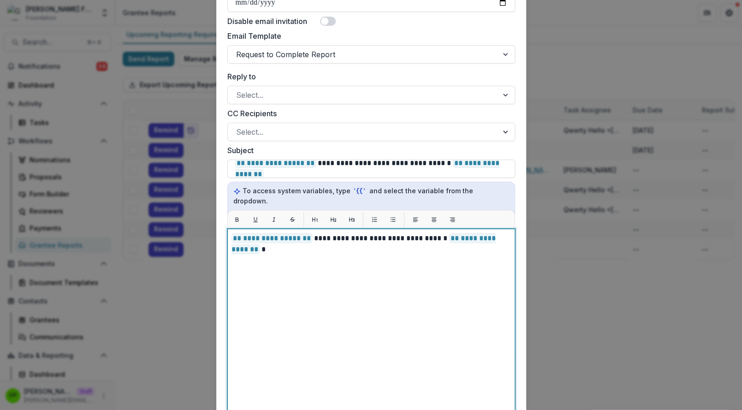
click at [298, 234] on div "**********" at bounding box center [370, 344] width 279 height 222
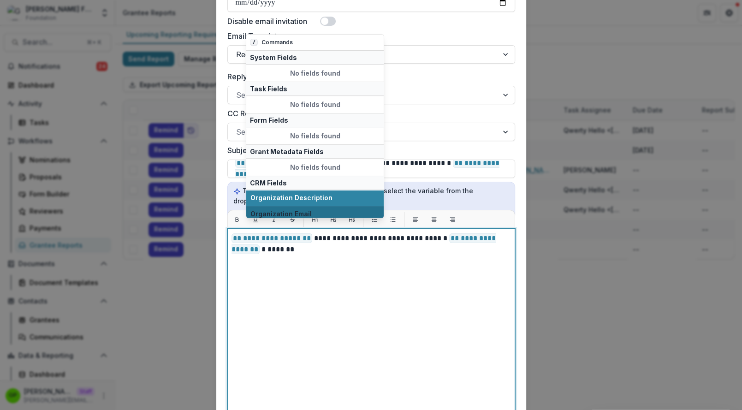
scroll to position [47, 0]
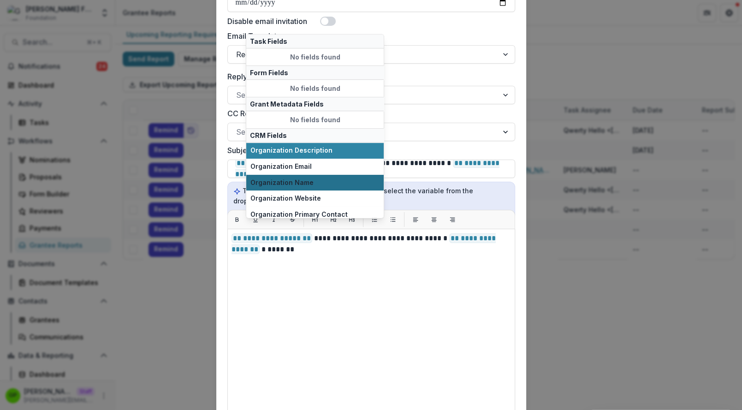
click at [291, 184] on button "Organization Name" at bounding box center [314, 182] width 137 height 16
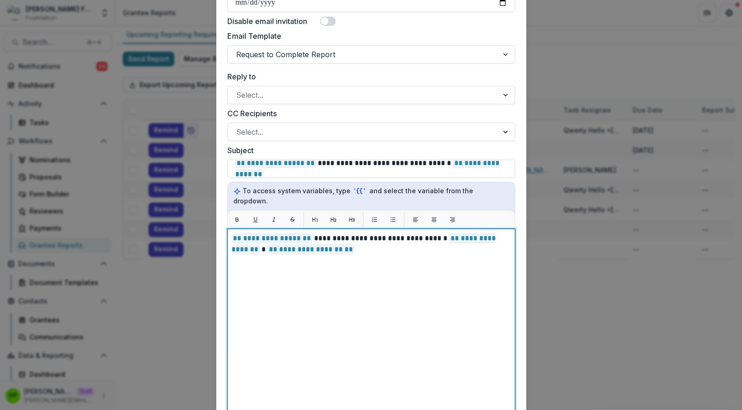
scroll to position [552, 0]
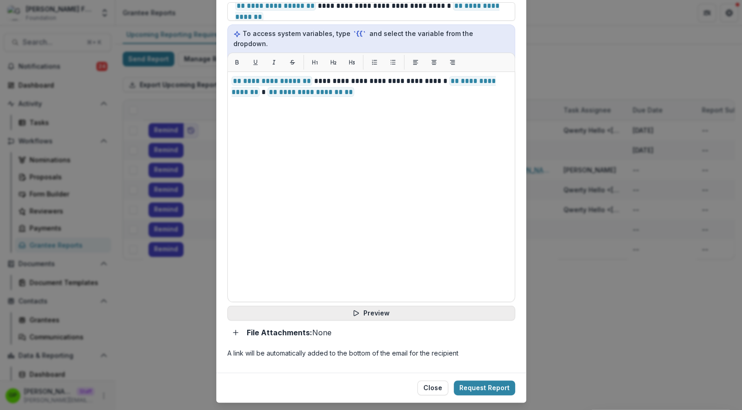
click at [362, 306] on button "Preview" at bounding box center [371, 313] width 288 height 15
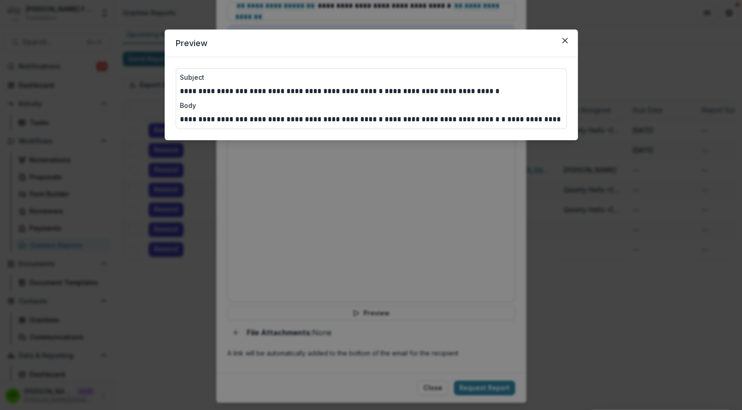
click at [540, 166] on div "**********" at bounding box center [371, 205] width 742 height 410
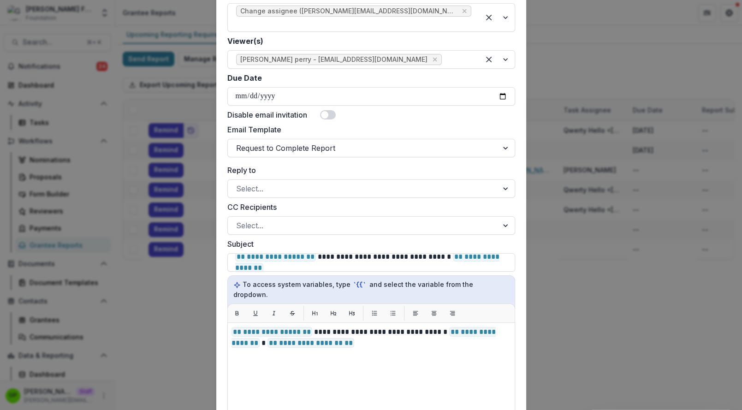
scroll to position [198, 0]
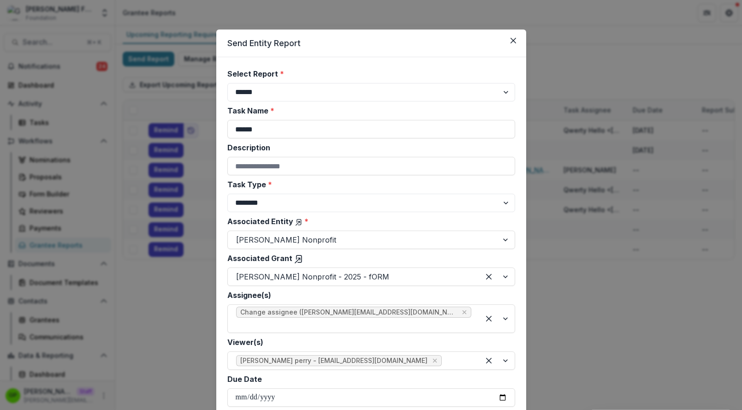
select select "********"
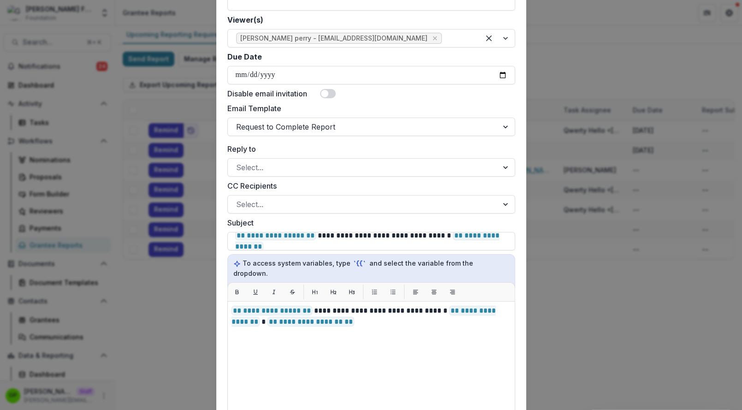
scroll to position [323, 0]
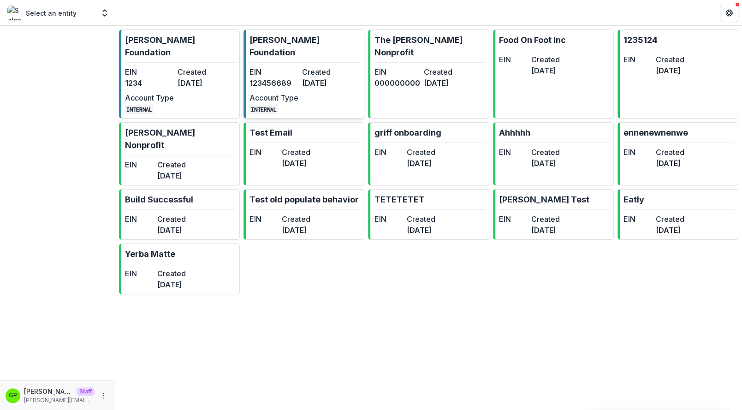
click at [300, 50] on link "[PERSON_NAME] Foundation EIN [US_EMPLOYER_IDENTIFICATION_NUMBER] Created [DATE]…" at bounding box center [303, 74] width 121 height 89
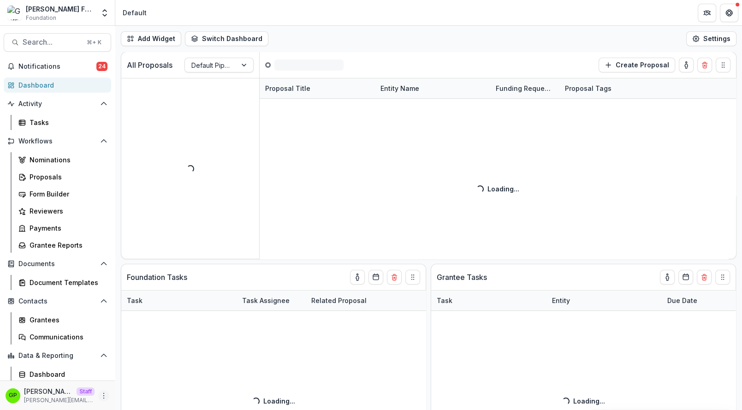
click at [101, 397] on icon "More" at bounding box center [103, 395] width 7 height 7
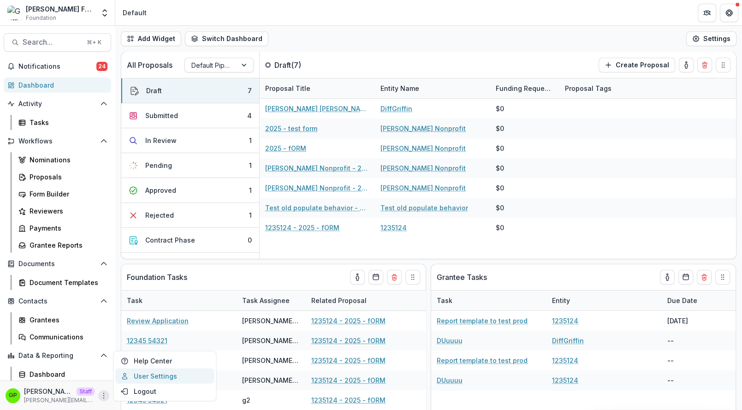
click at [144, 373] on link "User Settings" at bounding box center [164, 375] width 99 height 15
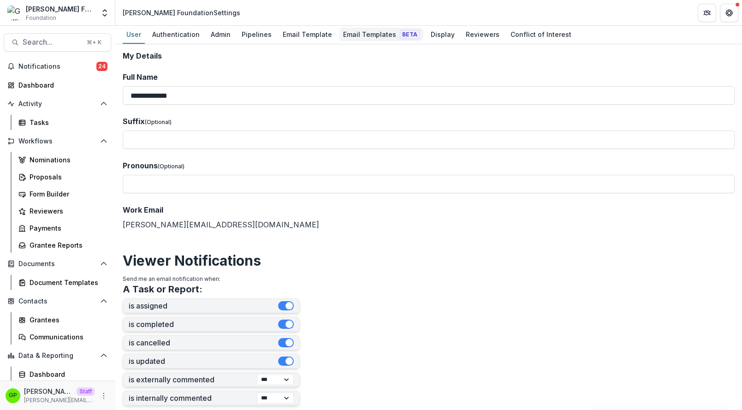
click at [377, 29] on div "Email Templates Beta" at bounding box center [381, 34] width 84 height 13
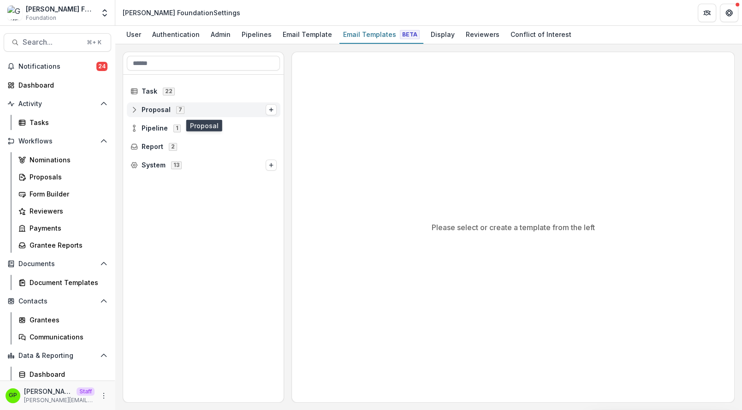
click at [176, 110] on span "7" at bounding box center [180, 109] width 8 height 7
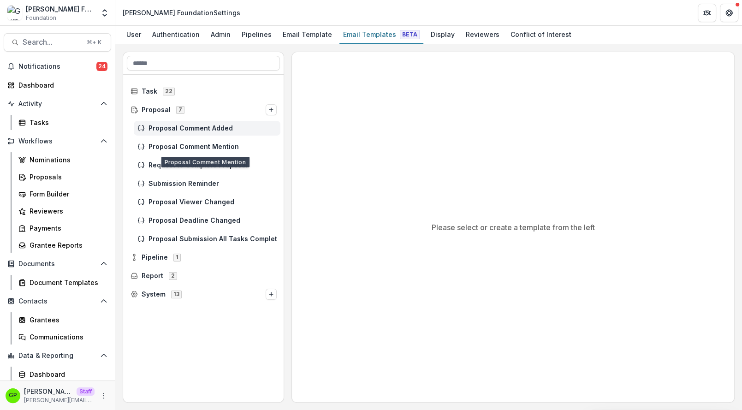
click at [194, 134] on div "Proposal Comment Added" at bounding box center [207, 128] width 147 height 15
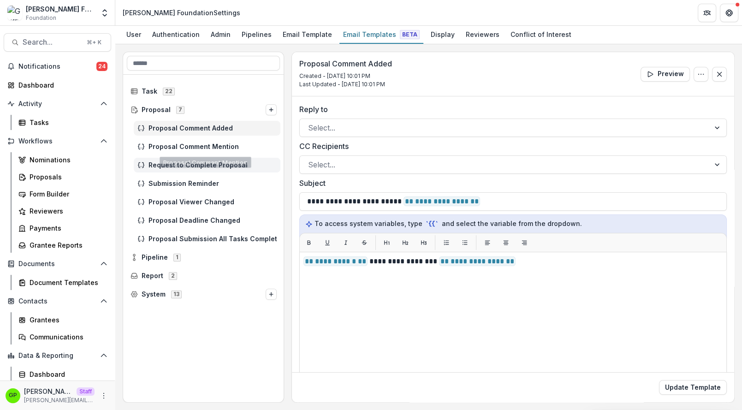
click at [223, 166] on span "Request to Complete Proposal" at bounding box center [212, 165] width 128 height 8
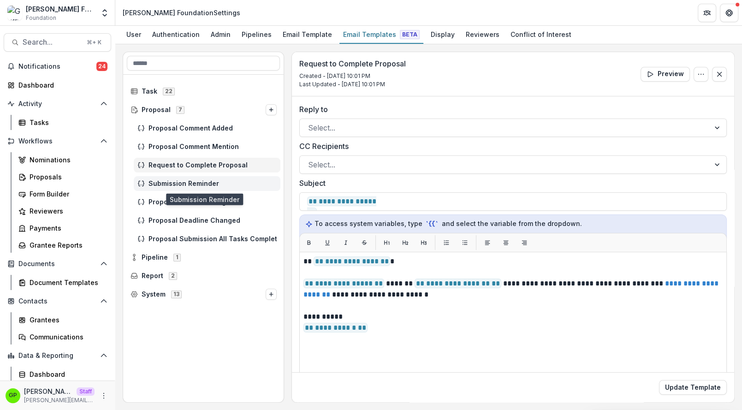
click at [176, 181] on span "Submission Reminder" at bounding box center [212, 184] width 128 height 8
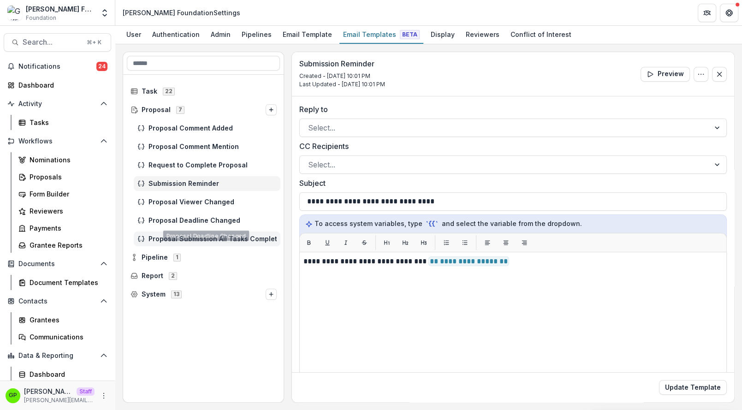
click at [164, 243] on div "Proposal Submission All Tasks Completed" at bounding box center [207, 238] width 147 height 15
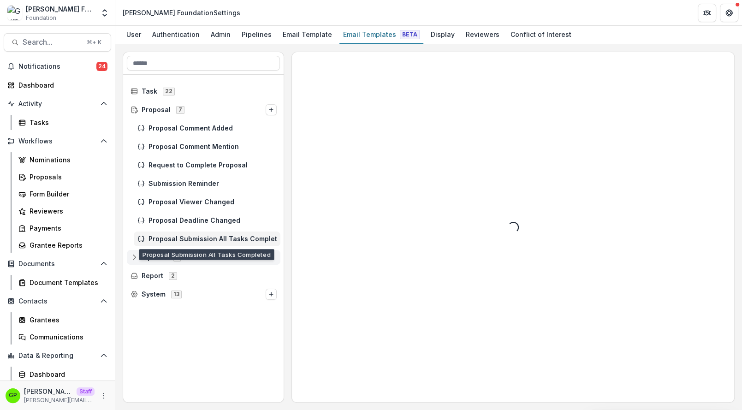
click at [164, 251] on div "Pipeline 1" at bounding box center [204, 257] width 154 height 15
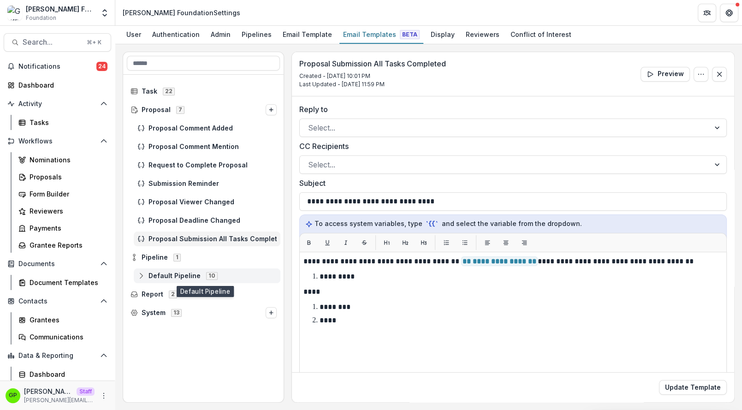
click at [159, 269] on div "Default Pipeline 10" at bounding box center [207, 275] width 147 height 15
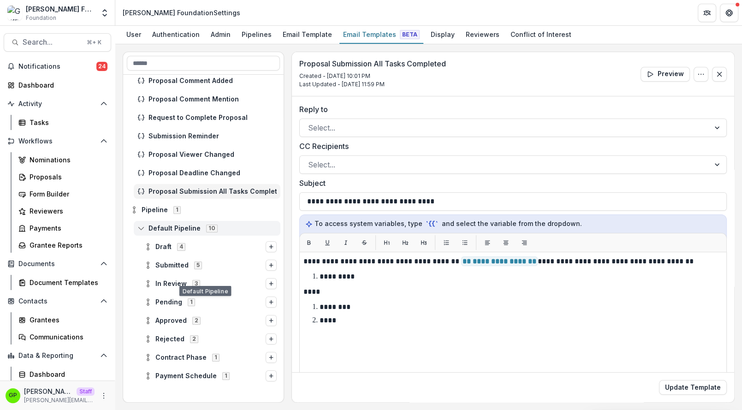
scroll to position [63, 0]
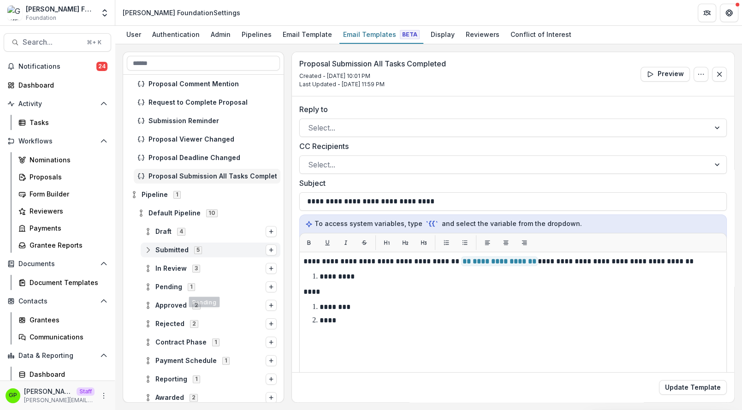
click at [180, 255] on div "Submitted 5" at bounding box center [211, 250] width 140 height 15
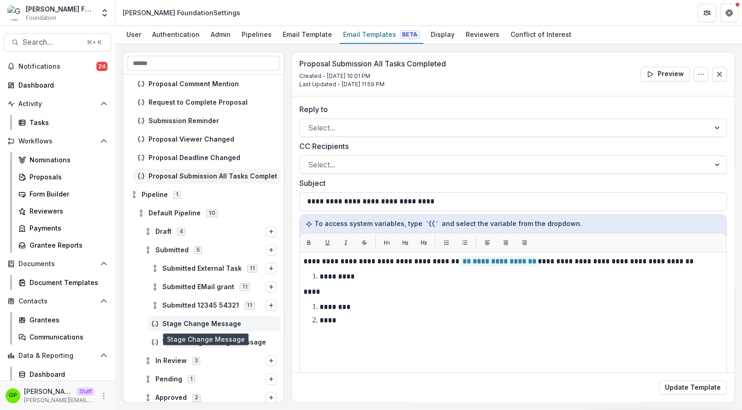
click at [192, 326] on span "Stage Change Message" at bounding box center [219, 324] width 114 height 8
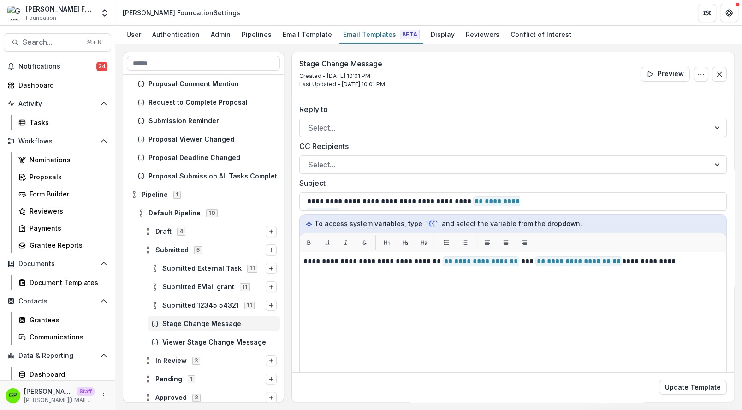
click at [146, 186] on div "Pipeline 1" at bounding box center [203, 194] width 161 height 18
click at [155, 187] on div "Pipeline 1" at bounding box center [204, 194] width 154 height 15
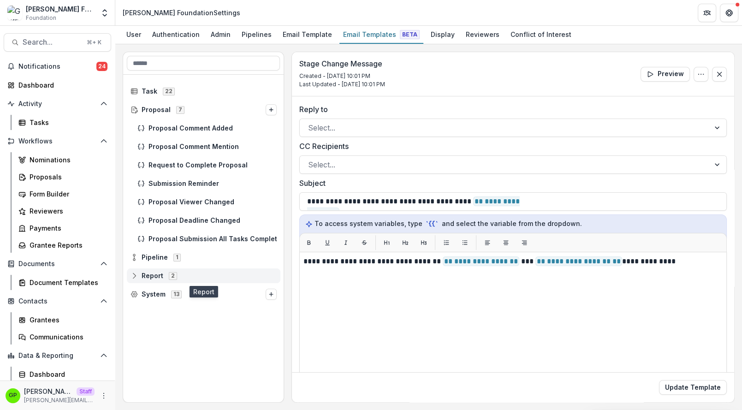
click at [169, 277] on span "2" at bounding box center [173, 275] width 8 height 7
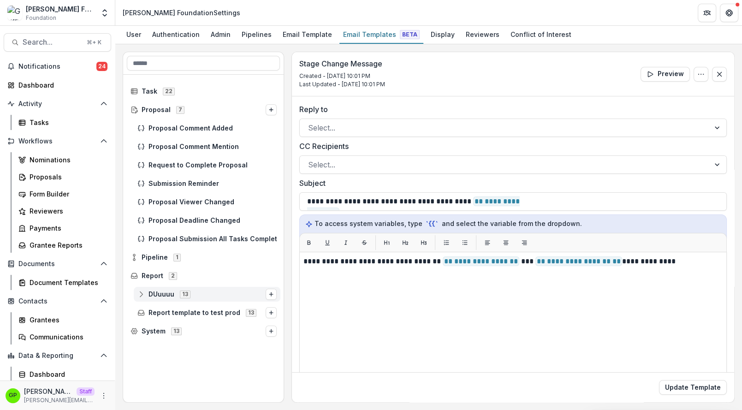
click at [173, 291] on span "DUuuuu" at bounding box center [161, 295] width 26 height 8
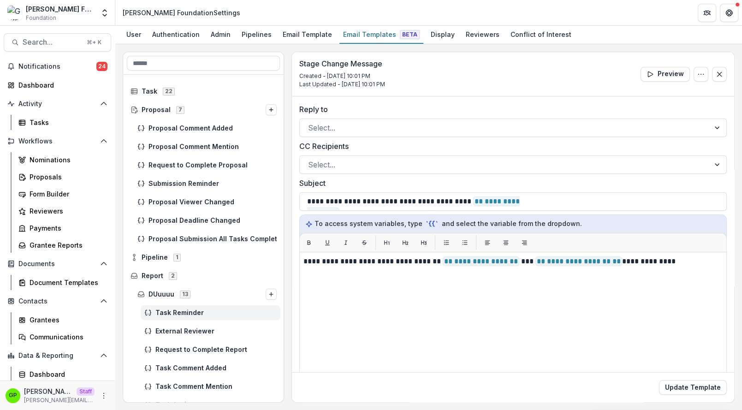
click at [179, 318] on div "Task Reminder" at bounding box center [211, 312] width 140 height 15
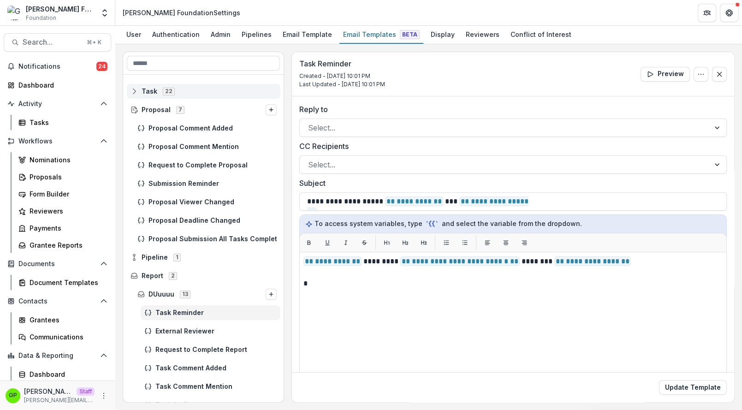
click at [186, 87] on span "Task 22" at bounding box center [204, 91] width 146 height 8
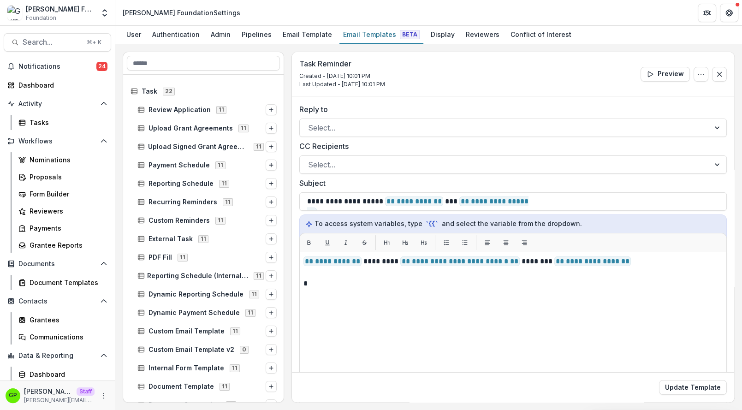
click at [178, 118] on div "Review Application 11" at bounding box center [203, 110] width 161 height 18
click at [158, 93] on span "Task 22" at bounding box center [204, 91] width 146 height 8
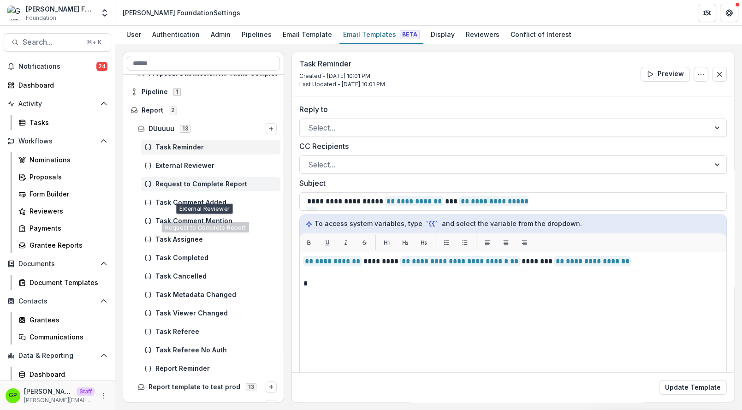
scroll to position [177, 0]
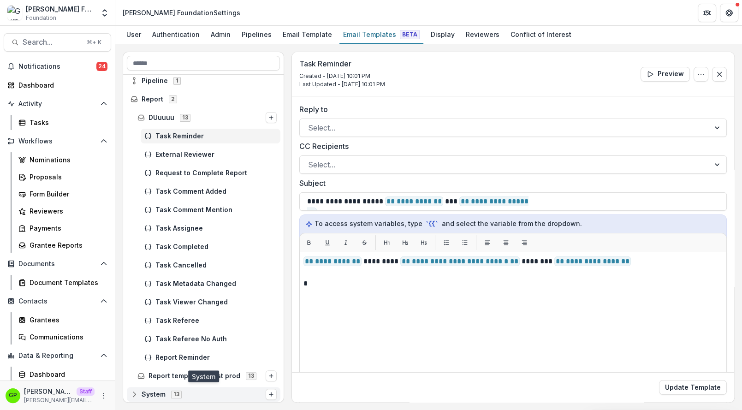
click at [156, 397] on span "System" at bounding box center [154, 395] width 24 height 8
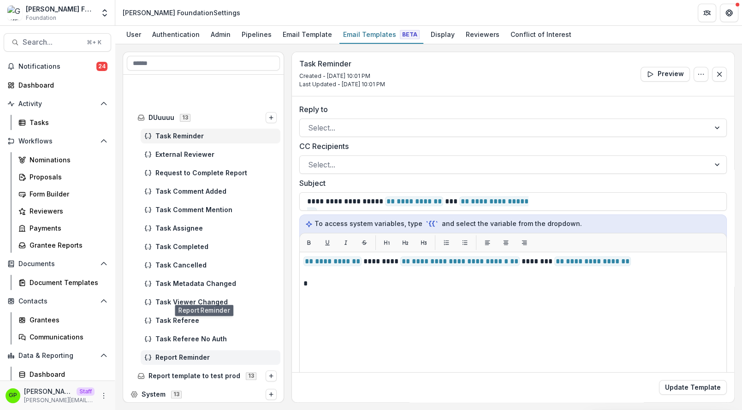
scroll to position [416, 0]
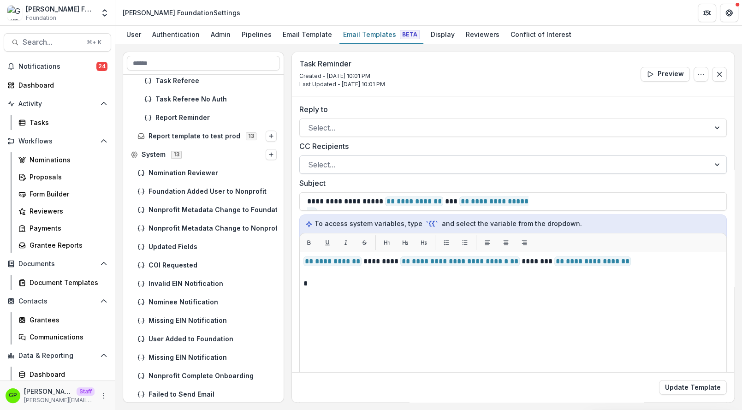
click at [336, 156] on div "Select..." at bounding box center [512, 164] width 427 height 18
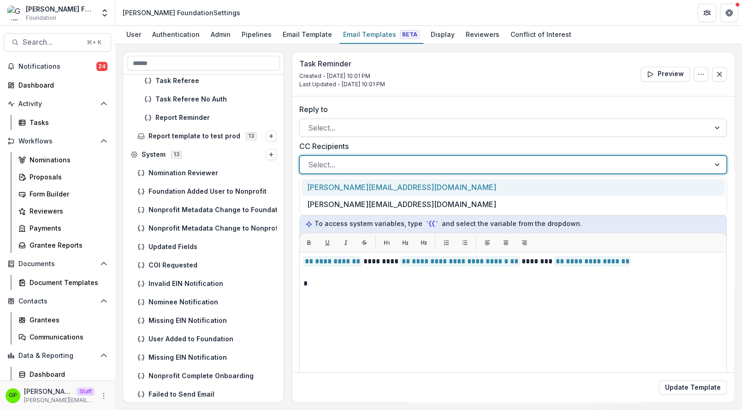
click at [327, 133] on div at bounding box center [504, 127] width 393 height 13
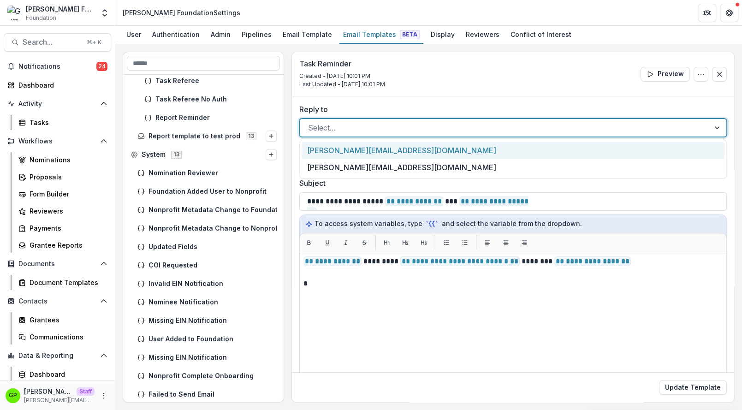
click at [335, 106] on label "Reply to" at bounding box center [510, 109] width 422 height 11
click at [310, 122] on input "Reply to" at bounding box center [309, 127] width 2 height 11
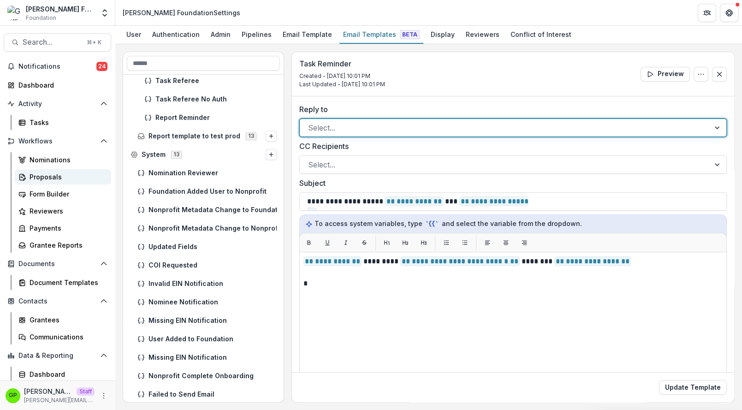
click at [42, 173] on div "Proposals" at bounding box center [67, 177] width 74 height 10
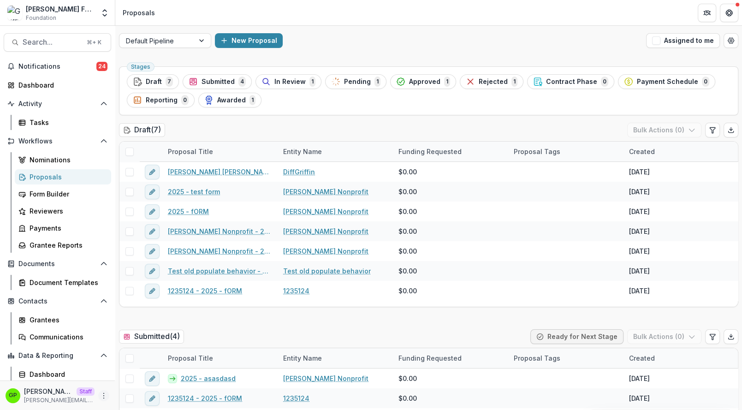
click at [103, 398] on icon "More" at bounding box center [103, 395] width 7 height 7
click at [156, 380] on link "User Settings" at bounding box center [164, 375] width 99 height 15
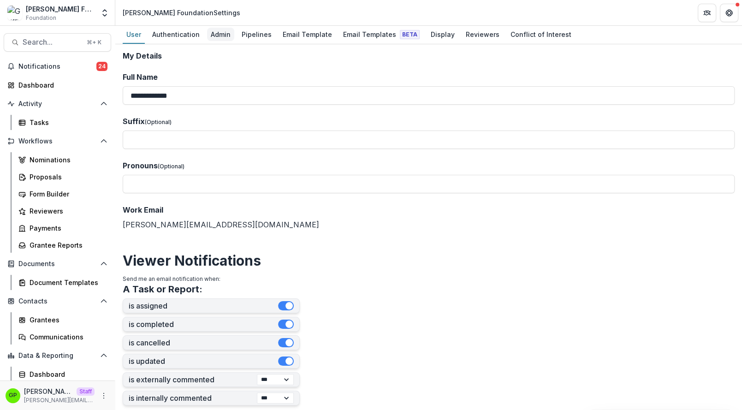
click at [218, 39] on div "Admin" at bounding box center [220, 34] width 27 height 13
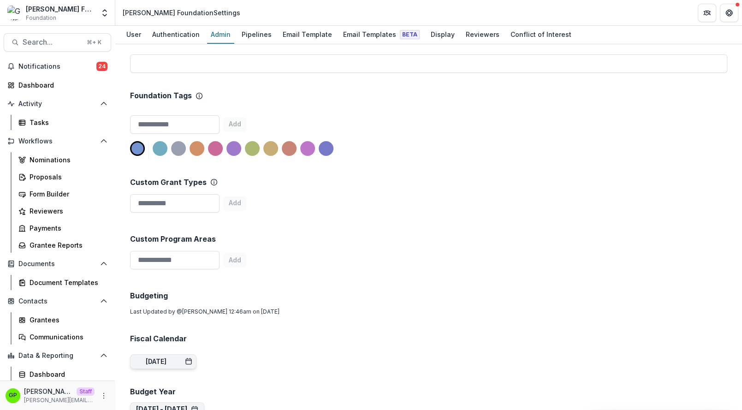
scroll to position [154, 0]
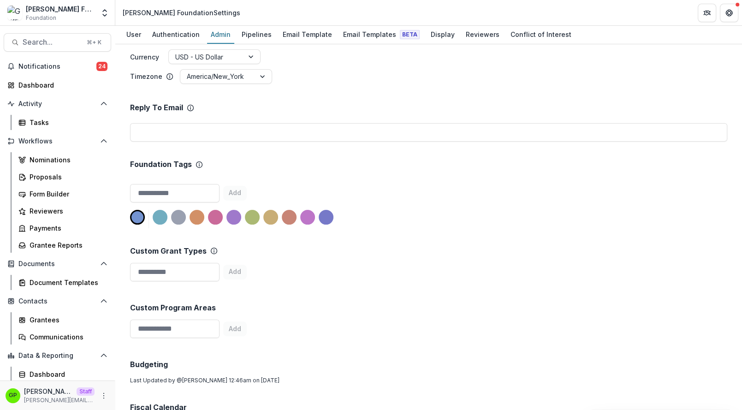
drag, startPoint x: 172, startPoint y: 151, endPoint x: 165, endPoint y: 142, distance: 11.6
click at [160, 127] on input "email" at bounding box center [428, 132] width 597 height 18
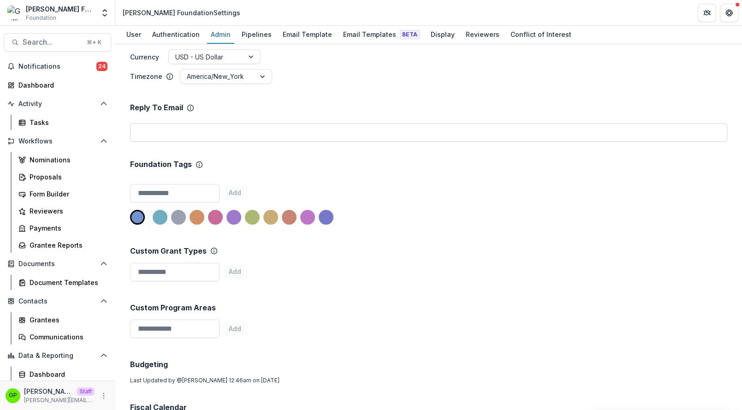
click at [160, 127] on input "email" at bounding box center [428, 132] width 597 height 18
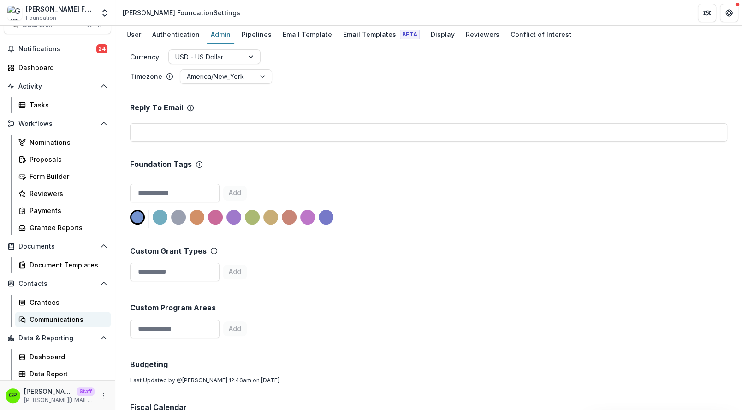
click at [54, 324] on div "Communications" at bounding box center [67, 319] width 74 height 10
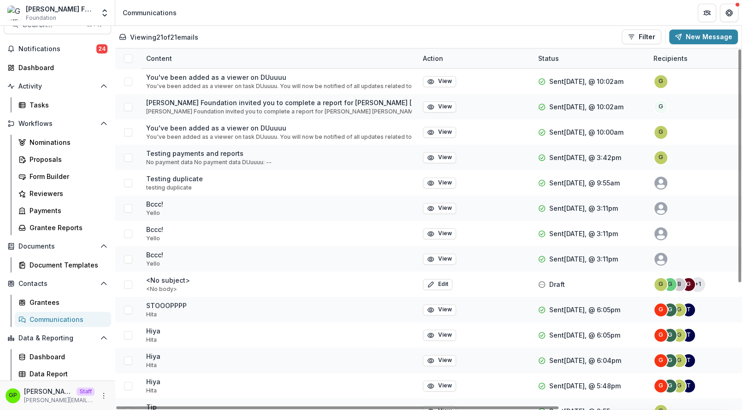
click at [111, 395] on div "Gp Griffin perry Staff griffin@trytemelio.com" at bounding box center [57, 395] width 115 height 30
click at [107, 395] on icon "More" at bounding box center [103, 395] width 7 height 7
click at [144, 379] on link "User Settings" at bounding box center [164, 375] width 99 height 15
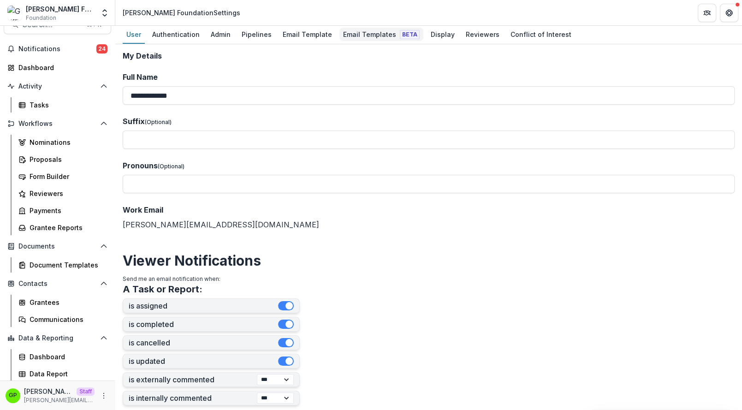
click at [348, 39] on div "Email Templates Beta" at bounding box center [381, 34] width 84 height 13
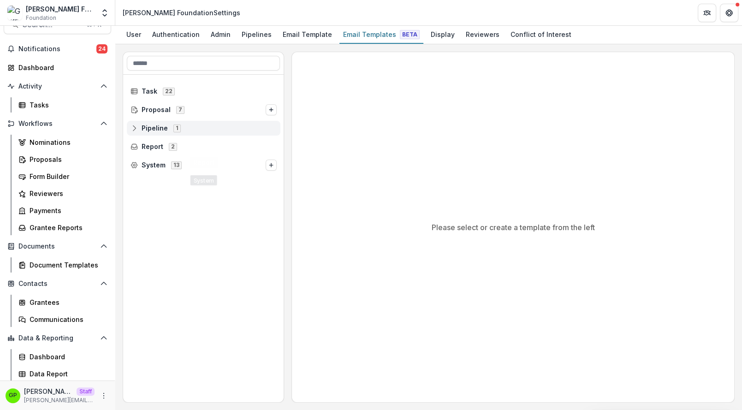
click at [164, 129] on span "Pipeline" at bounding box center [155, 129] width 26 height 8
click at [164, 147] on span "Default Pipeline" at bounding box center [174, 147] width 52 height 8
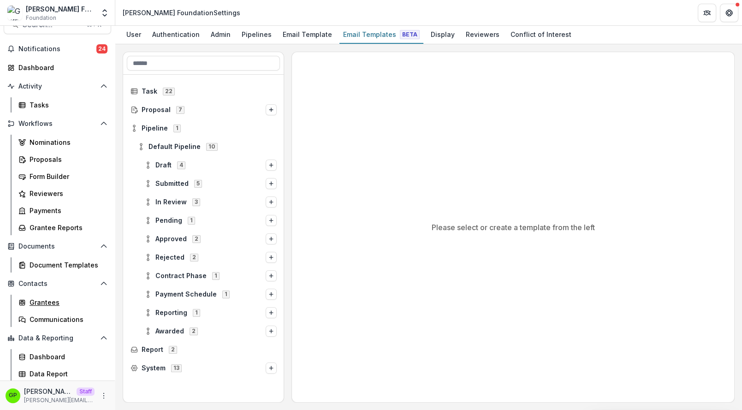
click at [41, 310] on div "Grantees Communications" at bounding box center [63, 311] width 104 height 32
click at [41, 315] on div "Communications" at bounding box center [67, 319] width 74 height 10
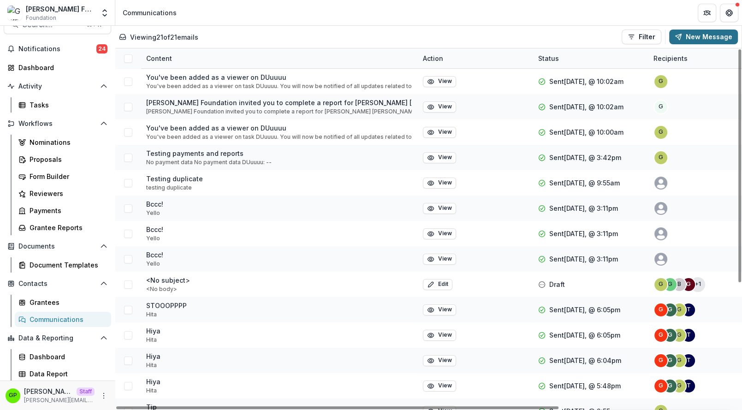
click at [700, 38] on button "New Message" at bounding box center [703, 37] width 69 height 15
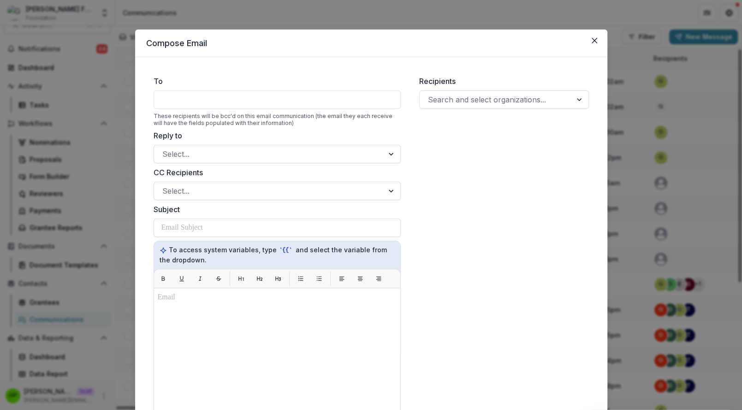
click at [167, 103] on div at bounding box center [277, 99] width 247 height 18
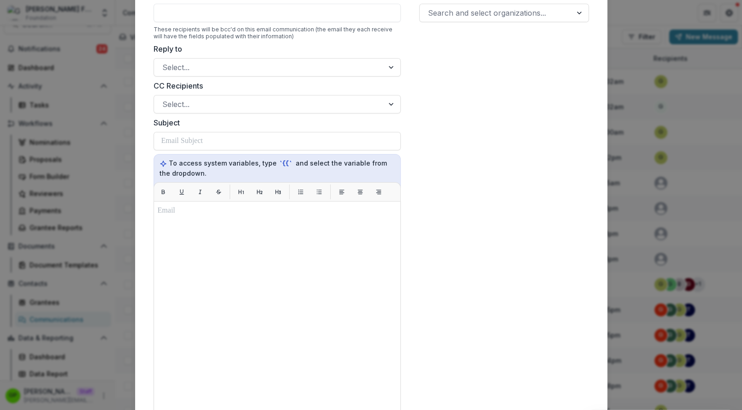
scroll to position [136, 0]
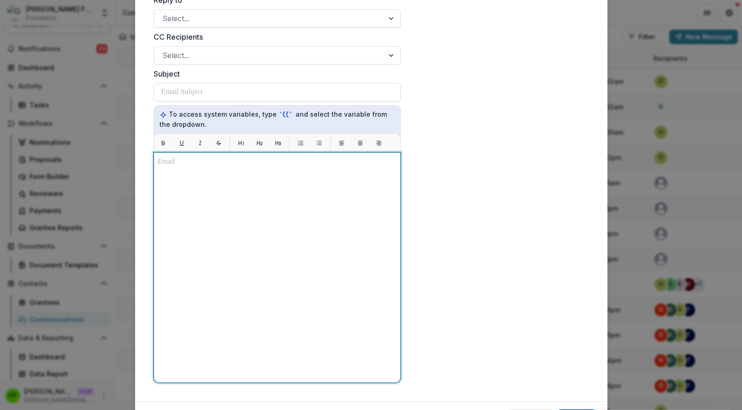
click at [225, 233] on div at bounding box center [277, 267] width 239 height 222
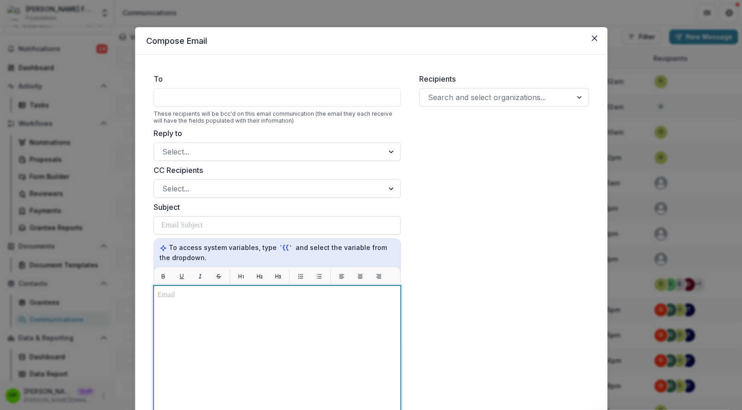
scroll to position [0, 0]
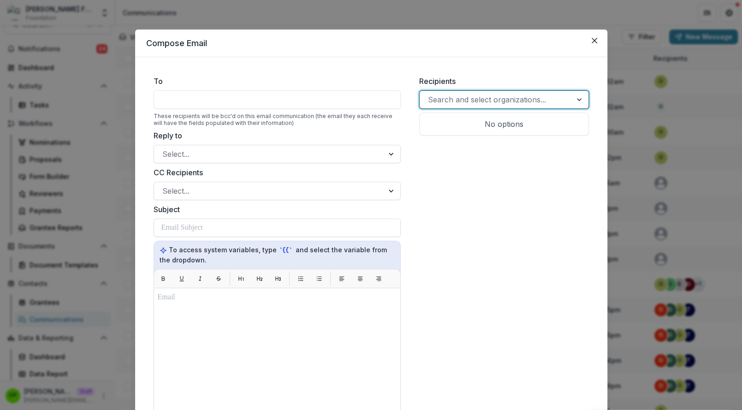
click at [466, 103] on div at bounding box center [496, 99] width 136 height 13
click at [446, 95] on div at bounding box center [496, 99] width 136 height 13
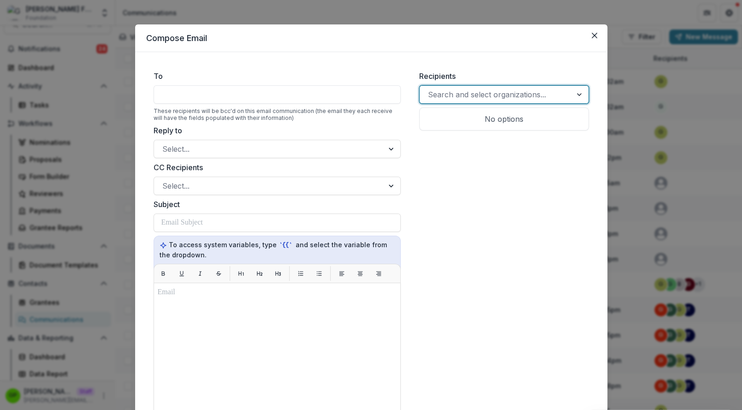
click at [462, 101] on div "Search and select organizations..." at bounding box center [496, 94] width 152 height 15
click at [466, 93] on div at bounding box center [496, 94] width 136 height 13
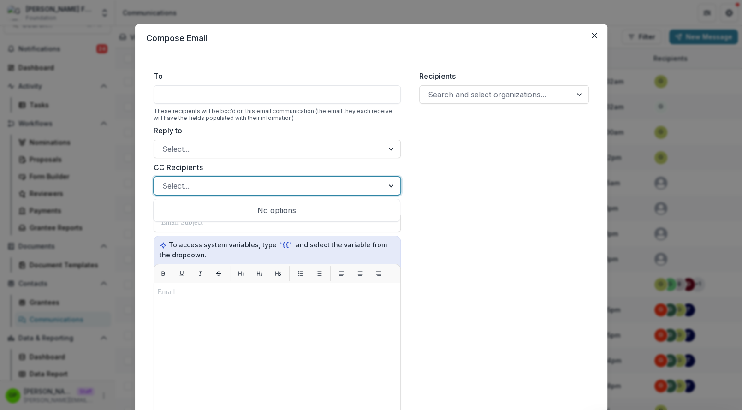
click at [260, 190] on div at bounding box center [268, 185] width 213 height 13
click at [234, 223] on div at bounding box center [276, 223] width 231 height 18
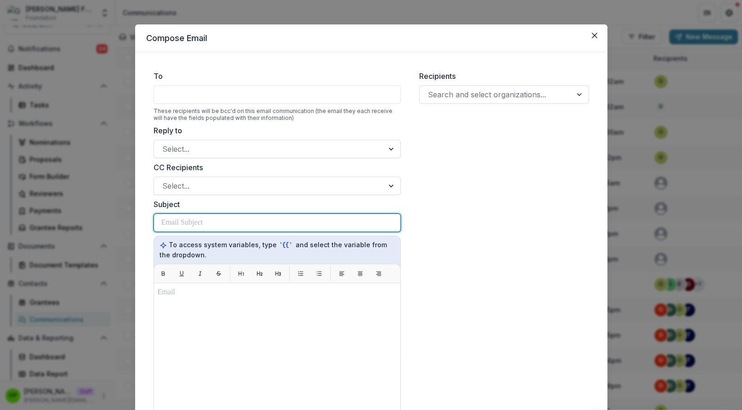
click at [234, 224] on div at bounding box center [276, 223] width 231 height 18
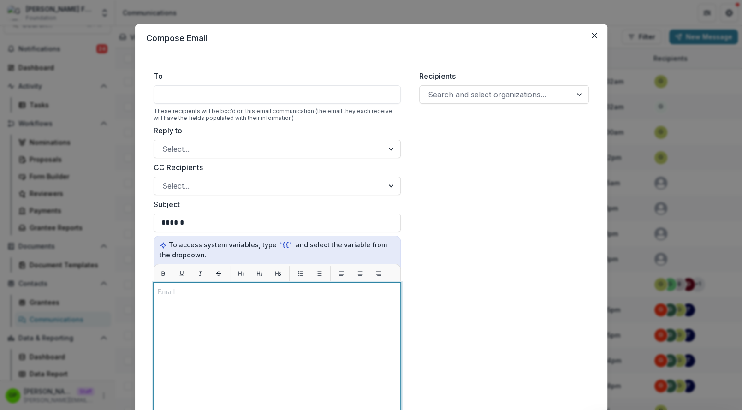
click at [199, 323] on div at bounding box center [277, 398] width 239 height 222
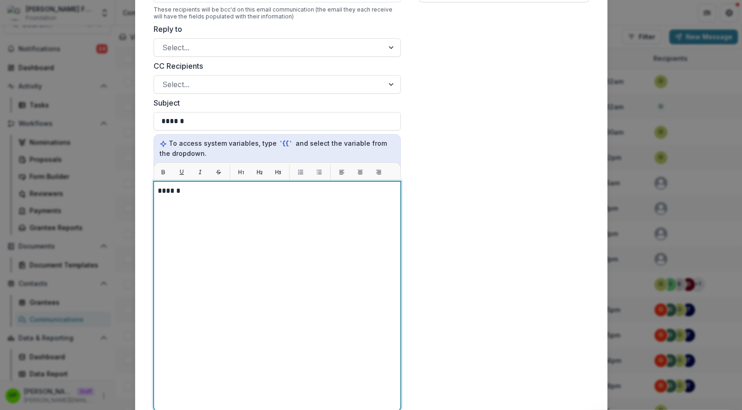
scroll to position [185, 0]
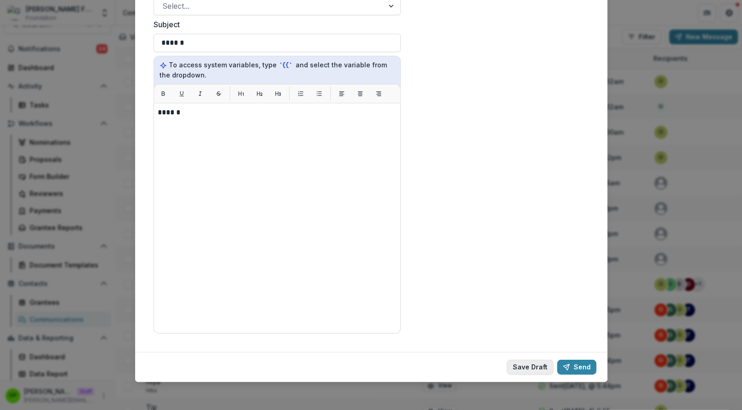
click at [515, 365] on button "Save Draft" at bounding box center [530, 367] width 47 height 15
click at [536, 365] on button "Save Draft" at bounding box center [530, 367] width 47 height 15
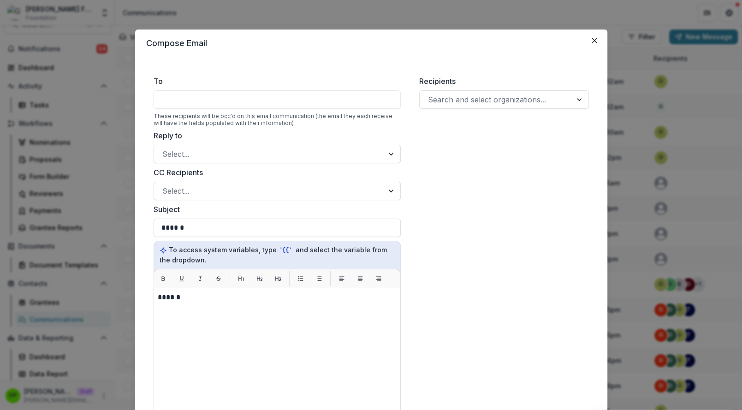
click at [231, 118] on div "These recipients will be bcc'd on this email communication (the email they each…" at bounding box center [277, 120] width 247 height 14
drag, startPoint x: 223, startPoint y: 132, endPoint x: 223, endPoint y: 138, distance: 6.0
click at [223, 132] on label "Reply to" at bounding box center [275, 135] width 242 height 11
click at [165, 148] on input "Reply to" at bounding box center [163, 153] width 2 height 11
click at [223, 150] on div at bounding box center [268, 154] width 213 height 13
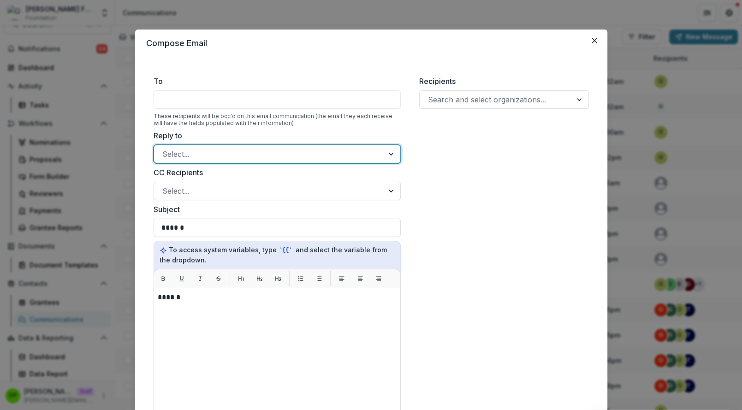
click at [227, 89] on div "To These recipients will be bcc'd on this email communication (the email they e…" at bounding box center [277, 101] width 247 height 51
click at [470, 82] on label "Recipients" at bounding box center [501, 81] width 164 height 11
click at [430, 94] on input "Recipients" at bounding box center [429, 99] width 2 height 11
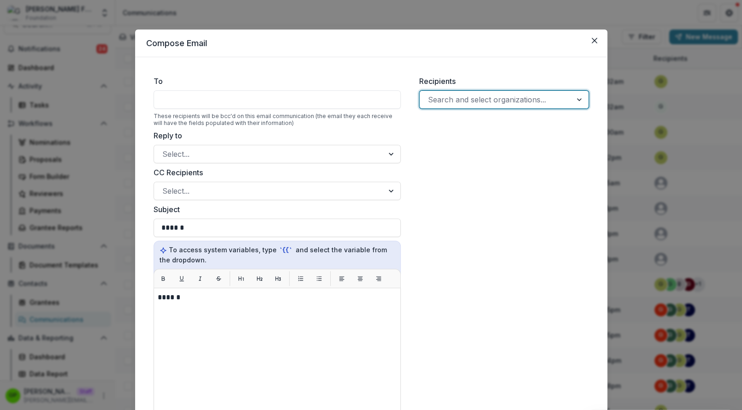
click at [470, 95] on div at bounding box center [496, 99] width 136 height 13
click at [457, 119] on div "No options" at bounding box center [503, 124] width 165 height 18
click at [453, 77] on label "Recipients" at bounding box center [501, 81] width 164 height 11
click at [430, 94] on input "Recipients" at bounding box center [429, 99] width 2 height 11
click at [214, 216] on div "Subject ******" at bounding box center [277, 220] width 247 height 33
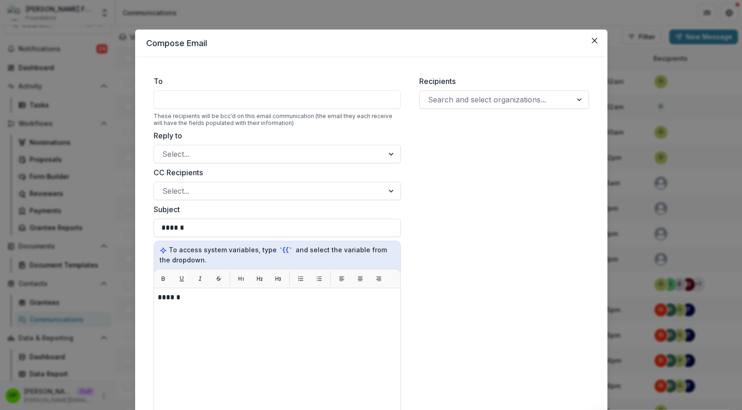
click at [207, 202] on form "To These recipients will be bcc'd on this email communication (the email they e…" at bounding box center [277, 296] width 262 height 457
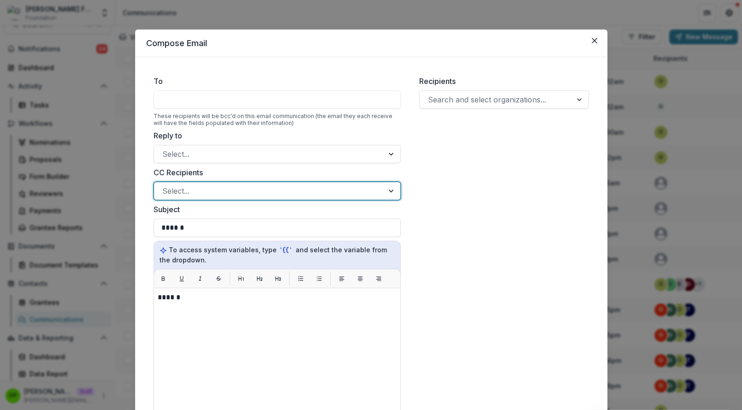
click at [206, 197] on div "Select..." at bounding box center [269, 191] width 230 height 15
click at [197, 164] on form "To These recipients will be bcc'd on this email communication (the email they e…" at bounding box center [277, 296] width 262 height 457
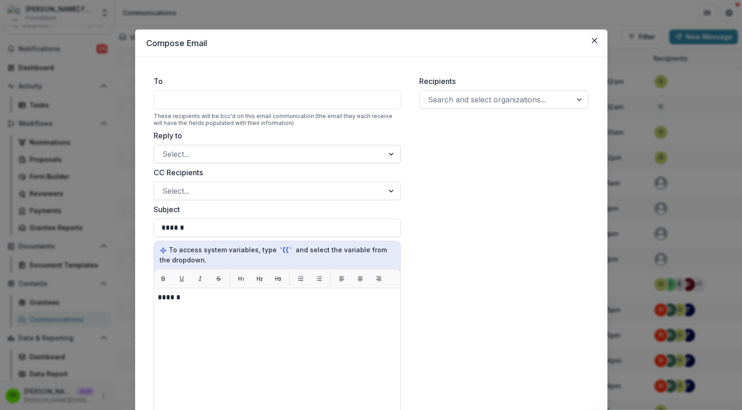
click at [196, 163] on div "Select..." at bounding box center [277, 154] width 247 height 18
click at [594, 39] on icon "Close" at bounding box center [595, 41] width 6 height 6
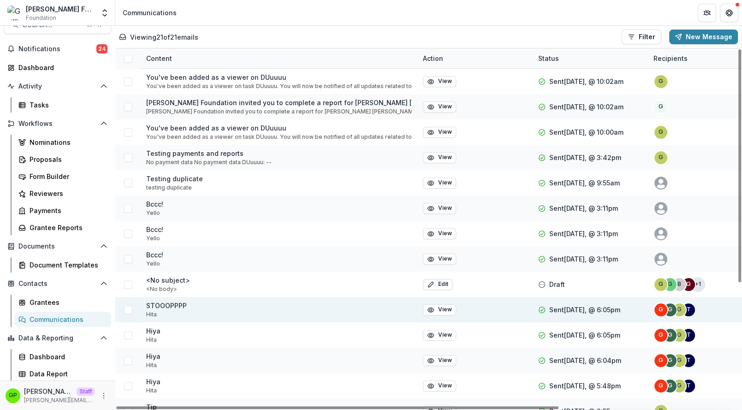
click at [398, 310] on div "STOOOPPPP Hita" at bounding box center [279, 309] width 277 height 25
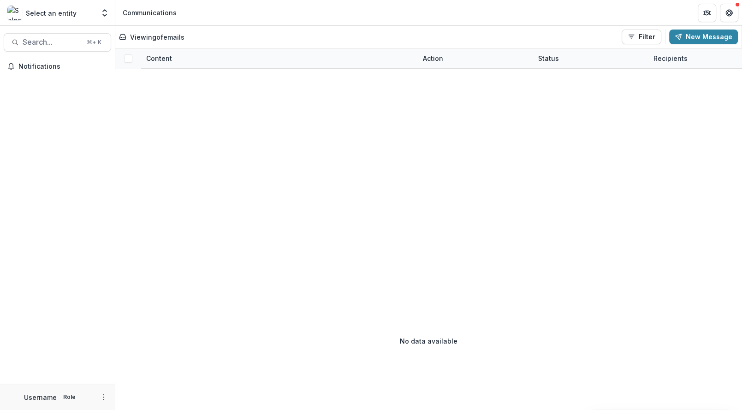
click at [246, 1] on header "Communications" at bounding box center [428, 12] width 627 height 25
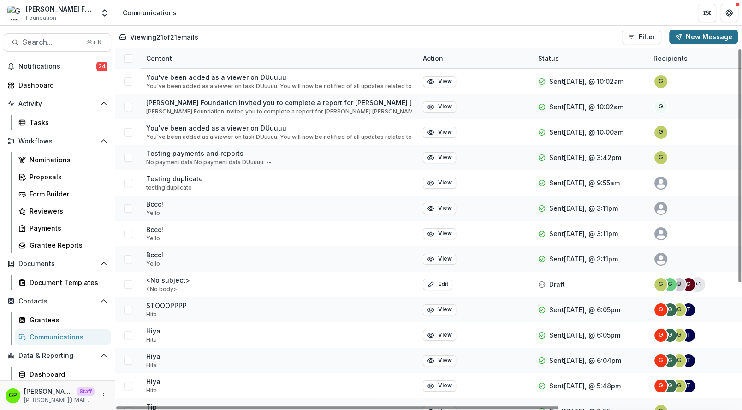
click at [718, 35] on button "New Message" at bounding box center [703, 37] width 69 height 15
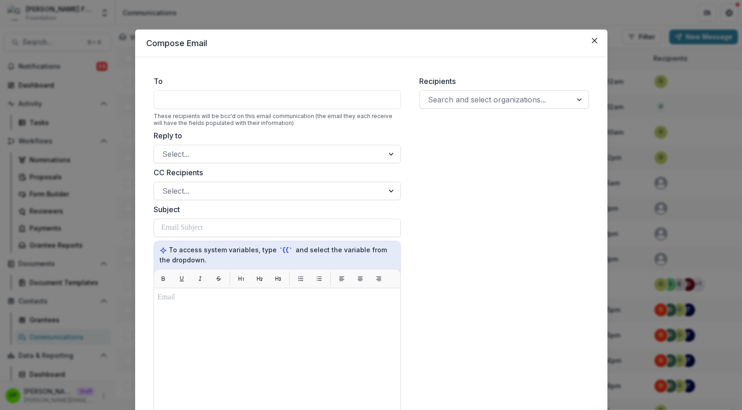
click at [461, 86] on label "Recipients" at bounding box center [501, 81] width 164 height 11
click at [430, 94] on input "Recipients" at bounding box center [429, 99] width 2 height 11
click at [461, 101] on div at bounding box center [496, 99] width 136 height 13
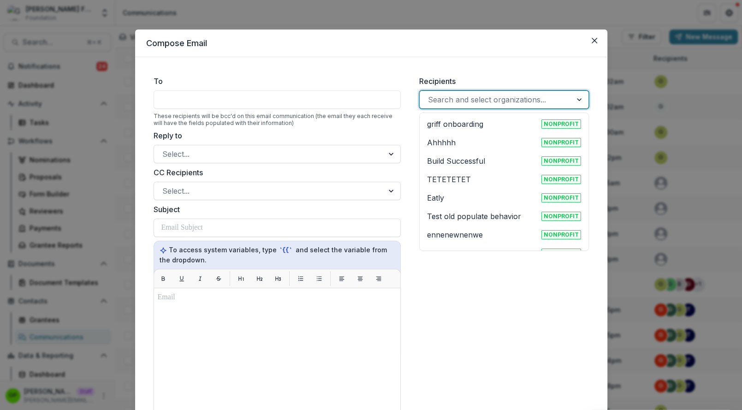
click at [460, 118] on div "griff onboarding Nonprofit" at bounding box center [503, 124] width 165 height 18
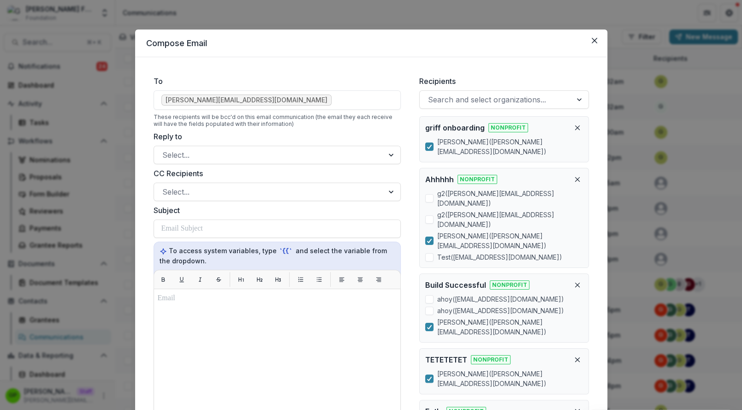
drag, startPoint x: 184, startPoint y: 243, endPoint x: 182, endPoint y: 228, distance: 14.9
click at [184, 243] on div "To access system variables, type `{{` and select the variable from the dropdown." at bounding box center [277, 259] width 247 height 34
click at [181, 226] on p at bounding box center [182, 228] width 42 height 11
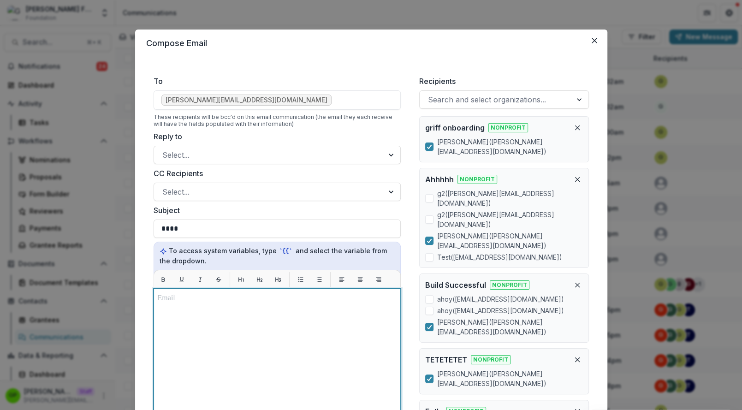
click at [216, 329] on div at bounding box center [277, 404] width 239 height 222
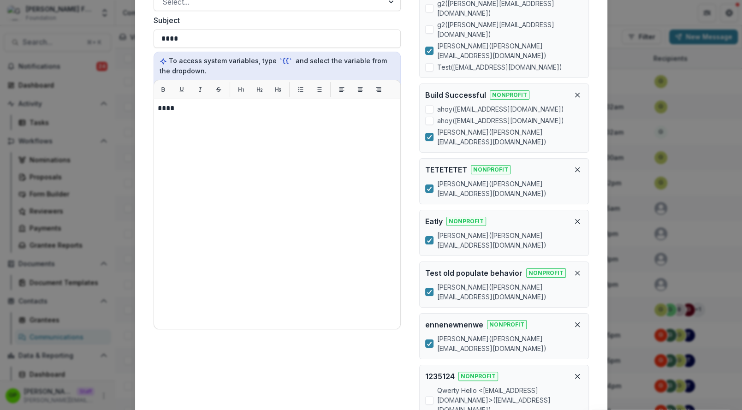
scroll to position [30, 0]
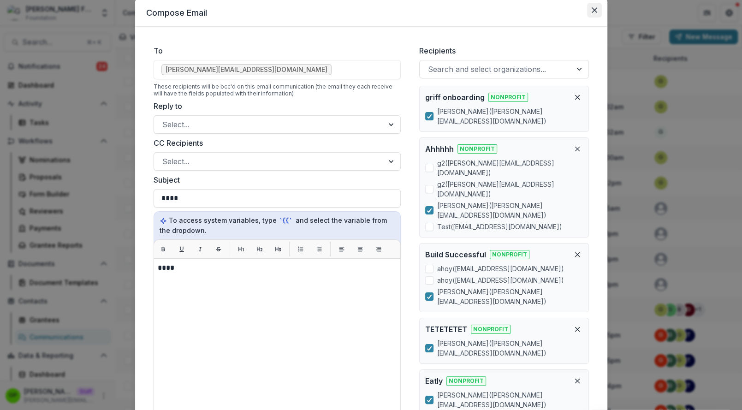
click at [598, 13] on button "Close" at bounding box center [594, 10] width 15 height 15
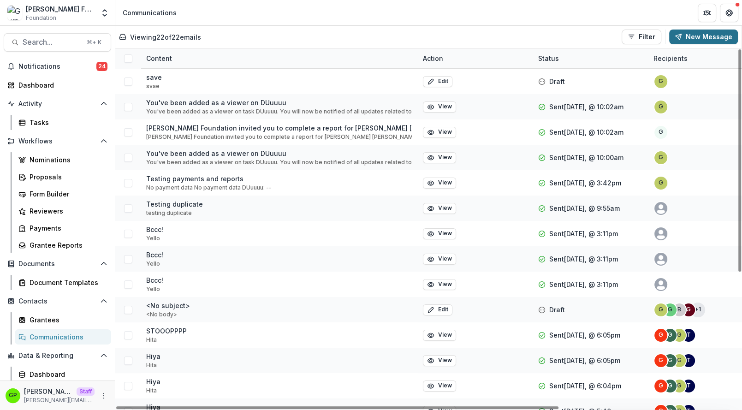
click at [701, 38] on button "New Message" at bounding box center [703, 37] width 69 height 15
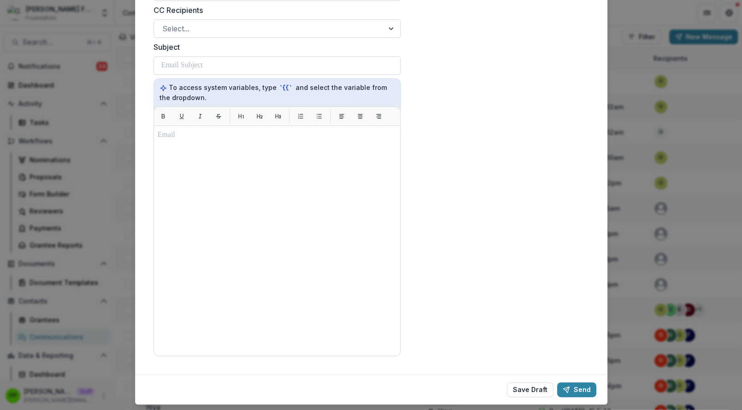
scroll to position [167, 0]
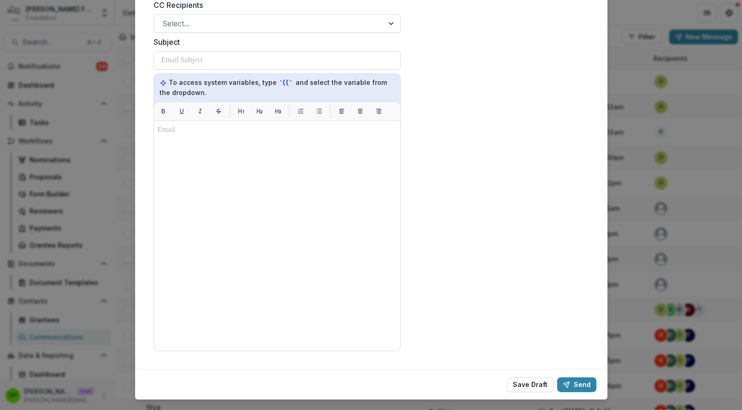
click at [663, 143] on div "Compose Email To These recipients will be bcc'd on this email communication (th…" at bounding box center [371, 205] width 742 height 410
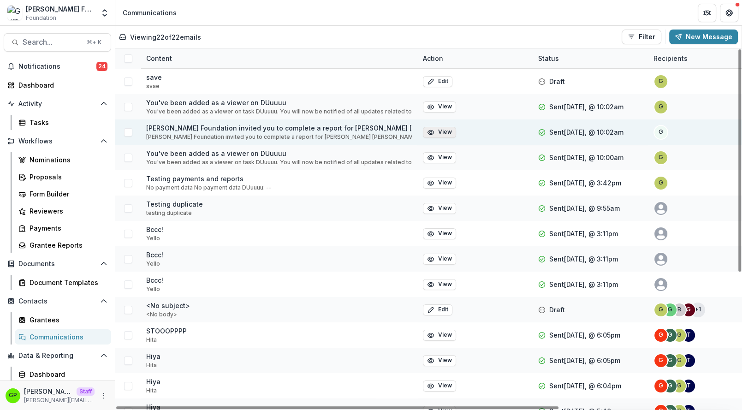
click at [435, 134] on button "View" at bounding box center [439, 132] width 33 height 11
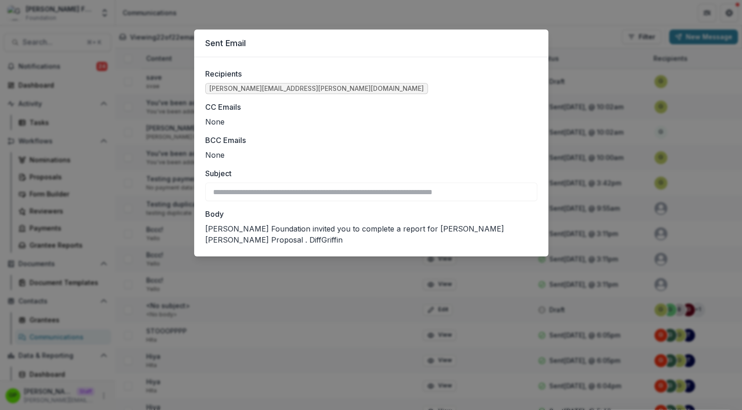
click at [581, 122] on div "**********" at bounding box center [371, 205] width 742 height 410
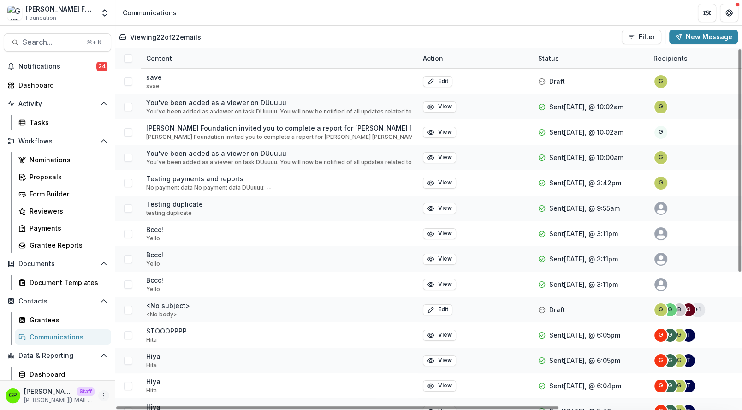
click at [99, 391] on button "More" at bounding box center [103, 395] width 11 height 11
click at [101, 391] on button "More" at bounding box center [103, 395] width 11 height 11
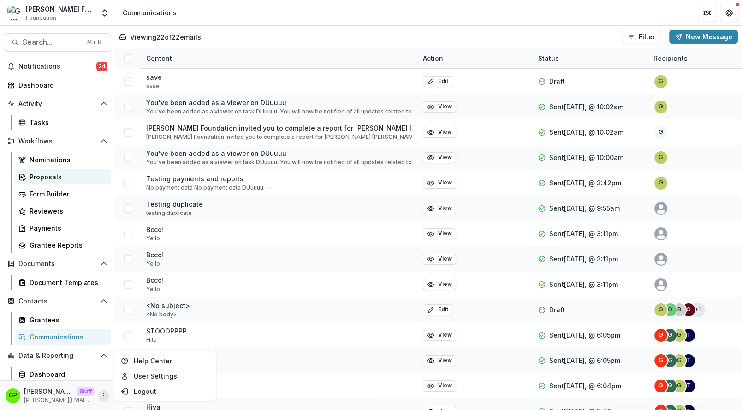
click at [65, 178] on div "Proposals" at bounding box center [67, 177] width 74 height 10
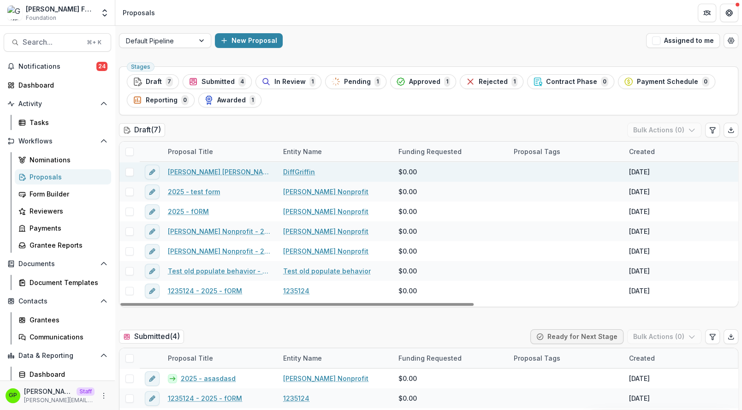
click at [214, 165] on div "Griffin Diffin Proposal" at bounding box center [219, 172] width 115 height 20
click at [214, 169] on link "Griffin Diffin Proposal" at bounding box center [220, 172] width 104 height 10
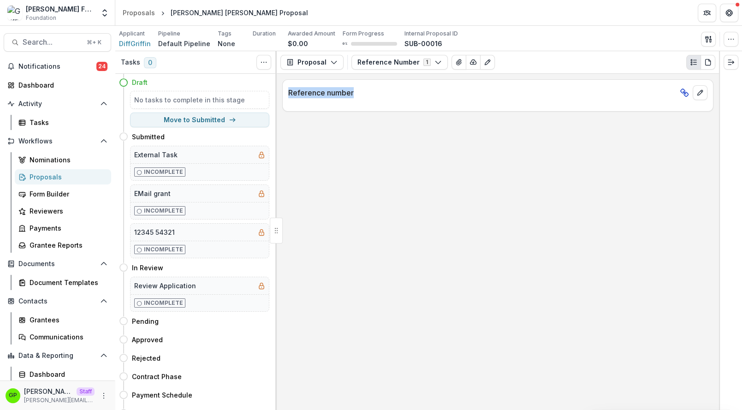
drag, startPoint x: 290, startPoint y: 96, endPoint x: 385, endPoint y: 96, distance: 95.0
click at [385, 96] on p "Reference number" at bounding box center [482, 92] width 388 height 11
click at [740, 42] on div "Applicant DiffGriffin Pipeline Default Pipeline Tags None All tags Duration Awa…" at bounding box center [428, 38] width 627 height 25
click at [737, 42] on button "button" at bounding box center [731, 39] width 15 height 15
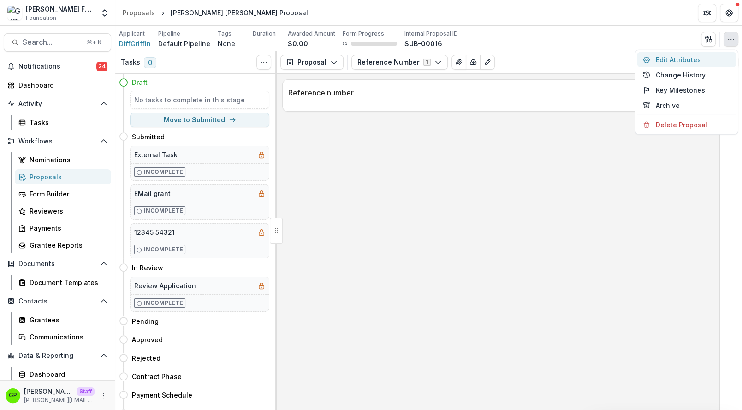
click at [686, 56] on button "Edit Attributes" at bounding box center [686, 59] width 99 height 15
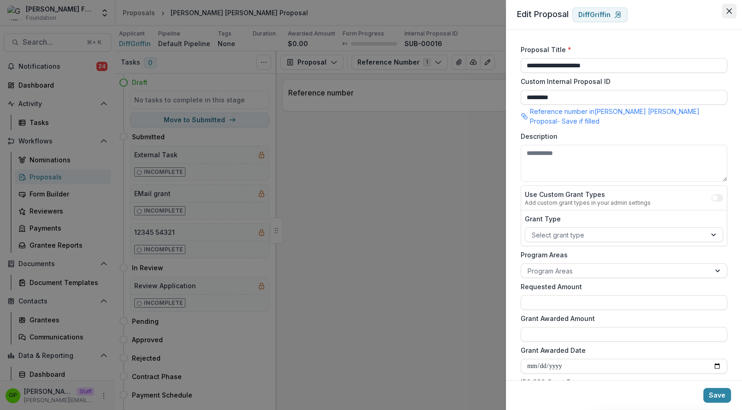
click at [733, 12] on button "Close" at bounding box center [729, 11] width 15 height 15
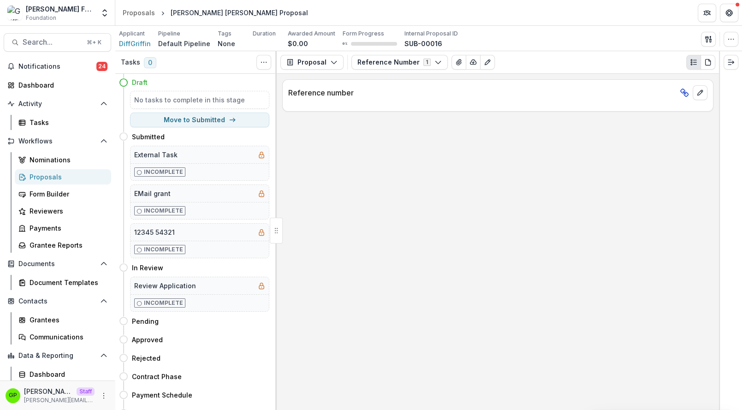
click at [50, 311] on div "Contacts Grantees Communications" at bounding box center [57, 319] width 115 height 51
click at [50, 313] on link "Grantees" at bounding box center [63, 319] width 96 height 15
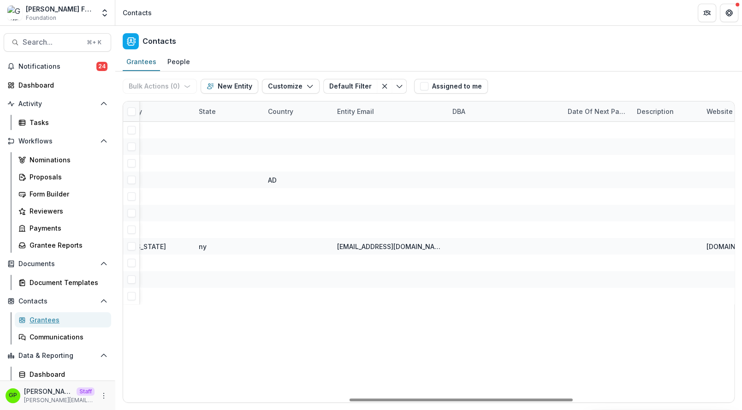
scroll to position [0, 1056]
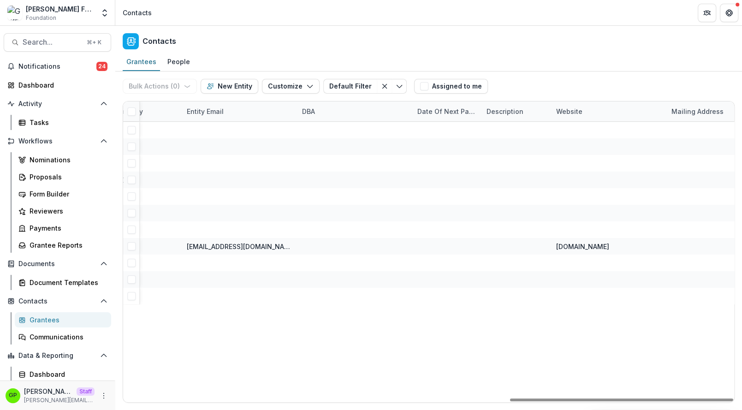
click at [534, 107] on div "Description" at bounding box center [515, 111] width 69 height 20
click at [538, 89] on div "Bulk Actions ( 0 ) Send Email Create Proposals Create Tasks New Entity Customiz…" at bounding box center [429, 86] width 612 height 30
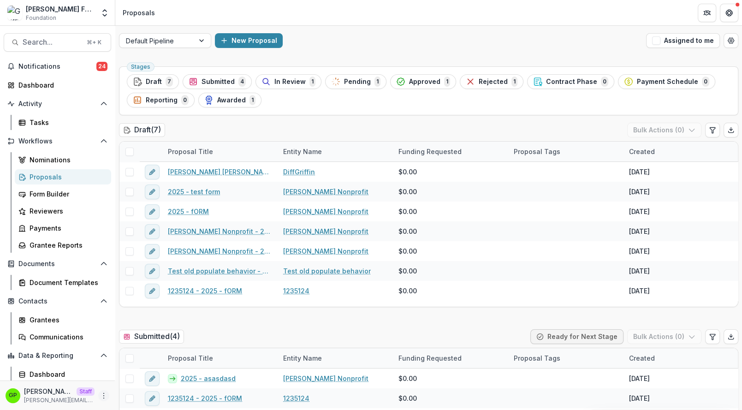
click at [107, 395] on icon "More" at bounding box center [103, 395] width 7 height 7
click at [154, 377] on link "User Settings" at bounding box center [164, 375] width 99 height 15
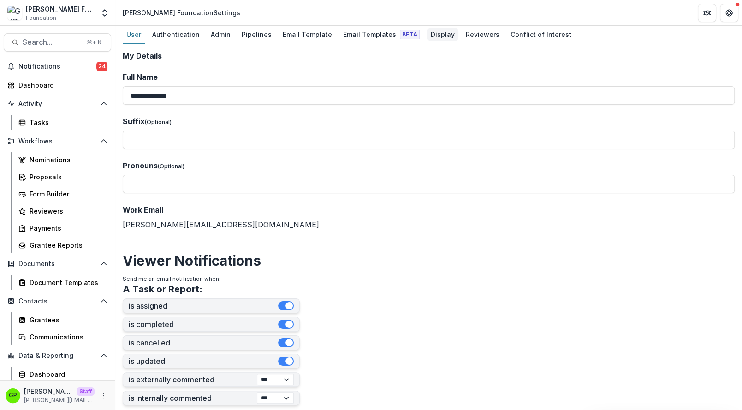
click at [429, 37] on div "Display" at bounding box center [442, 34] width 31 height 13
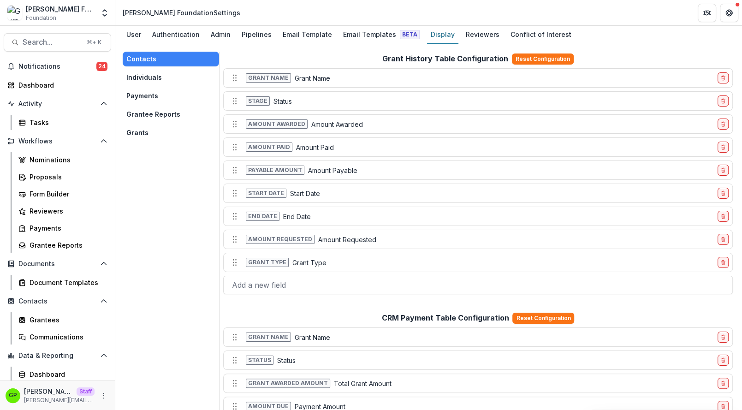
click at [165, 137] on button "Grants" at bounding box center [171, 132] width 96 height 15
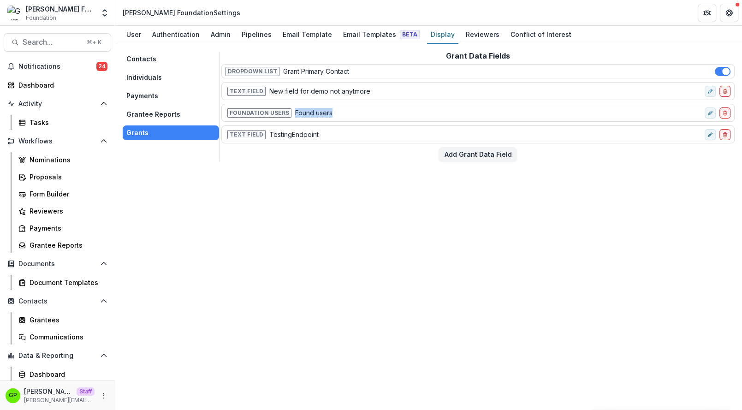
drag, startPoint x: 291, startPoint y: 113, endPoint x: 344, endPoint y: 113, distance: 53.0
click at [344, 113] on div "Foundation Users Found users" at bounding box center [462, 112] width 475 height 13
click at [372, 38] on div "Email Templates Beta" at bounding box center [381, 34] width 84 height 13
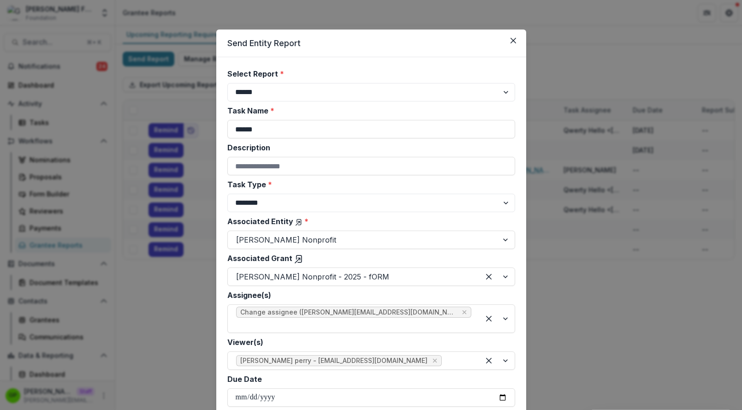
select select "********"
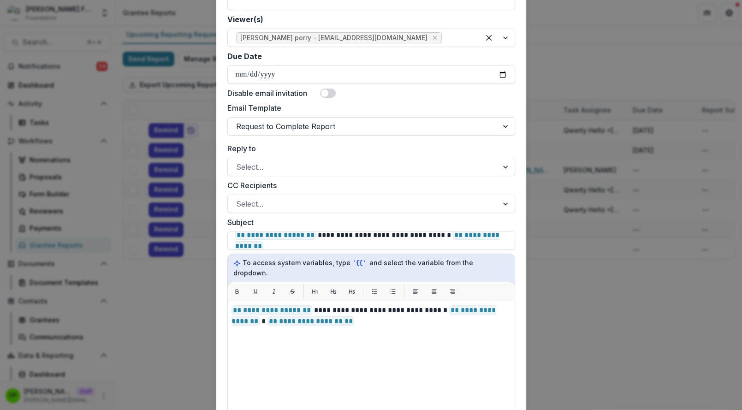
click at [185, 96] on div "**********" at bounding box center [371, 205] width 742 height 410
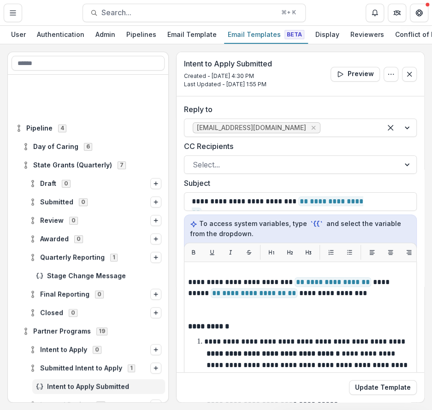
scroll to position [58, 0]
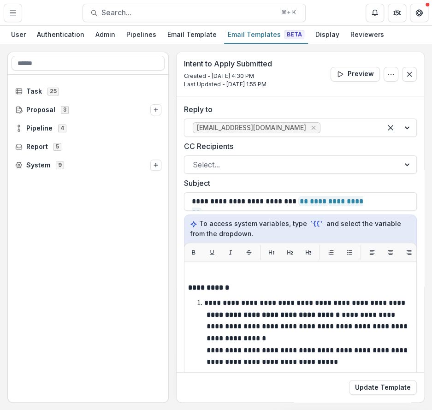
scroll to position [18, 0]
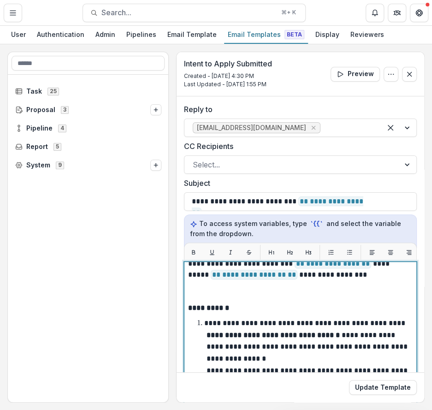
click at [248, 274] on span "**********" at bounding box center [254, 275] width 87 height 10
